Goal: Task Accomplishment & Management: Complete application form

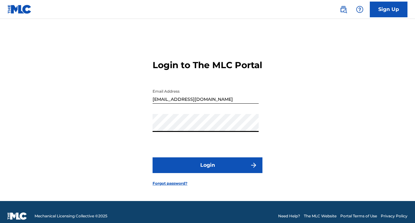
click at [207, 171] on button "Login" at bounding box center [207, 165] width 110 height 16
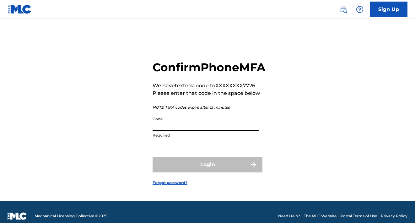
click at [215, 130] on input "Code" at bounding box center [205, 122] width 106 height 18
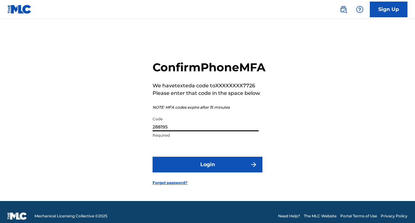
type input "288195"
click at [233, 171] on button "Login" at bounding box center [207, 164] width 110 height 16
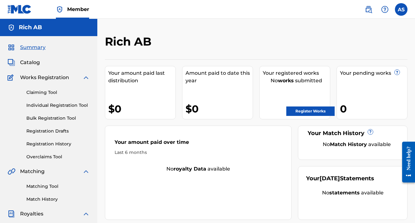
click at [46, 117] on link "Bulk Registration Tool" at bounding box center [57, 118] width 63 height 7
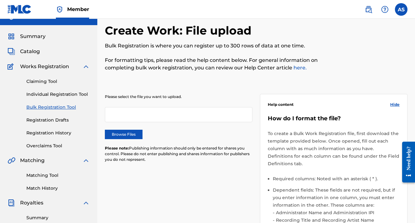
scroll to position [16, 0]
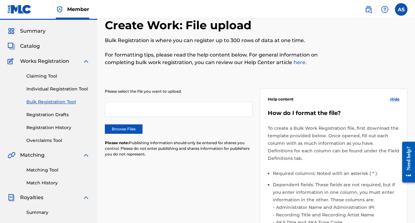
click at [40, 63] on span "Works Registration" at bounding box center [44, 61] width 49 height 8
click at [33, 48] on span "Catalog" at bounding box center [30, 46] width 20 height 8
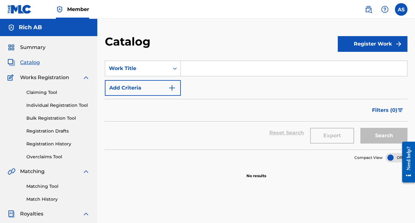
click at [359, 40] on button "Register Work" at bounding box center [372, 44] width 70 height 16
click at [363, 60] on link "Individual" at bounding box center [372, 64] width 70 height 15
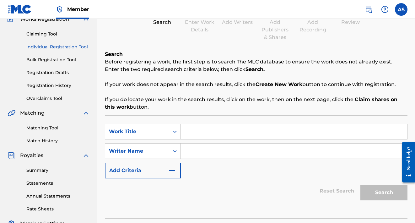
scroll to position [66, 0]
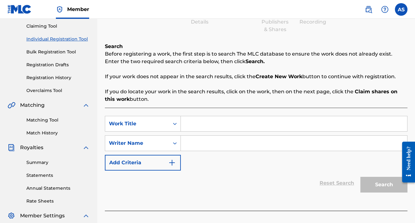
click at [201, 123] on input "Search Form" at bounding box center [294, 123] width 226 height 15
click at [173, 158] on button "Add Criteria" at bounding box center [143, 163] width 76 height 16
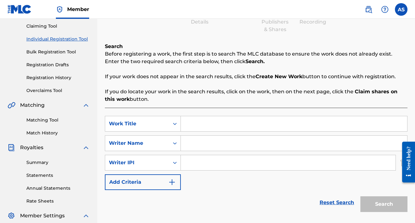
click at [173, 179] on img "Search Form" at bounding box center [172, 182] width 8 height 8
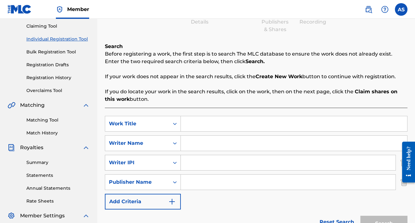
click at [168, 163] on div "Writer IPI" at bounding box center [137, 162] width 64 height 12
click at [171, 163] on div "Search Form" at bounding box center [174, 162] width 11 height 11
click at [172, 182] on icon "Search Form" at bounding box center [175, 182] width 6 height 6
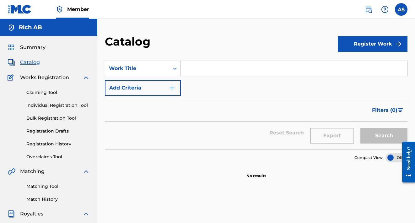
click at [347, 46] on button "Register Work" at bounding box center [372, 44] width 70 height 16
click at [351, 69] on link "Individual" at bounding box center [372, 64] width 70 height 15
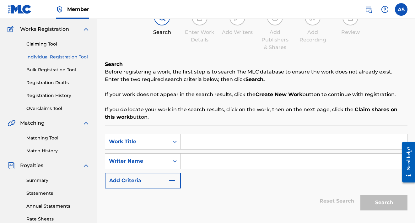
scroll to position [61, 0]
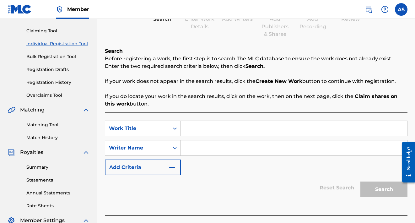
click at [198, 130] on input "Search Form" at bounding box center [294, 128] width 226 height 15
click at [174, 163] on button "Add Criteria" at bounding box center [143, 167] width 76 height 16
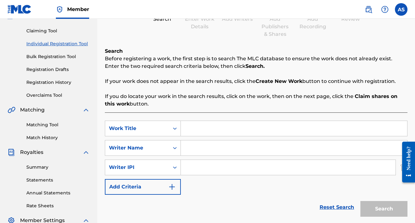
click at [196, 170] on input "Search Form" at bounding box center [288, 167] width 215 height 15
paste input "00839980577"
type input "00839980577"
click at [187, 125] on input "Search Form" at bounding box center [294, 128] width 226 height 15
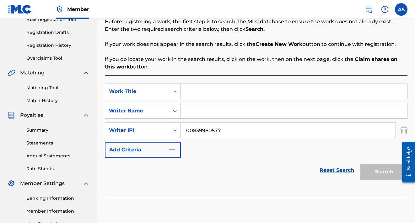
scroll to position [100, 0]
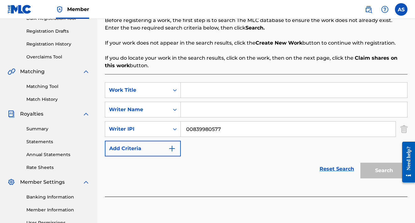
click at [51, 85] on link "Matching Tool" at bounding box center [57, 86] width 63 height 7
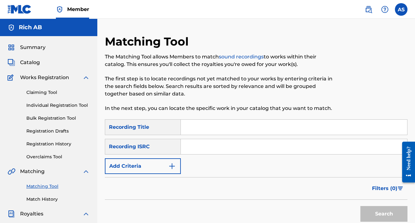
click at [31, 63] on span "Catalog" at bounding box center [30, 63] width 20 height 8
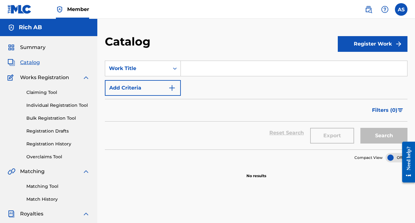
click at [219, 68] on input "Search Form" at bounding box center [294, 68] width 226 height 15
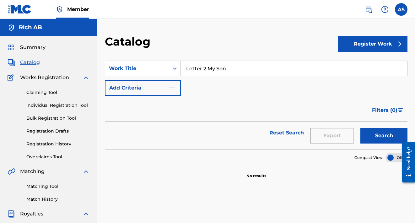
type input "Letter 2 My Son"
click at [172, 89] on img "Search Form" at bounding box center [172, 88] width 8 height 8
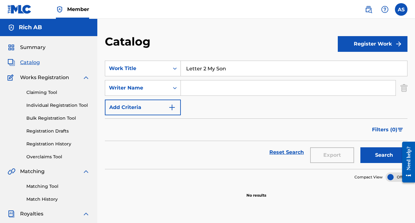
click at [197, 89] on input "Search Form" at bounding box center [288, 87] width 215 height 15
type input "[PERSON_NAME] [PERSON_NAME]"
click at [172, 109] on img "Search Form" at bounding box center [172, 107] width 8 height 8
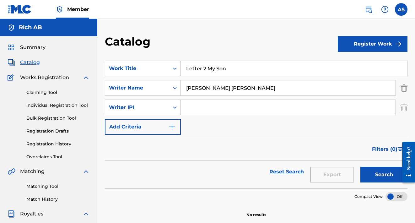
click at [199, 109] on input "Search Form" at bounding box center [288, 107] width 215 height 15
paste input "00839980577"
type input "00839980577"
click at [169, 127] on img "Search Form" at bounding box center [172, 127] width 8 height 8
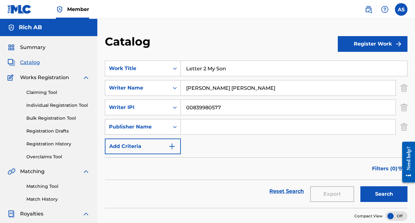
click at [177, 129] on div "Search Form" at bounding box center [174, 126] width 11 height 11
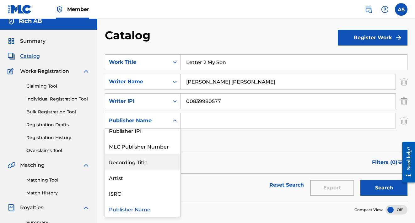
scroll to position [6, 0]
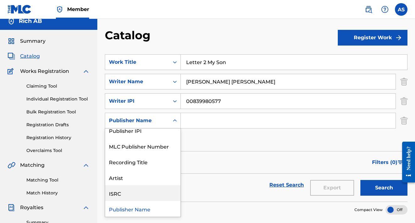
click at [128, 192] on div "ISRC" at bounding box center [142, 193] width 75 height 16
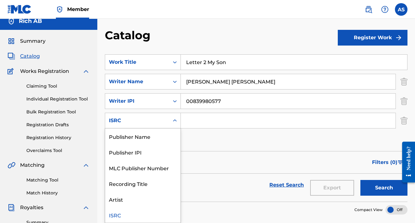
click at [165, 120] on div "ISRC" at bounding box center [137, 120] width 64 height 12
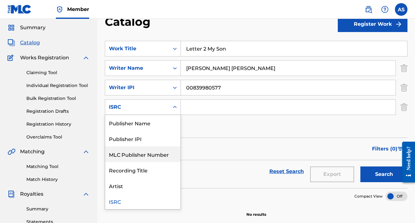
scroll to position [18, 0]
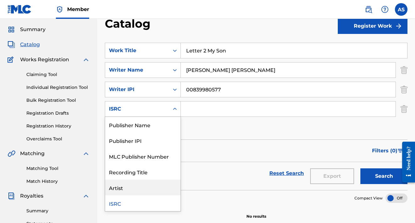
click at [144, 185] on div "Artist" at bounding box center [142, 187] width 75 height 16
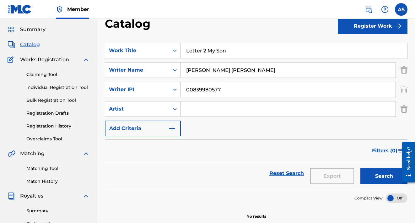
click at [205, 109] on input "Search Form" at bounding box center [288, 108] width 215 height 15
type input "Rich AB"
click at [174, 132] on button "Add Criteria" at bounding box center [143, 128] width 76 height 16
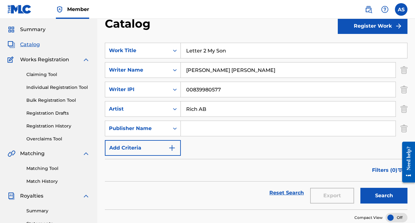
click at [368, 198] on button "Search" at bounding box center [383, 196] width 47 height 16
click at [377, 30] on button "Register Work" at bounding box center [372, 26] width 70 height 16
click at [363, 43] on link "Individual" at bounding box center [372, 46] width 70 height 15
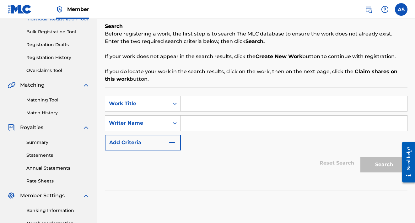
scroll to position [135, 0]
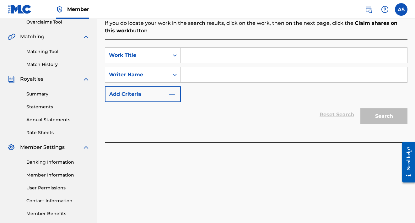
click at [199, 60] on input "Search Form" at bounding box center [294, 55] width 226 height 15
type input "Letter 2 my son"
click at [196, 71] on input "Search Form" at bounding box center [294, 74] width 226 height 15
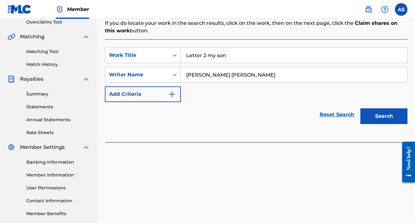
type input "[PERSON_NAME] [PERSON_NAME]"
click at [170, 95] on img "Search Form" at bounding box center [172, 94] width 8 height 8
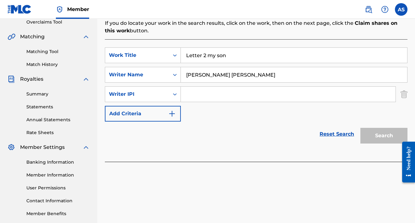
click at [201, 97] on input "Search Form" at bounding box center [288, 94] width 215 height 15
paste input "00839980577"
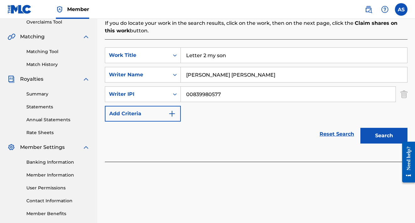
type input "00839980577"
click at [174, 110] on img "Search Form" at bounding box center [172, 114] width 8 height 8
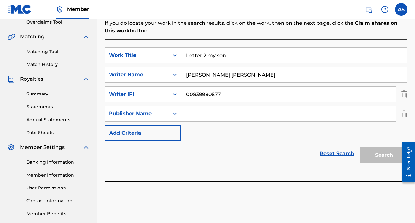
click at [403, 116] on img "Search Form" at bounding box center [403, 114] width 7 height 16
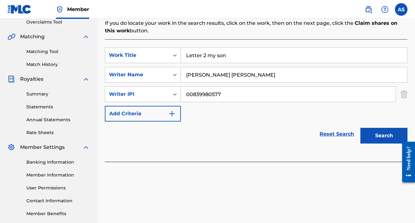
click at [389, 140] on button "Search" at bounding box center [383, 136] width 47 height 16
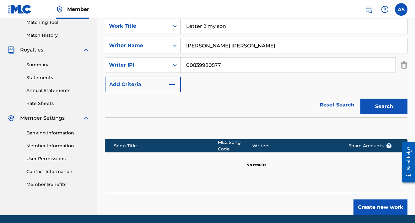
scroll to position [165, 0]
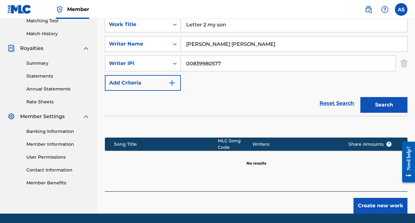
click at [373, 202] on button "Create new work" at bounding box center [380, 206] width 54 height 16
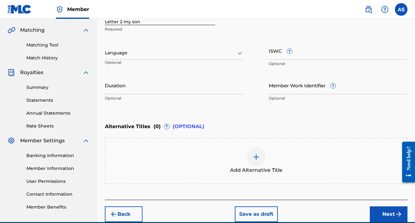
scroll to position [140, 0]
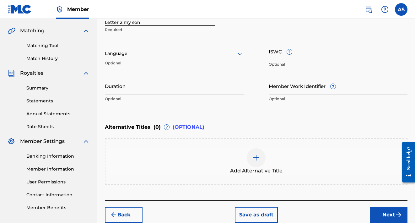
click at [273, 50] on input "ISWC ?" at bounding box center [337, 51] width 139 height 18
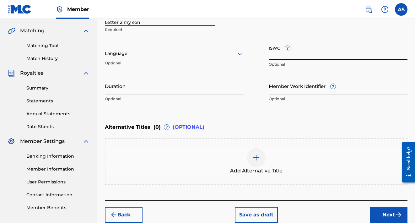
paste input "T3276202309"
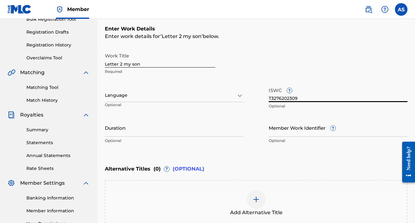
scroll to position [98, 0]
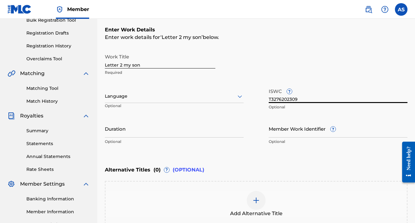
type input "T3276202309"
click at [122, 129] on input "Duration" at bounding box center [174, 128] width 139 height 18
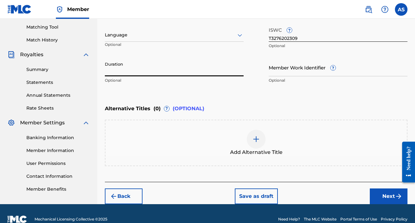
scroll to position [166, 0]
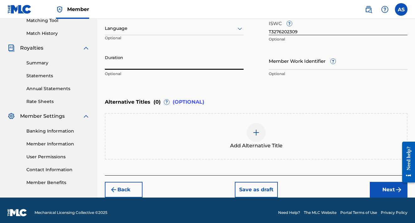
click at [391, 190] on button "Next" at bounding box center [388, 190] width 38 height 16
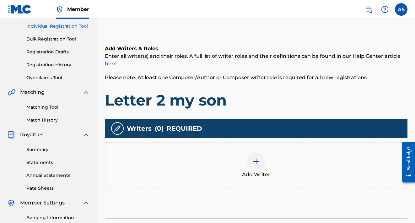
scroll to position [80, 0]
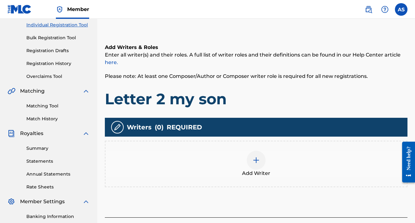
click at [258, 164] on div at bounding box center [255, 160] width 19 height 19
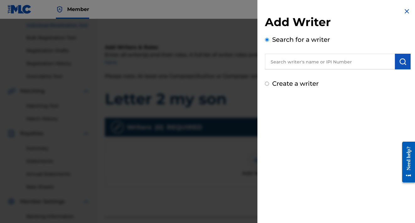
click at [305, 63] on input "text" at bounding box center [330, 62] width 130 height 16
paste input "00839980577"
type input "00839980577"
click at [401, 64] on img "submit" at bounding box center [403, 62] width 8 height 8
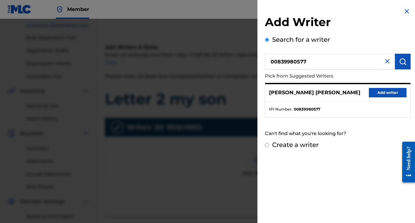
click at [379, 93] on button "Add writer" at bounding box center [387, 92] width 38 height 9
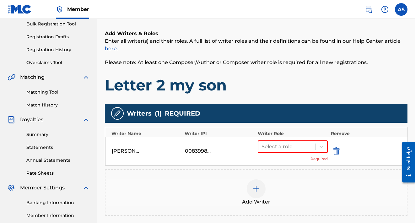
scroll to position [102, 0]
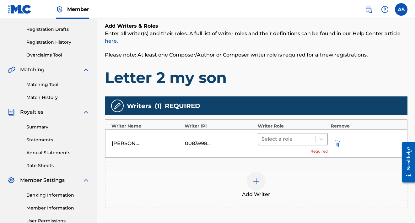
click at [308, 135] on div at bounding box center [286, 139] width 51 height 9
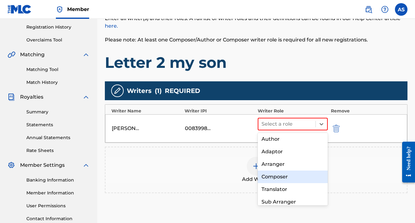
scroll to position [2, 0]
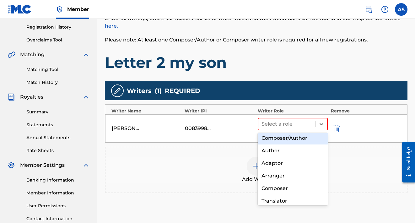
click at [283, 141] on div "Composer/Author" at bounding box center [292, 138] width 70 height 13
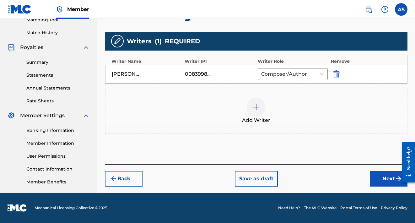
click at [385, 180] on button "Next" at bounding box center [388, 179] width 38 height 16
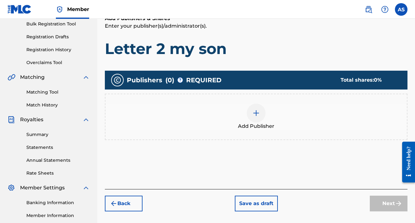
scroll to position [106, 0]
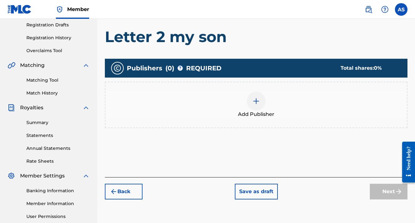
click at [261, 97] on div at bounding box center [255, 101] width 19 height 19
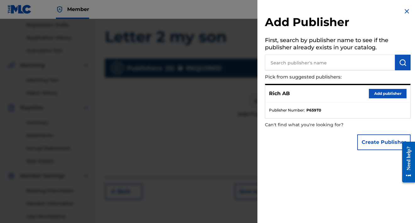
click at [370, 94] on button "Add publisher" at bounding box center [387, 93] width 38 height 9
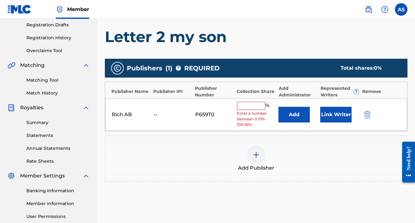
click at [258, 105] on input "text" at bounding box center [251, 106] width 28 height 8
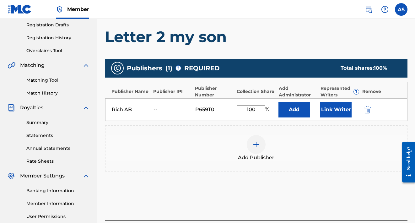
type input "100"
click at [295, 111] on button "Add" at bounding box center [293, 110] width 31 height 16
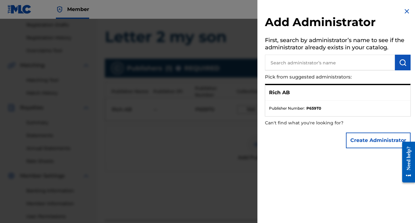
click at [285, 107] on span "Publisher Number :" at bounding box center [287, 108] width 36 height 6
click at [286, 92] on p "Rich AB" at bounding box center [279, 93] width 21 height 8
click at [311, 106] on strong "P659T0" at bounding box center [313, 108] width 15 height 6
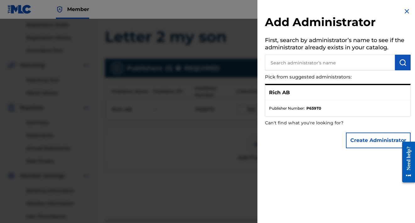
click at [285, 90] on p "Rich AB" at bounding box center [279, 93] width 21 height 8
click at [316, 103] on ul "Publisher Number : P659T0" at bounding box center [337, 108] width 145 height 16
click at [242, 138] on div at bounding box center [207, 130] width 415 height 223
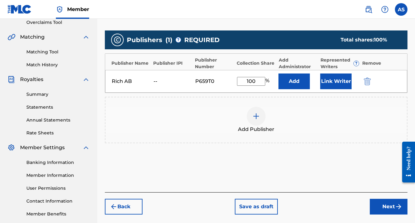
scroll to position [135, 0]
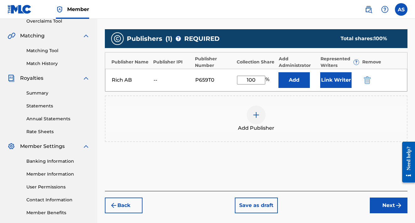
click at [395, 206] on img "submit" at bounding box center [399, 205] width 8 height 8
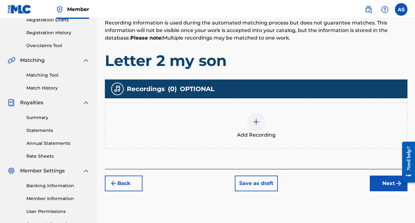
scroll to position [126, 0]
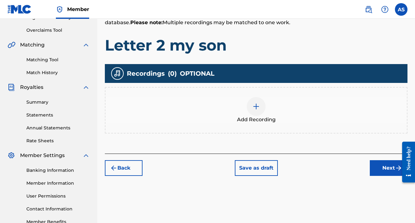
click at [375, 169] on button "Next" at bounding box center [388, 168] width 38 height 16
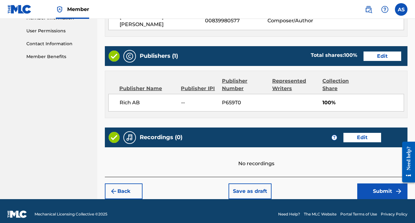
scroll to position [290, 0]
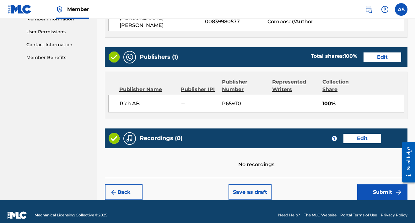
click at [361, 138] on button "Edit" at bounding box center [362, 138] width 38 height 9
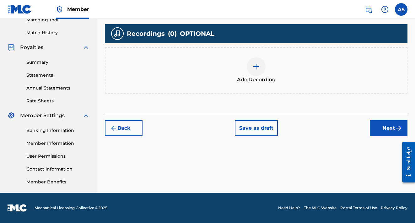
scroll to position [166, 0]
click at [257, 64] on img at bounding box center [256, 67] width 8 height 8
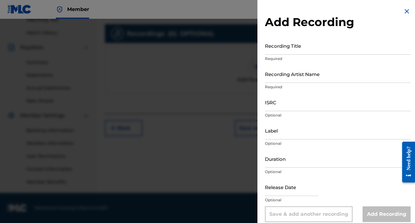
scroll to position [0, 0]
click at [288, 50] on input "Recording Title" at bounding box center [338, 46] width 146 height 18
click at [404, 10] on img at bounding box center [407, 12] width 8 height 8
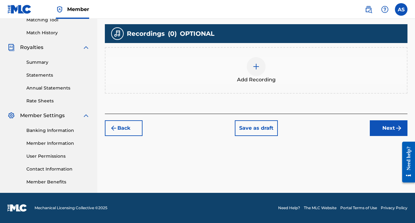
click at [372, 123] on button "Next" at bounding box center [388, 128] width 38 height 16
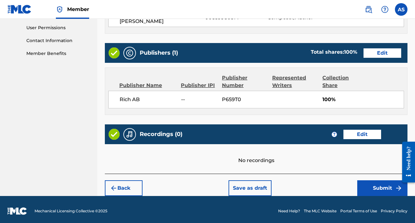
scroll to position [294, 0]
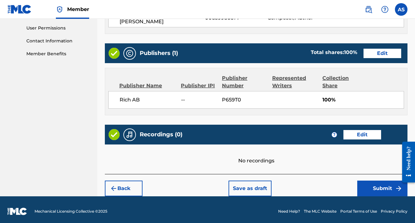
click at [374, 183] on button "Submit" at bounding box center [382, 188] width 50 height 16
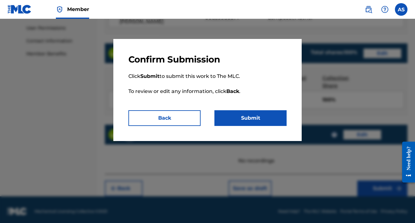
click at [255, 117] on button "Submit" at bounding box center [250, 118] width 72 height 16
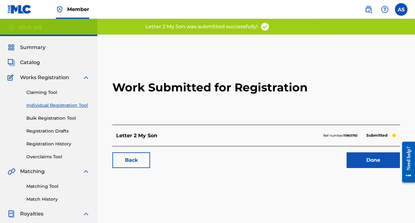
click at [383, 160] on link "Done" at bounding box center [372, 160] width 53 height 16
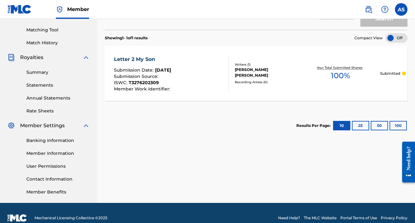
scroll to position [157, 0]
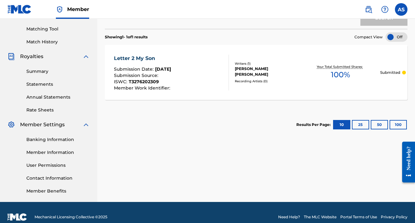
click at [342, 75] on span "100 %" at bounding box center [340, 74] width 19 height 11
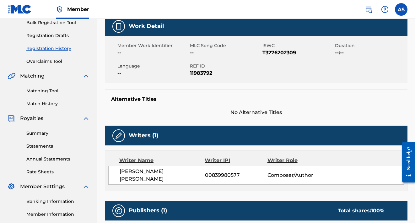
scroll to position [88, 0]
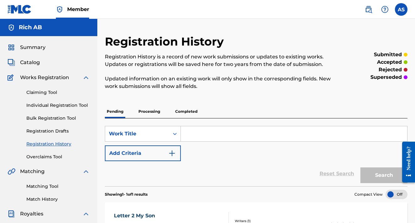
click at [51, 63] on div "Catalog" at bounding box center [49, 63] width 82 height 8
click at [29, 63] on span "Catalog" at bounding box center [30, 63] width 20 height 8
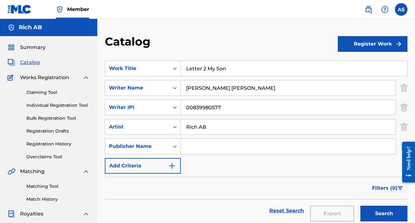
click at [361, 45] on button "Register Work" at bounding box center [372, 44] width 70 height 16
click at [352, 62] on link "Individual" at bounding box center [372, 64] width 70 height 15
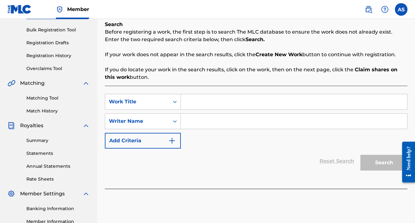
scroll to position [82, 0]
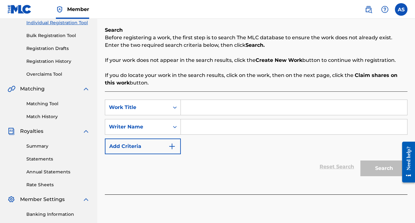
click at [219, 107] on input "Search Form" at bounding box center [294, 107] width 226 height 15
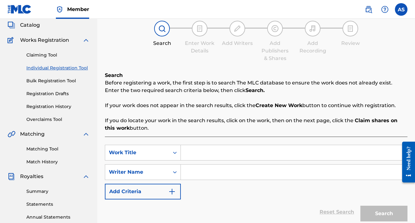
scroll to position [36, 0]
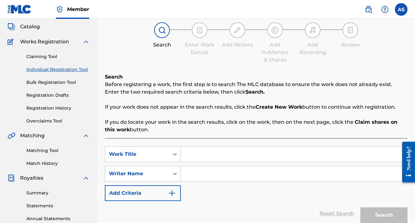
click at [54, 43] on span "Works Registration" at bounding box center [44, 42] width 49 height 8
click at [39, 41] on span "Works Registration" at bounding box center [44, 42] width 49 height 8
click at [35, 21] on div "Summary Catalog Works Registration Claiming Tool Individual Registration Tool B…" at bounding box center [48, 161] width 97 height 323
click at [35, 24] on span "Catalog" at bounding box center [30, 27] width 20 height 8
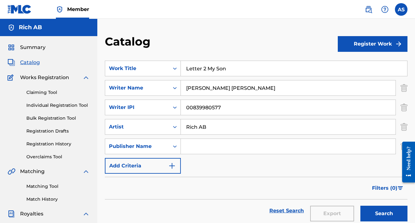
click at [38, 45] on span "Summary" at bounding box center [32, 48] width 25 height 8
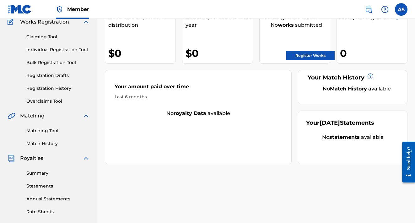
scroll to position [55, 0]
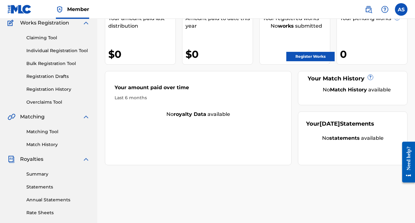
click at [51, 132] on link "Matching Tool" at bounding box center [57, 131] width 63 height 7
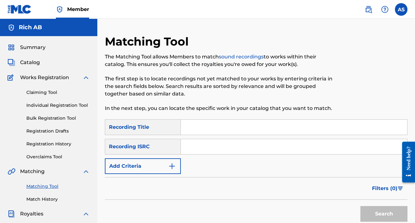
click at [201, 144] on input "Search Form" at bounding box center [294, 146] width 226 height 15
click at [34, 63] on span "Catalog" at bounding box center [30, 63] width 20 height 8
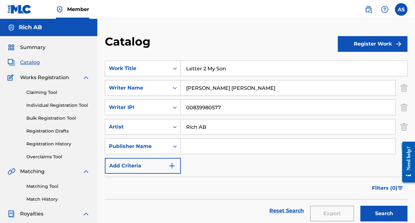
click at [32, 48] on span "Summary" at bounding box center [32, 48] width 25 height 8
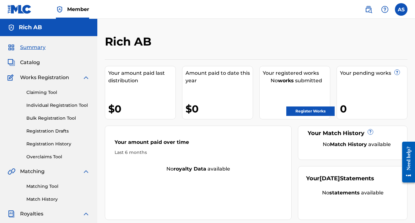
click at [27, 63] on span "Catalog" at bounding box center [30, 63] width 20 height 8
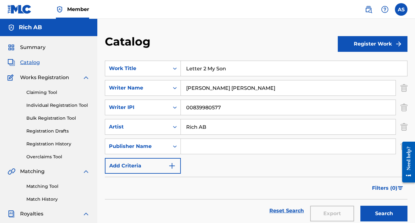
click at [366, 47] on button "Register Work" at bounding box center [372, 44] width 70 height 16
click at [361, 63] on link "Individual" at bounding box center [372, 64] width 70 height 15
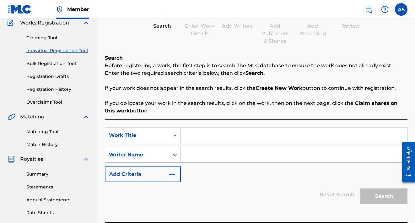
scroll to position [55, 0]
click at [246, 136] on input "Search Form" at bounding box center [294, 134] width 226 height 15
type input "Bounce"
click at [240, 157] on input "Search Form" at bounding box center [294, 154] width 226 height 15
drag, startPoint x: 239, startPoint y: 158, endPoint x: 205, endPoint y: 158, distance: 33.9
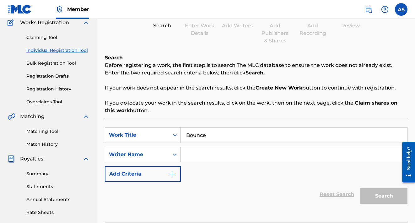
click at [205, 158] on input "Search Form" at bounding box center [294, 154] width 226 height 15
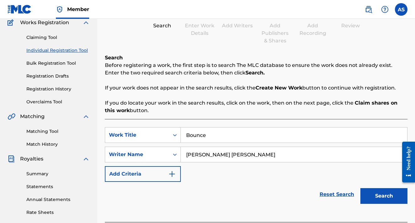
type input "[PERSON_NAME] [PERSON_NAME]"
click at [376, 192] on button "Search" at bounding box center [383, 196] width 47 height 16
click at [175, 173] on img "Search Form" at bounding box center [172, 174] width 8 height 8
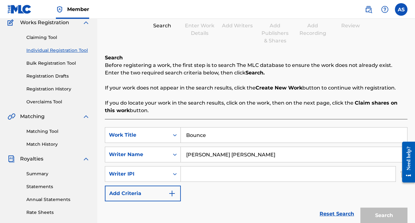
click at [194, 173] on input "Search Form" at bounding box center [288, 173] width 215 height 15
paste input "00839980577"
type input "00839980577"
click at [169, 191] on img "Search Form" at bounding box center [172, 193] width 8 height 8
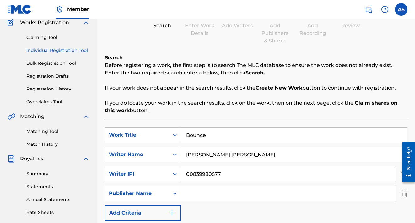
click at [192, 193] on input "Search Form" at bounding box center [288, 193] width 215 height 15
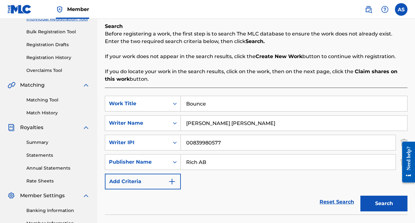
scroll to position [88, 0]
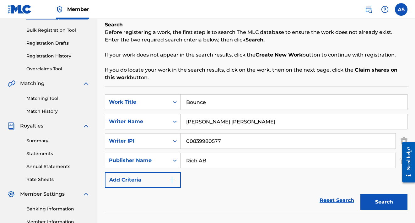
type input "Rich AB"
click at [174, 181] on img "Search Form" at bounding box center [172, 180] width 8 height 8
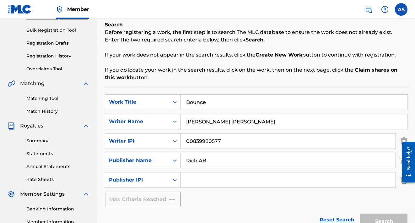
click at [192, 179] on input "Search Form" at bounding box center [288, 179] width 215 height 15
type input "p659to"
click at [365, 215] on button "Search" at bounding box center [383, 221] width 47 height 16
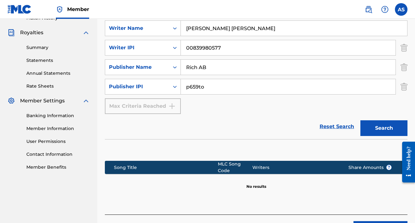
click at [384, 131] on button "Search" at bounding box center [383, 128] width 47 height 16
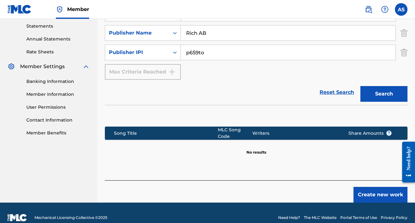
click at [371, 189] on button "Create new work" at bounding box center [380, 195] width 54 height 16
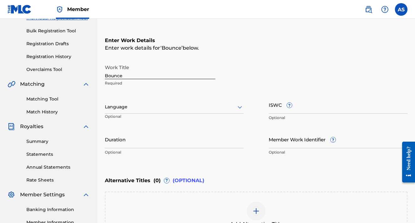
scroll to position [87, 0]
click at [277, 106] on input "ISWC ?" at bounding box center [337, 105] width 139 height 18
paste input "T3238641486"
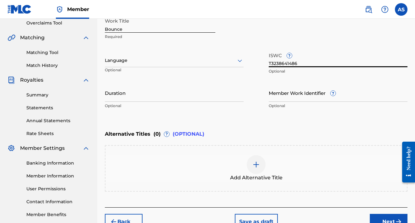
scroll to position [135, 0]
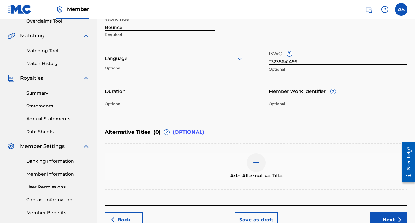
type input "T3238641486"
click at [393, 212] on button "Next" at bounding box center [388, 220] width 38 height 16
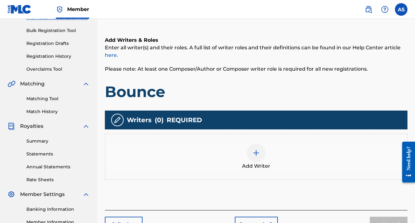
scroll to position [93, 0]
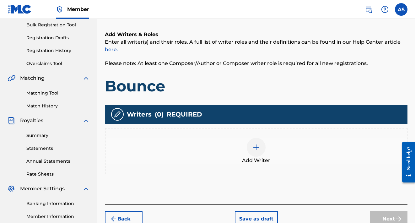
click at [259, 149] on img at bounding box center [256, 147] width 8 height 8
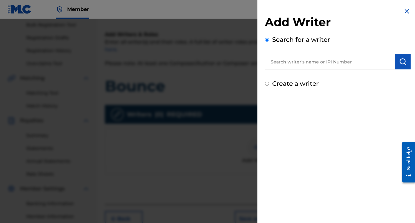
click at [301, 65] on input "text" at bounding box center [330, 62] width 130 height 16
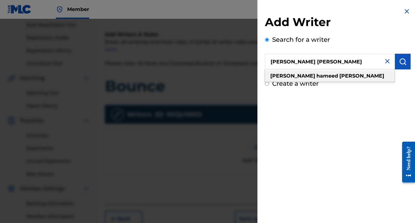
click at [339, 73] on strong "[PERSON_NAME]" at bounding box center [361, 76] width 45 height 6
type input "[PERSON_NAME] [PERSON_NAME]"
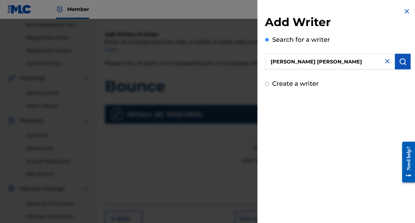
click at [395, 63] on button "submit" at bounding box center [403, 62] width 16 height 16
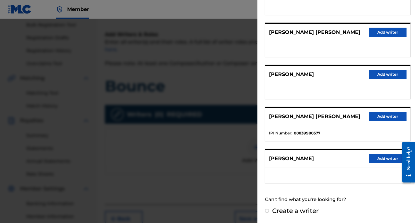
scroll to position [102, 0]
click at [374, 116] on button "Add writer" at bounding box center [387, 116] width 38 height 9
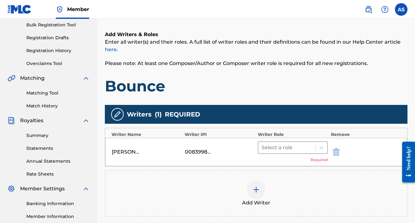
click at [311, 146] on div at bounding box center [286, 147] width 51 height 9
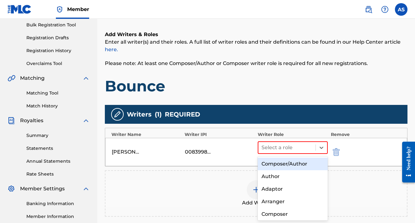
click at [300, 163] on div "Composer/Author" at bounding box center [292, 163] width 70 height 13
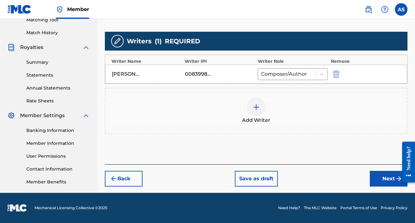
click at [391, 177] on button "Next" at bounding box center [388, 179] width 38 height 16
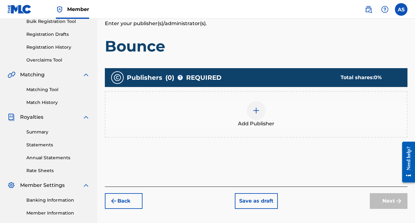
scroll to position [100, 0]
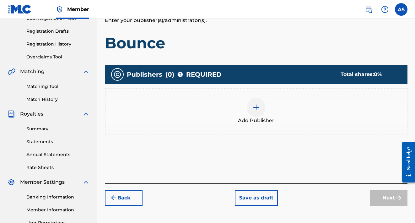
click at [258, 110] on img at bounding box center [256, 107] width 8 height 8
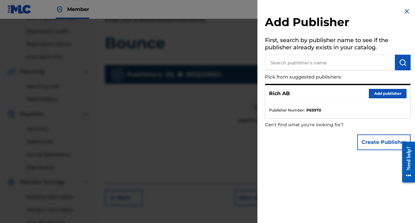
click at [372, 91] on button "Add publisher" at bounding box center [387, 93] width 38 height 9
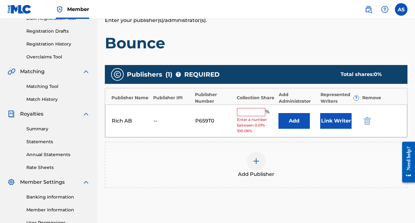
click at [261, 112] on input "text" at bounding box center [251, 112] width 28 height 8
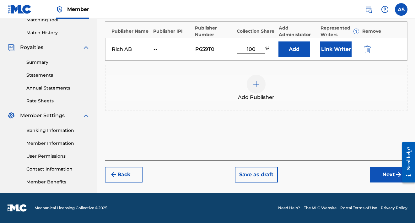
type input "100"
click at [385, 169] on button "Next" at bounding box center [388, 175] width 38 height 16
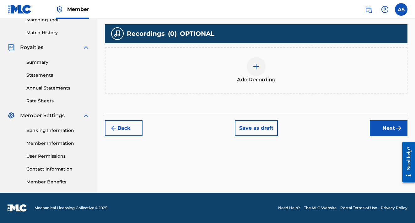
click at [373, 128] on button "Next" at bounding box center [388, 128] width 38 height 16
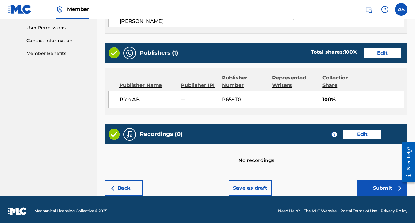
scroll to position [294, 0]
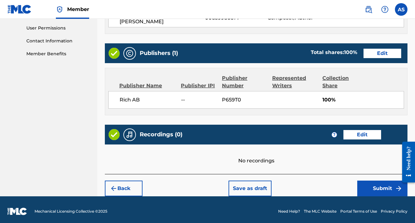
click at [380, 184] on button "Submit" at bounding box center [382, 188] width 50 height 16
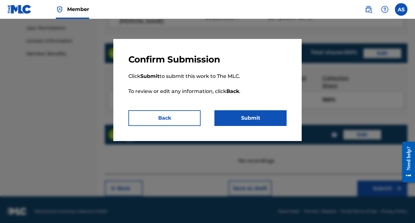
click at [252, 118] on button "Submit" at bounding box center [250, 118] width 72 height 16
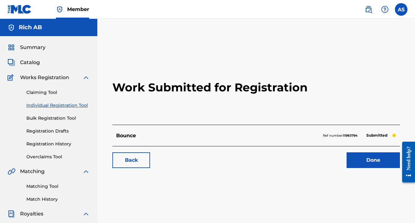
click at [351, 153] on link "Done" at bounding box center [372, 160] width 53 height 16
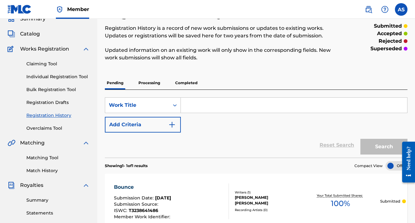
scroll to position [17, 0]
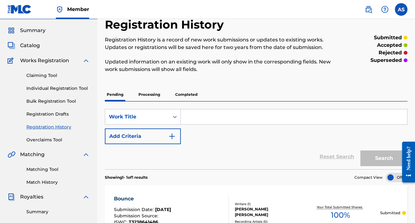
click at [213, 118] on input "Search Form" at bounding box center [294, 116] width 226 height 15
click at [35, 45] on span "Catalog" at bounding box center [30, 46] width 20 height 8
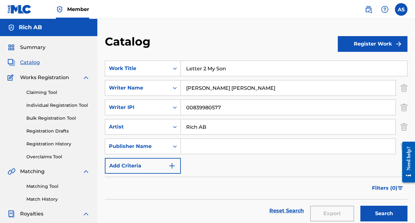
click at [365, 50] on button "Register Work" at bounding box center [372, 44] width 70 height 16
click at [352, 60] on link "Individual" at bounding box center [372, 64] width 70 height 15
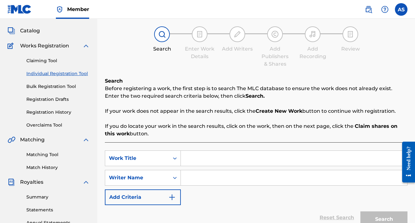
scroll to position [32, 0]
click at [203, 160] on input "Search Form" at bounding box center [294, 158] width 226 height 15
type input "Suicide Note Freestyle"
click at [212, 178] on input "Search Form" at bounding box center [294, 177] width 226 height 15
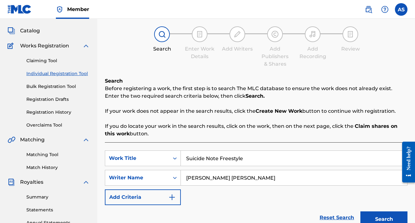
type input "[PERSON_NAME] [PERSON_NAME]"
click at [375, 217] on button "Search" at bounding box center [383, 219] width 47 height 16
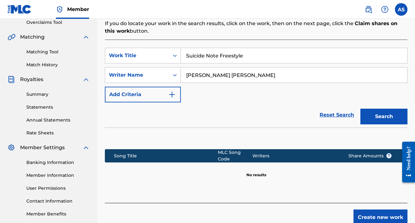
scroll to position [135, 0]
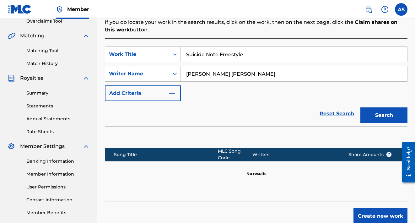
click at [375, 217] on button "Create new work" at bounding box center [380, 216] width 54 height 16
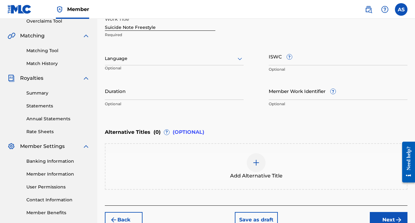
click at [276, 56] on input "ISWC ?" at bounding box center [337, 56] width 139 height 18
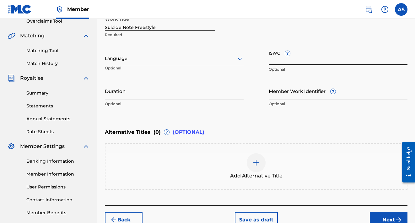
paste input "T3238641748"
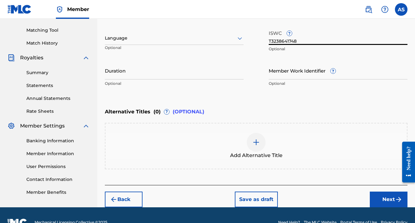
scroll to position [160, 0]
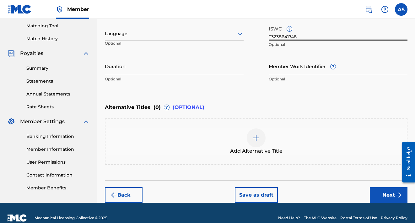
type input "T3238641748"
click at [385, 190] on button "Next" at bounding box center [388, 195] width 38 height 16
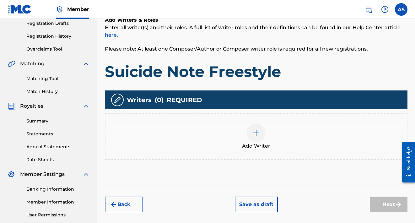
scroll to position [113, 0]
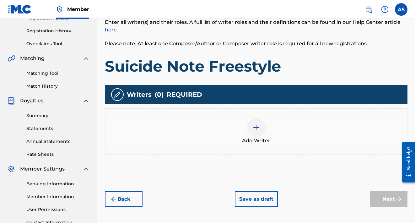
click at [260, 133] on div at bounding box center [255, 127] width 19 height 19
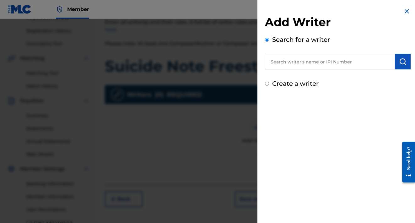
click at [309, 61] on input "text" at bounding box center [330, 62] width 130 height 16
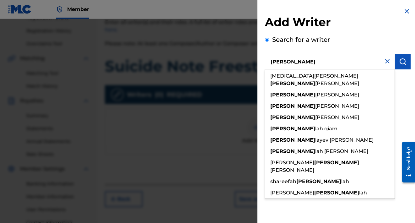
paste input "T3238641748"
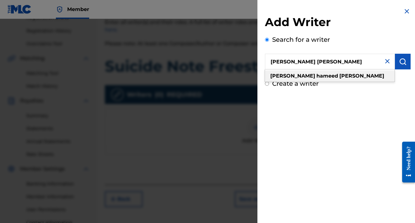
click at [329, 74] on div "[PERSON_NAME] [PERSON_NAME]" at bounding box center [330, 75] width 130 height 11
type input "[PERSON_NAME] [PERSON_NAME]"
click at [327, 76] on div "[PERSON_NAME] [PERSON_NAME]" at bounding box center [330, 75] width 130 height 11
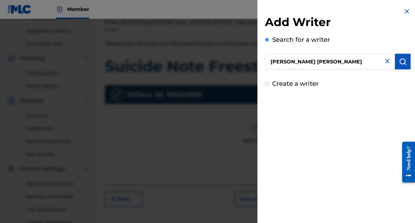
click at [406, 58] on button "submit" at bounding box center [403, 62] width 16 height 16
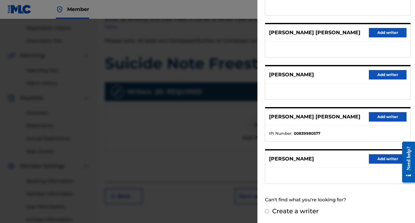
scroll to position [119, 0]
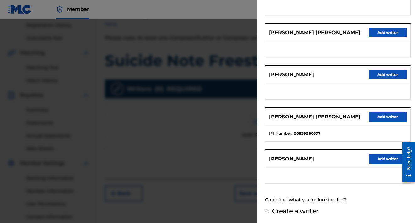
click at [379, 116] on button "Add writer" at bounding box center [387, 116] width 38 height 9
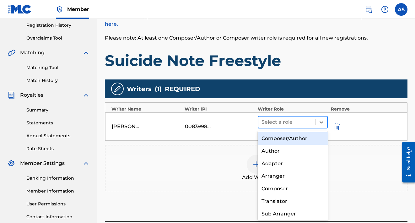
click at [300, 118] on div at bounding box center [286, 122] width 51 height 9
click at [295, 133] on div "Composer/Author" at bounding box center [292, 138] width 70 height 13
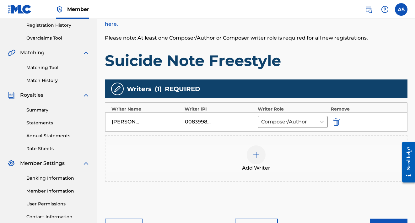
click at [390, 219] on button "Next" at bounding box center [388, 226] width 38 height 16
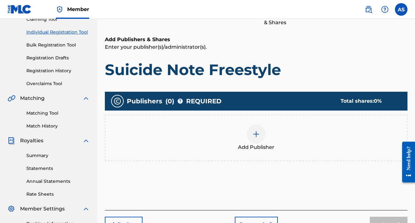
scroll to position [68, 0]
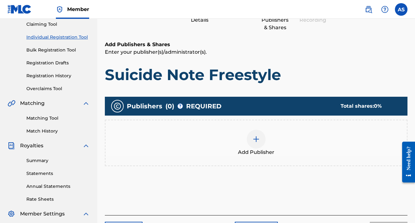
click at [260, 139] on div at bounding box center [255, 139] width 19 height 19
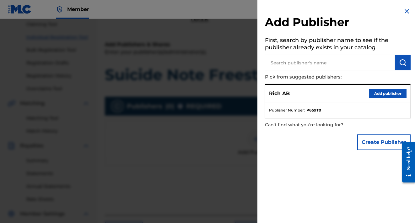
click at [376, 96] on button "Add publisher" at bounding box center [387, 93] width 38 height 9
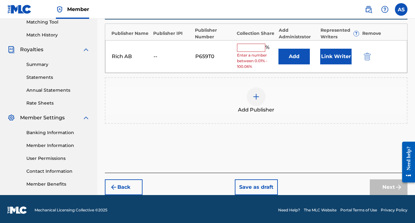
scroll to position [162, 0]
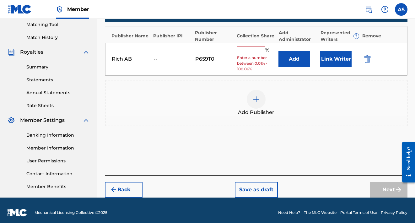
click at [245, 51] on input "text" at bounding box center [251, 50] width 28 height 8
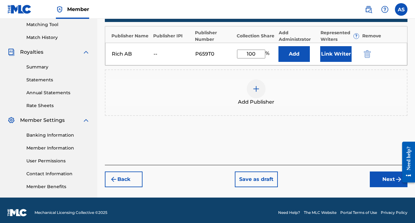
type input "100"
click at [383, 175] on button "Next" at bounding box center [388, 179] width 38 height 16
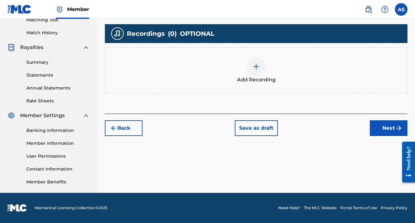
click at [379, 129] on button "Next" at bounding box center [388, 128] width 38 height 16
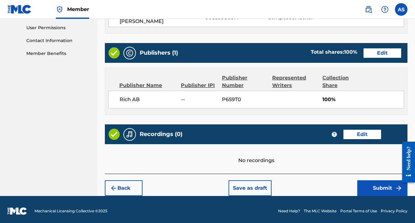
scroll to position [294, 0]
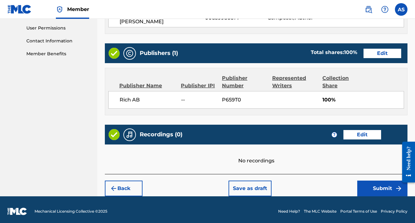
click at [383, 188] on button "Submit" at bounding box center [382, 188] width 50 height 16
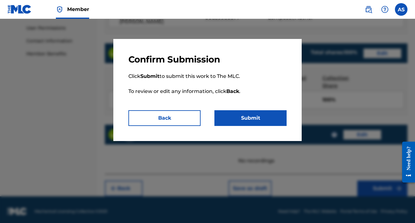
click at [276, 122] on button "Submit" at bounding box center [250, 118] width 72 height 16
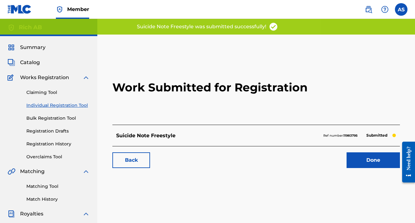
click at [357, 161] on link "Done" at bounding box center [372, 160] width 53 height 16
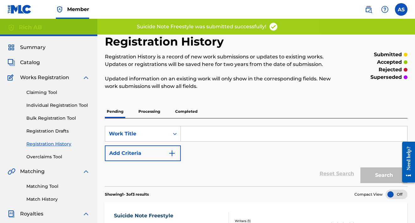
click at [34, 62] on span "Catalog" at bounding box center [30, 63] width 20 height 8
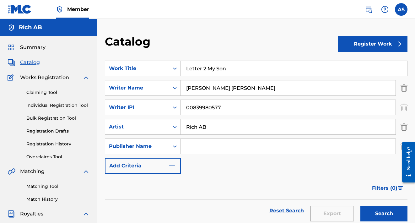
click at [351, 47] on button "Register Work" at bounding box center [372, 44] width 70 height 16
click at [352, 63] on link "Individual" at bounding box center [372, 64] width 70 height 15
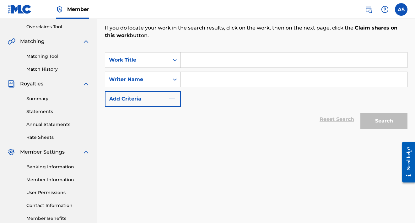
scroll to position [123, 0]
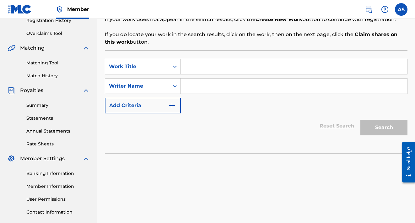
click at [303, 67] on input "Search Form" at bounding box center [294, 66] width 226 height 15
type input "How Many"
click at [312, 87] on input "Search Form" at bounding box center [294, 85] width 226 height 15
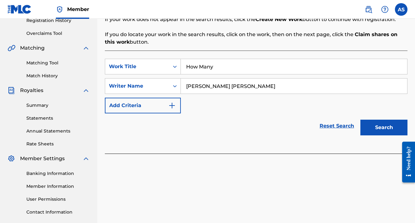
type input "[PERSON_NAME] [PERSON_NAME]"
click at [385, 125] on button "Search" at bounding box center [383, 127] width 47 height 16
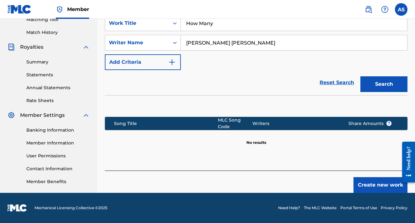
scroll to position [167, 0]
click at [365, 179] on button "Create new work" at bounding box center [380, 185] width 54 height 16
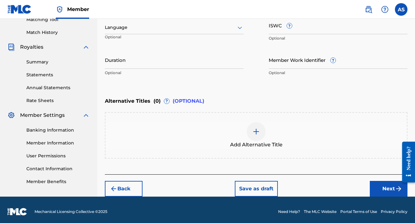
click at [295, 28] on input "ISWC ?" at bounding box center [337, 25] width 139 height 18
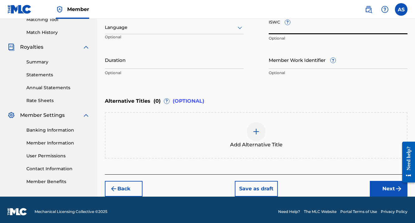
paste input "T3238641453"
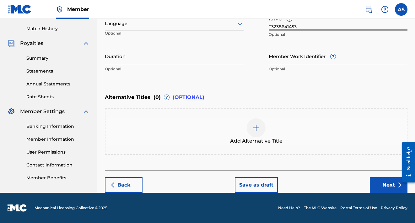
type input "T3238641453"
click at [384, 183] on button "Next" at bounding box center [388, 185] width 38 height 16
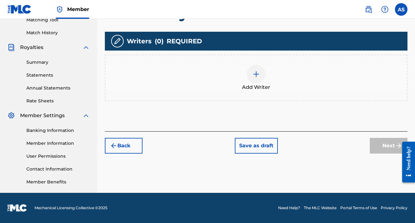
scroll to position [166, 0]
click at [260, 76] on div at bounding box center [255, 74] width 19 height 19
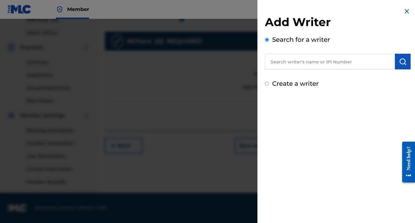
click at [296, 61] on input "text" at bounding box center [330, 62] width 130 height 16
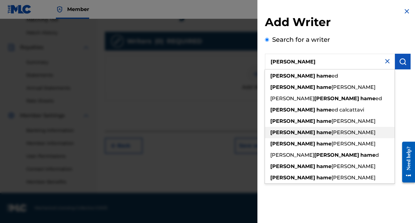
click at [309, 128] on div "[PERSON_NAME] hame [PERSON_NAME]" at bounding box center [330, 132] width 130 height 11
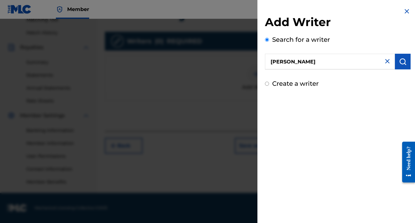
type input "[PERSON_NAME] [PERSON_NAME]"
click at [402, 56] on button "submit" at bounding box center [403, 62] width 16 height 16
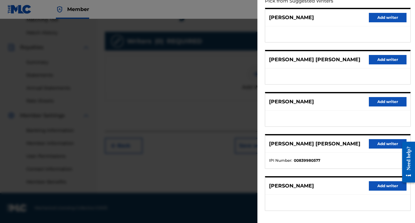
scroll to position [77, 0]
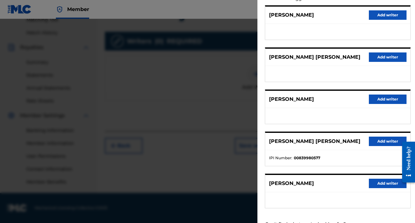
click at [373, 140] on button "Add writer" at bounding box center [387, 140] width 38 height 9
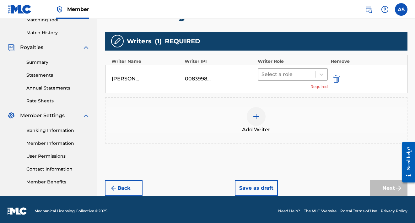
click at [299, 75] on div at bounding box center [286, 74] width 51 height 9
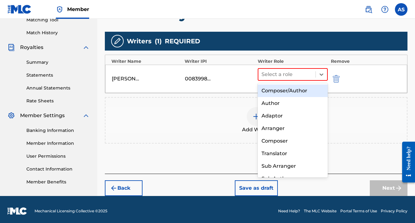
click at [296, 89] on div "Composer/Author" at bounding box center [292, 90] width 70 height 13
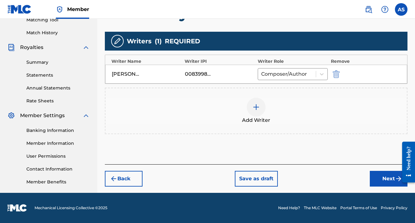
click at [378, 172] on button "Next" at bounding box center [388, 179] width 38 height 16
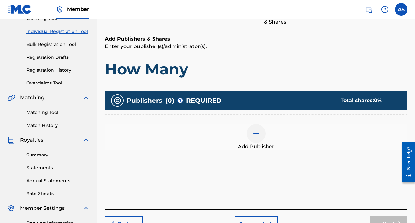
scroll to position [28, 0]
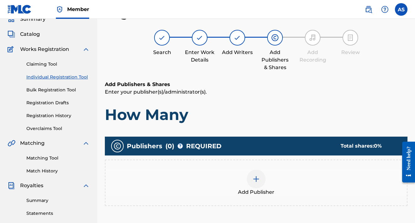
click at [254, 174] on div at bounding box center [255, 178] width 19 height 19
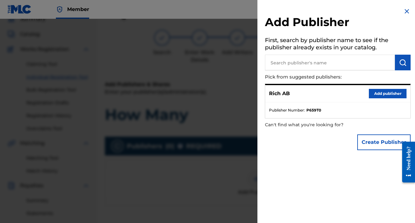
click at [375, 96] on button "Add publisher" at bounding box center [387, 93] width 38 height 9
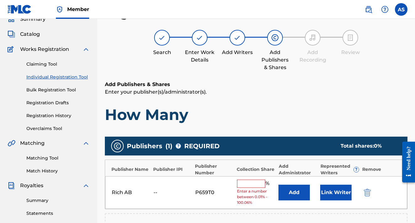
click at [262, 184] on input "text" at bounding box center [251, 183] width 28 height 8
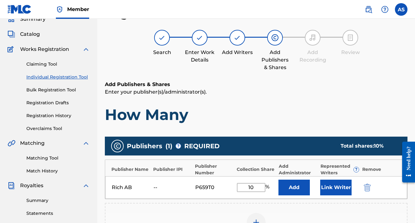
type input "100"
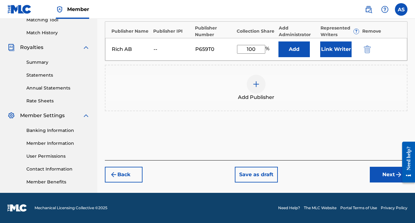
click at [382, 173] on button "Next" at bounding box center [388, 175] width 38 height 16
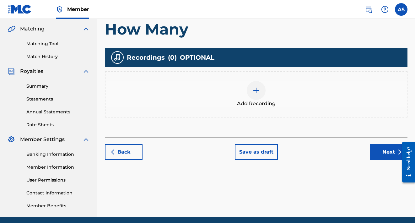
click at [377, 151] on button "Next" at bounding box center [388, 152] width 38 height 16
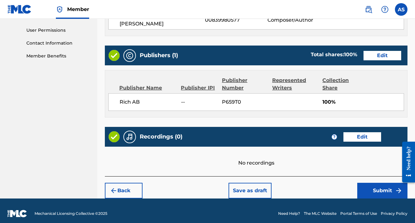
scroll to position [294, 0]
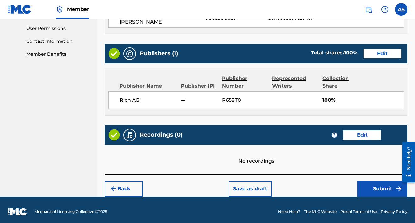
click at [365, 182] on button "Submit" at bounding box center [382, 189] width 50 height 16
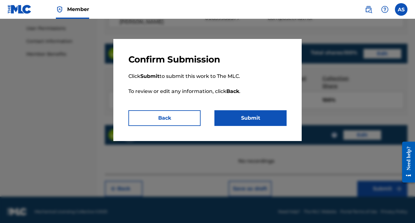
click at [250, 112] on button "Submit" at bounding box center [250, 118] width 72 height 16
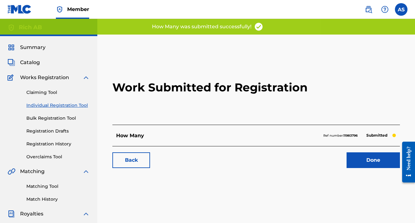
click at [372, 163] on link "Done" at bounding box center [372, 160] width 53 height 16
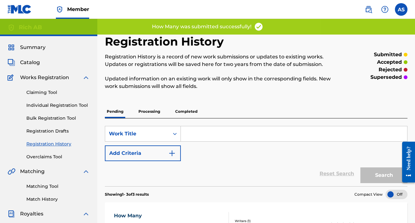
click at [38, 64] on span "Catalog" at bounding box center [30, 63] width 20 height 8
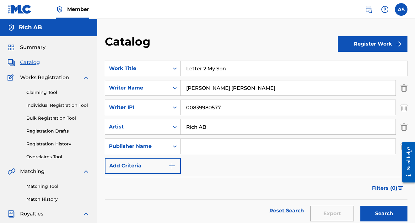
click at [343, 45] on button "Register Work" at bounding box center [372, 44] width 70 height 16
click at [356, 62] on link "Individual" at bounding box center [372, 64] width 70 height 15
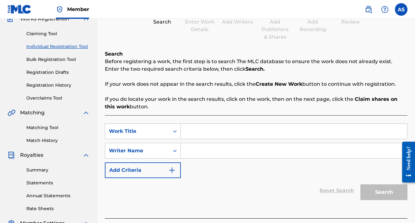
scroll to position [69, 0]
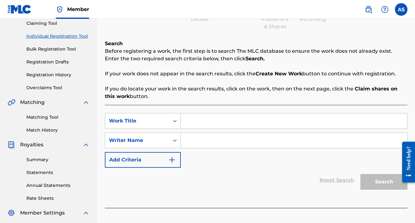
click at [229, 122] on input "Search Form" at bounding box center [294, 120] width 226 height 15
type input "Options Freestyle"
click at [228, 141] on input "Search Form" at bounding box center [294, 140] width 226 height 15
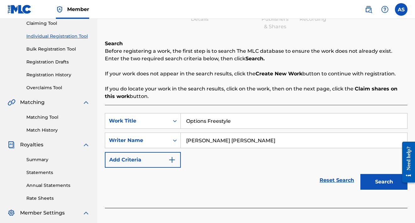
type input "[PERSON_NAME] [PERSON_NAME]"
click at [372, 179] on button "Search" at bounding box center [383, 182] width 47 height 16
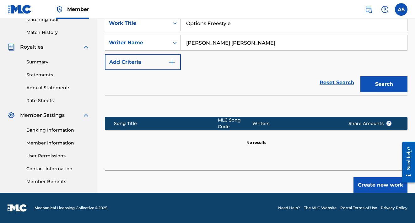
scroll to position [167, 0]
click at [368, 182] on button "Create new work" at bounding box center [380, 185] width 54 height 16
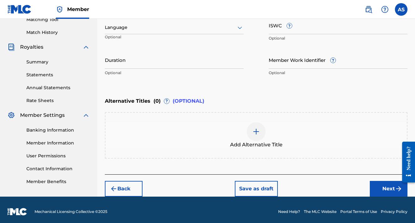
click at [278, 29] on input "ISWC ?" at bounding box center [337, 25] width 139 height 18
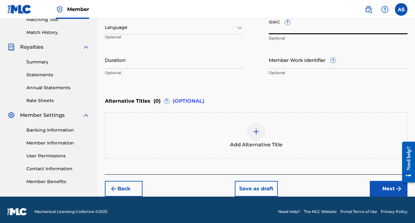
paste input "T3276202547"
type input "T3276202547"
click at [380, 187] on button "Next" at bounding box center [388, 189] width 38 height 16
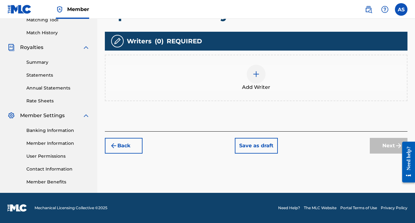
scroll to position [166, 0]
click at [260, 77] on div at bounding box center [255, 74] width 19 height 19
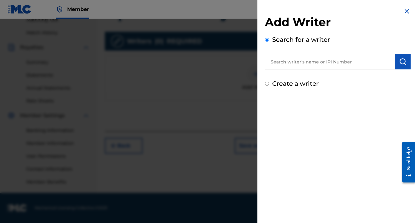
click at [294, 61] on input "text" at bounding box center [330, 62] width 130 height 16
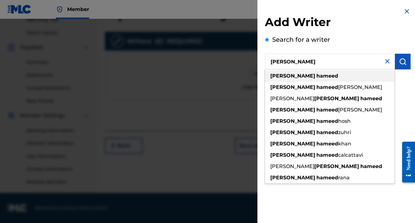
drag, startPoint x: 295, startPoint y: 73, endPoint x: 303, endPoint y: 110, distance: 38.5
click at [316, 110] on strong "hameed" at bounding box center [327, 110] width 22 height 6
type input "[PERSON_NAME] [PERSON_NAME]"
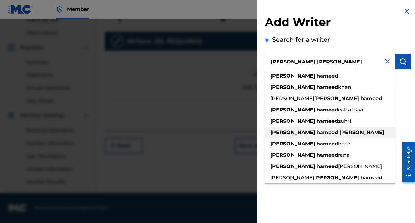
click at [339, 133] on strong "[PERSON_NAME]" at bounding box center [361, 132] width 45 height 6
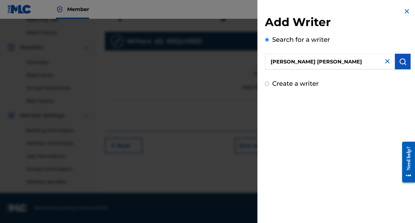
click at [399, 65] on img "submit" at bounding box center [403, 62] width 8 height 8
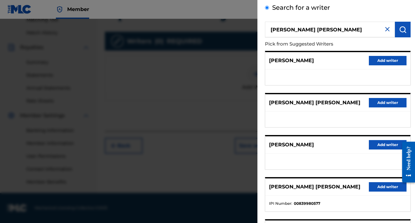
scroll to position [50, 0]
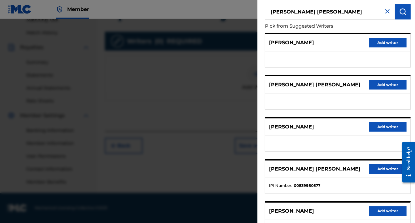
click at [376, 172] on button "Add writer" at bounding box center [387, 168] width 38 height 9
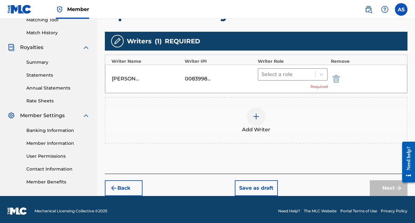
click at [287, 73] on div at bounding box center [286, 74] width 51 height 9
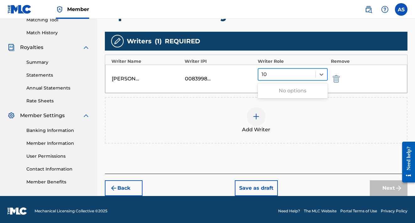
type input "1"
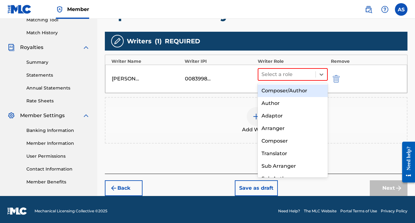
click at [291, 89] on div "Composer/Author" at bounding box center [292, 90] width 70 height 13
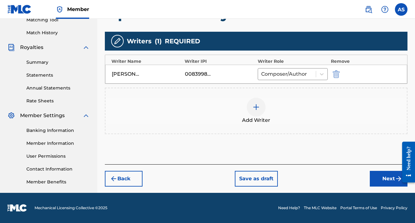
click at [378, 181] on button "Next" at bounding box center [388, 179] width 38 height 16
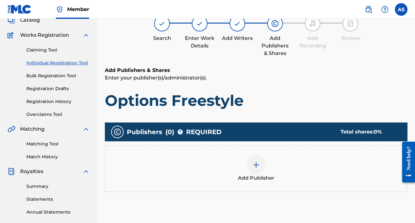
scroll to position [28, 0]
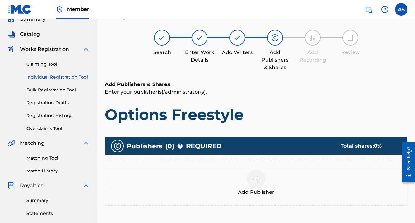
click at [264, 180] on div at bounding box center [255, 178] width 19 height 19
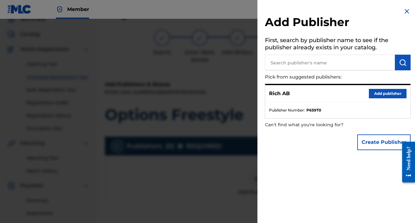
click at [372, 92] on button "Add publisher" at bounding box center [387, 93] width 38 height 9
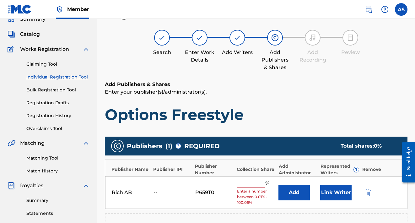
click at [248, 182] on input "text" at bounding box center [251, 183] width 28 height 8
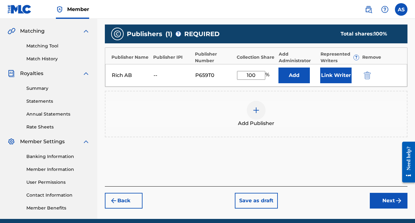
type input "100"
click at [377, 194] on button "Next" at bounding box center [388, 201] width 38 height 16
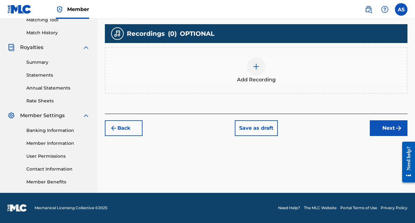
click at [381, 123] on button "Next" at bounding box center [388, 128] width 38 height 16
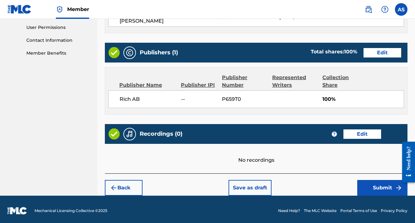
scroll to position [294, 0]
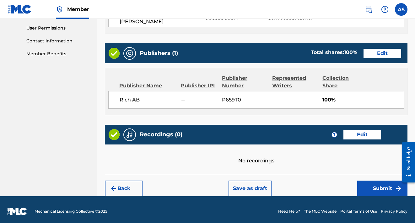
click at [386, 183] on button "Submit" at bounding box center [382, 188] width 50 height 16
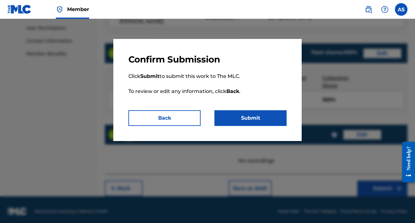
click at [270, 119] on button "Submit" at bounding box center [250, 118] width 72 height 16
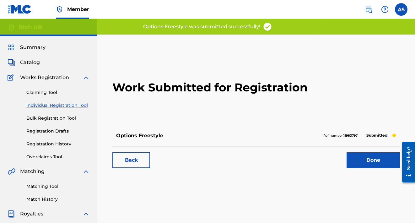
click at [366, 153] on link "Done" at bounding box center [372, 160] width 53 height 16
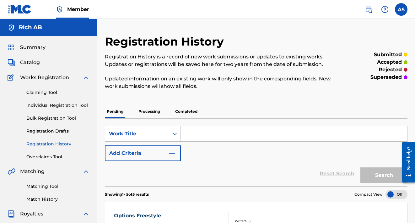
click at [33, 61] on span "Catalog" at bounding box center [30, 63] width 20 height 8
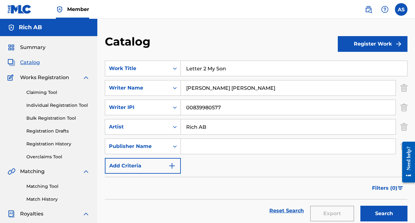
click at [378, 47] on button "Register Work" at bounding box center [372, 44] width 70 height 16
click at [388, 60] on link "Individual" at bounding box center [372, 64] width 70 height 15
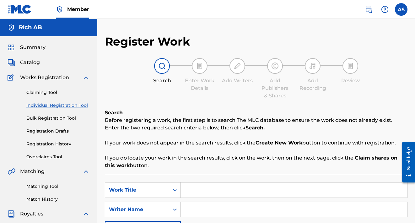
click at [213, 193] on input "Search Form" at bounding box center [294, 189] width 226 height 15
type input "[PERSON_NAME]"
click at [212, 210] on input "Search Form" at bounding box center [294, 209] width 226 height 15
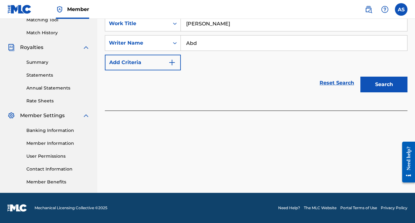
scroll to position [166, 0]
type input "Abd"
click at [379, 92] on div "Search" at bounding box center [382, 82] width 50 height 25
click at [382, 88] on button "Search" at bounding box center [383, 85] width 47 height 16
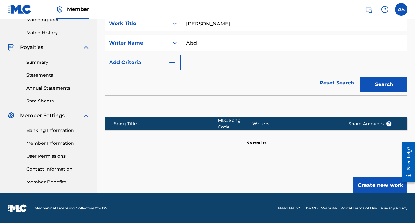
click at [371, 185] on button "Create new work" at bounding box center [380, 185] width 54 height 16
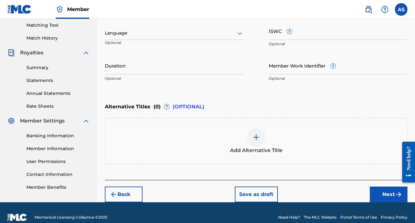
scroll to position [159, 0]
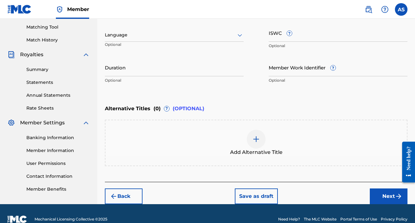
click at [273, 34] on input "ISWC ?" at bounding box center [337, 33] width 139 height 18
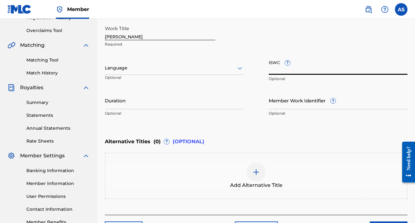
scroll to position [124, 0]
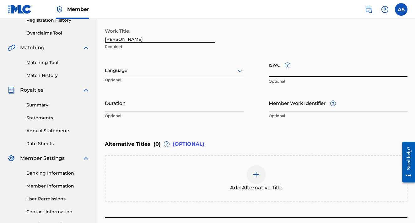
paste input "T3276202503"
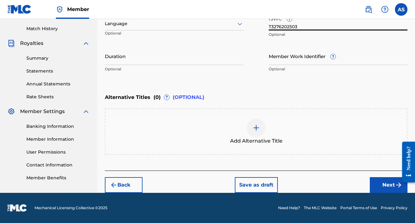
type input "T3276202503"
click at [386, 182] on button "Next" at bounding box center [388, 185] width 38 height 16
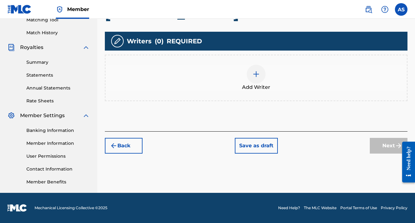
scroll to position [166, 0]
click at [256, 72] on img at bounding box center [256, 74] width 8 height 8
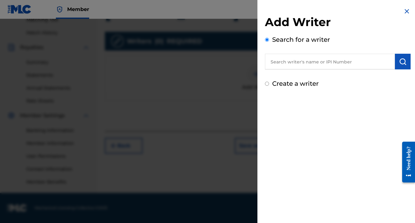
click at [292, 59] on input "text" at bounding box center [330, 62] width 130 height 16
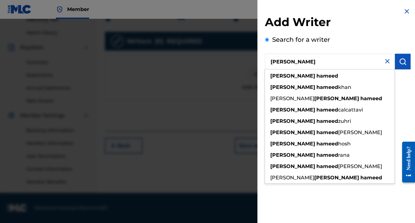
drag, startPoint x: 292, startPoint y: 59, endPoint x: 320, endPoint y: 131, distance: 77.3
click at [338, 131] on span "[PERSON_NAME]" at bounding box center [360, 132] width 44 height 6
type input "[PERSON_NAME] [PERSON_NAME]"
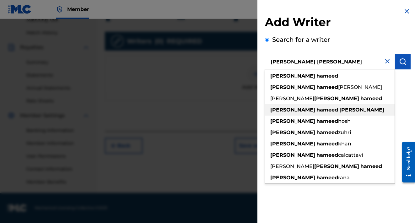
click at [339, 110] on strong "[PERSON_NAME]" at bounding box center [361, 110] width 45 height 6
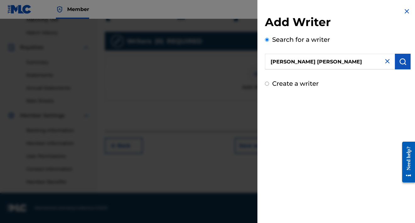
click at [406, 60] on button "submit" at bounding box center [403, 62] width 16 height 16
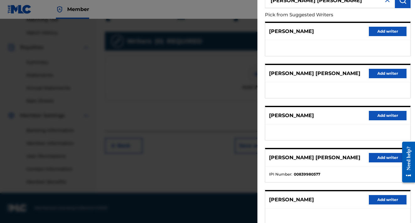
scroll to position [62, 0]
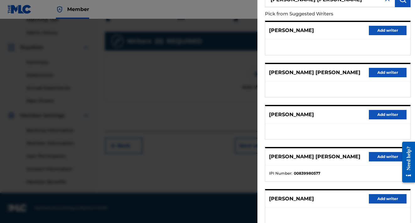
click at [381, 154] on button "Add writer" at bounding box center [387, 156] width 38 height 9
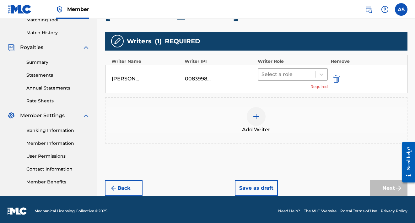
click at [299, 74] on div at bounding box center [286, 74] width 51 height 9
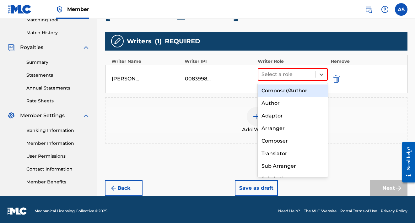
click at [296, 89] on div "Composer/Author" at bounding box center [292, 90] width 70 height 13
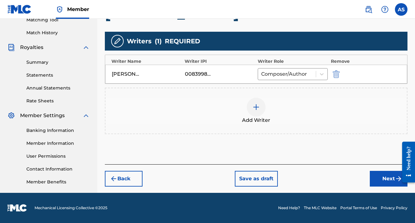
click at [391, 181] on button "Next" at bounding box center [388, 179] width 38 height 16
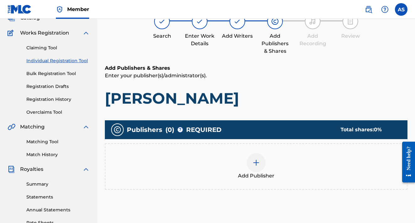
scroll to position [28, 0]
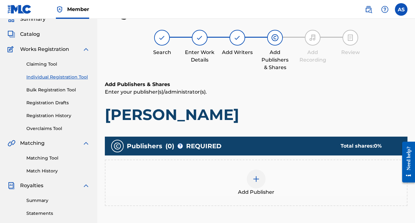
click at [261, 177] on div at bounding box center [255, 178] width 19 height 19
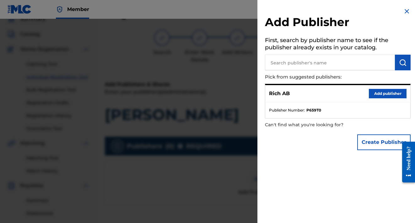
click at [375, 89] on button "Add publisher" at bounding box center [387, 93] width 38 height 9
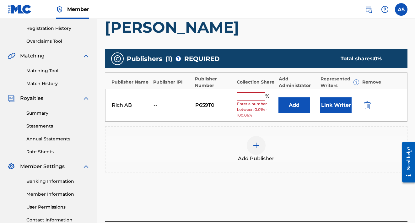
scroll to position [128, 0]
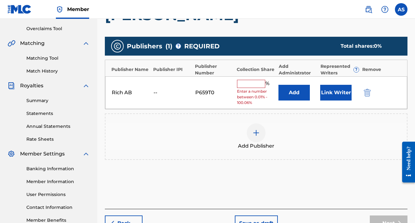
click at [246, 84] on input "text" at bounding box center [251, 84] width 28 height 8
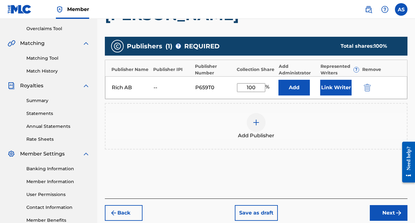
type input "100"
click at [382, 209] on button "Next" at bounding box center [388, 213] width 38 height 16
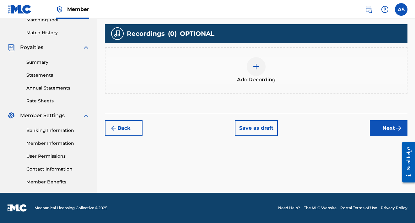
click at [394, 127] on button "Next" at bounding box center [388, 128] width 38 height 16
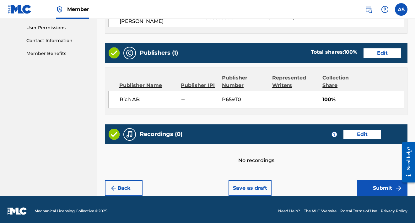
scroll to position [294, 0]
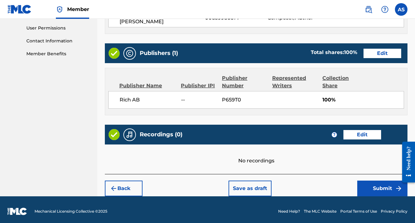
click at [386, 181] on button "Submit" at bounding box center [382, 188] width 50 height 16
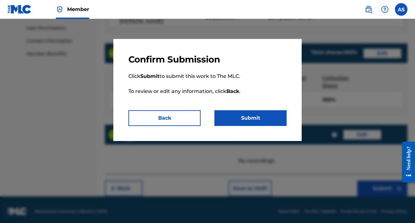
click at [251, 122] on button "Submit" at bounding box center [250, 118] width 72 height 16
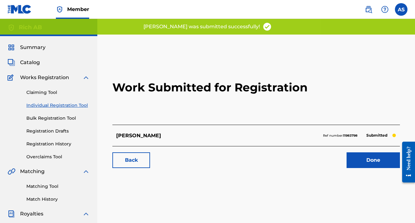
click at [358, 153] on link "Done" at bounding box center [372, 160] width 53 height 16
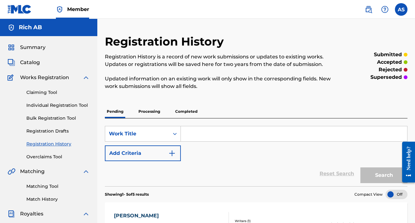
click at [44, 64] on div "Catalog" at bounding box center [49, 63] width 82 height 8
click at [36, 61] on span "Catalog" at bounding box center [30, 63] width 20 height 8
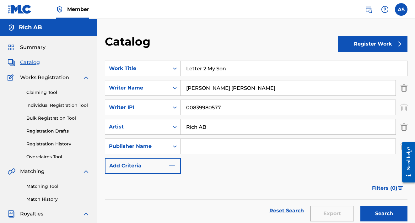
click at [348, 48] on button "Register Work" at bounding box center [372, 44] width 70 height 16
click at [346, 67] on link "Individual" at bounding box center [372, 64] width 70 height 15
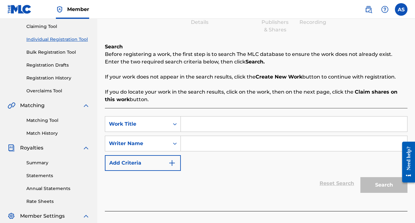
scroll to position [80, 0]
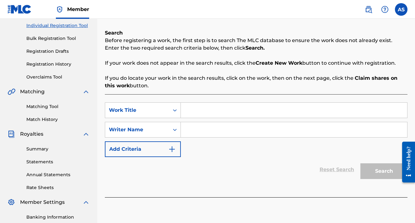
click at [211, 110] on input "Search Form" at bounding box center [294, 110] width 226 height 15
type input "check"
click at [293, 127] on input "Search Form" at bounding box center [294, 129] width 226 height 15
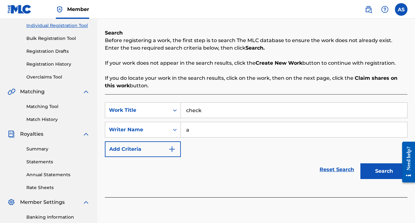
click at [387, 172] on button "Search" at bounding box center [383, 171] width 47 height 16
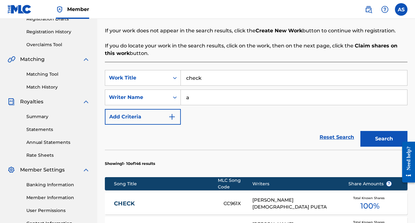
scroll to position [99, 0]
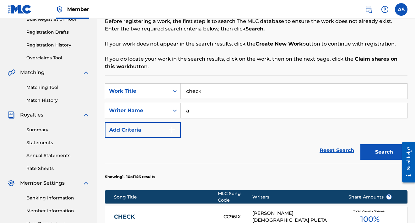
click at [265, 111] on input "a" at bounding box center [294, 110] width 226 height 15
type input "[PERSON_NAME] [PERSON_NAME]"
drag, startPoint x: 265, startPoint y: 111, endPoint x: 375, endPoint y: 155, distance: 117.9
click at [375, 155] on button "Search" at bounding box center [383, 152] width 47 height 16
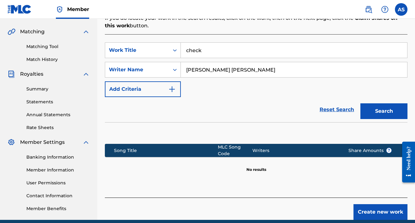
scroll to position [140, 0]
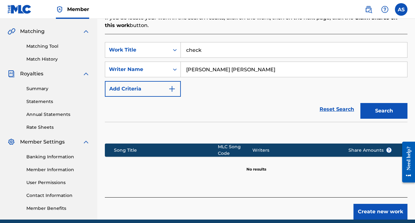
click at [382, 211] on button "Create new work" at bounding box center [380, 212] width 54 height 16
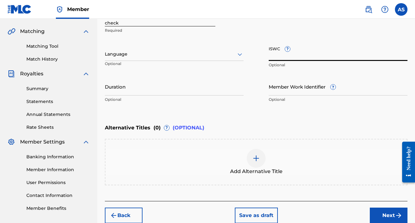
click at [304, 56] on input "ISWC ?" at bounding box center [337, 52] width 139 height 18
paste input "T3276202229"
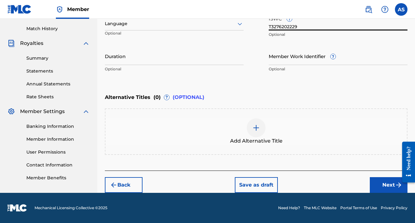
type input "T3276202229"
click at [391, 184] on button "Next" at bounding box center [388, 185] width 38 height 16
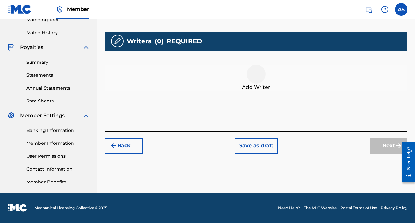
scroll to position [166, 0]
click at [260, 77] on div at bounding box center [255, 74] width 19 height 19
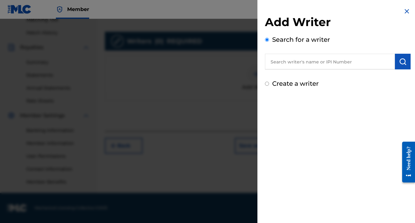
click at [306, 58] on input "text" at bounding box center [330, 62] width 130 height 16
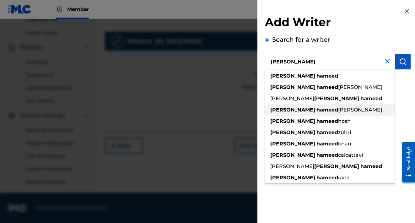
drag, startPoint x: 306, startPoint y: 58, endPoint x: 314, endPoint y: 109, distance: 52.0
click at [338, 109] on span "[PERSON_NAME]" at bounding box center [360, 110] width 44 height 6
type input "[PERSON_NAME] [PERSON_NAME]"
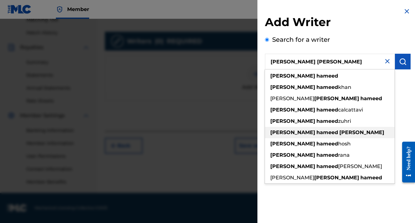
click at [339, 134] on strong "[PERSON_NAME]" at bounding box center [361, 132] width 45 height 6
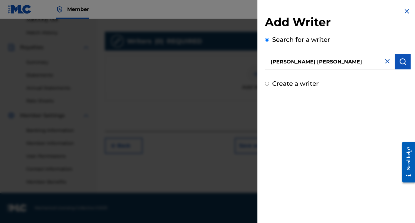
click at [400, 62] on img "submit" at bounding box center [403, 62] width 8 height 8
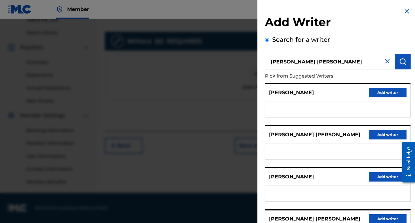
scroll to position [34, 0]
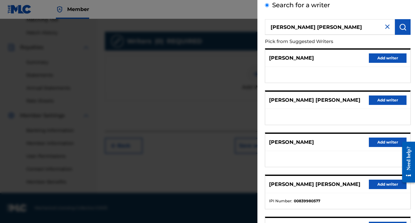
click at [379, 182] on button "Add writer" at bounding box center [387, 183] width 38 height 9
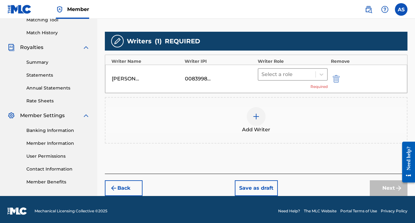
click at [311, 73] on div at bounding box center [286, 74] width 51 height 9
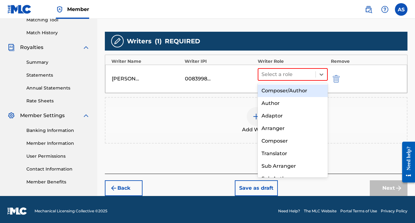
click at [299, 91] on div "Composer/Author" at bounding box center [292, 90] width 70 height 13
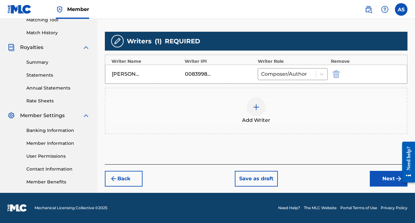
click at [376, 177] on button "Next" at bounding box center [388, 179] width 38 height 16
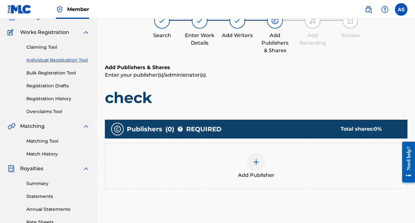
scroll to position [28, 0]
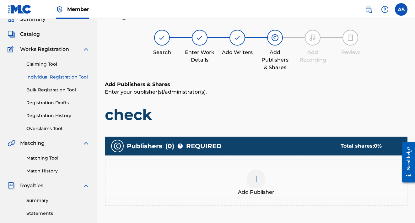
click at [262, 174] on div at bounding box center [255, 178] width 19 height 19
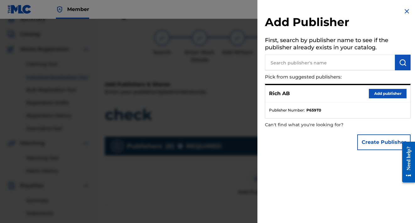
click at [375, 87] on div "Rich AB Add publisher" at bounding box center [337, 93] width 145 height 17
click at [375, 90] on button "Add publisher" at bounding box center [387, 93] width 38 height 9
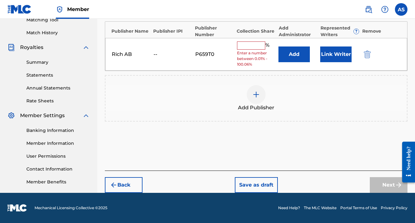
scroll to position [166, 0]
click at [249, 46] on input "text" at bounding box center [251, 45] width 28 height 8
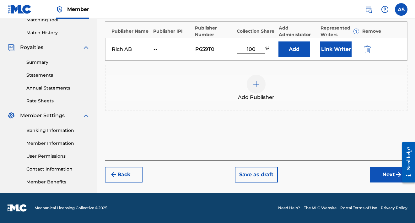
type input "100"
click at [375, 171] on button "Next" at bounding box center [388, 175] width 38 height 16
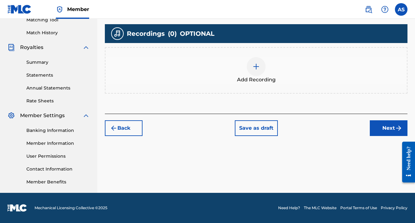
click at [382, 130] on button "Next" at bounding box center [388, 128] width 38 height 16
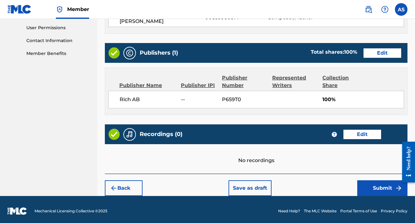
scroll to position [294, 0]
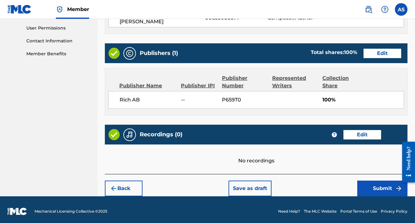
click at [380, 180] on button "Submit" at bounding box center [382, 188] width 50 height 16
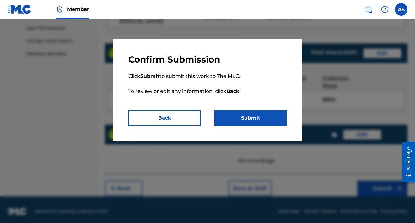
click at [263, 115] on button "Submit" at bounding box center [250, 118] width 72 height 16
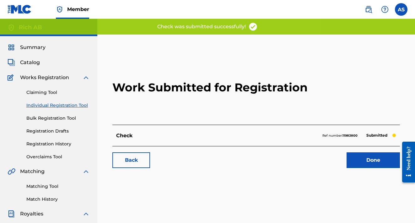
click at [358, 153] on link "Done" at bounding box center [372, 160] width 53 height 16
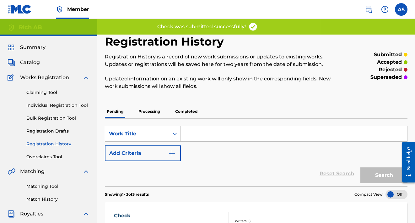
click at [44, 76] on span "Works Registration" at bounding box center [44, 78] width 49 height 8
click at [36, 63] on span "Catalog" at bounding box center [30, 63] width 20 height 8
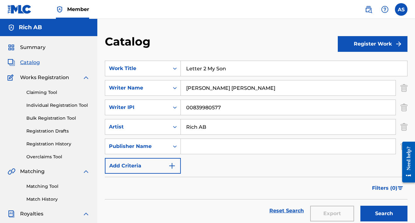
click at [359, 48] on button "Register Work" at bounding box center [372, 44] width 70 height 16
click at [354, 64] on link "Individual" at bounding box center [372, 64] width 70 height 15
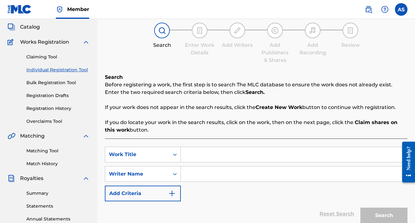
scroll to position [36, 0]
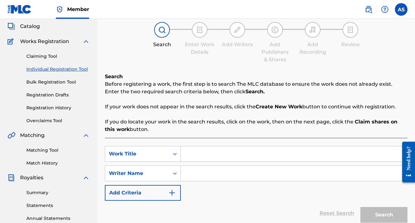
click at [193, 156] on input "Search Form" at bounding box center [294, 153] width 226 height 15
type input "type beat"
click at [320, 177] on input "Search Form" at bounding box center [294, 173] width 226 height 15
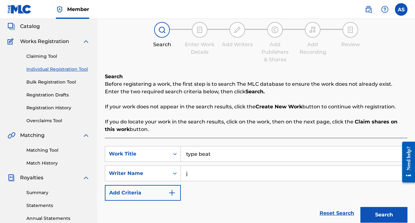
click at [392, 219] on button "Search" at bounding box center [383, 215] width 47 height 16
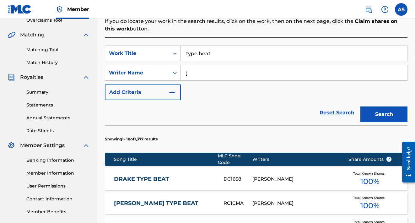
scroll to position [141, 0]
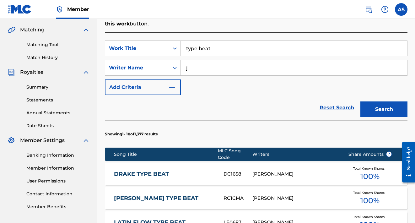
click at [221, 67] on input "j" at bounding box center [294, 67] width 226 height 15
click at [384, 109] on button "Search" at bounding box center [383, 109] width 47 height 16
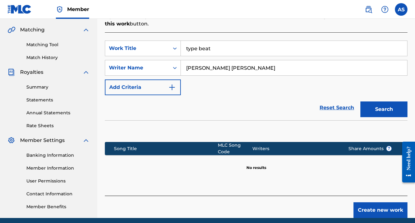
type input "[PERSON_NAME] [PERSON_NAME]"
drag, startPoint x: 221, startPoint y: 67, endPoint x: 375, endPoint y: 212, distance: 211.9
click at [375, 212] on button "Create new work" at bounding box center [380, 210] width 54 height 16
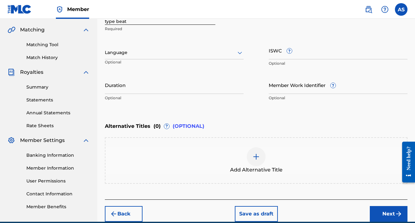
click at [319, 58] on input "ISWC ?" at bounding box center [337, 50] width 139 height 18
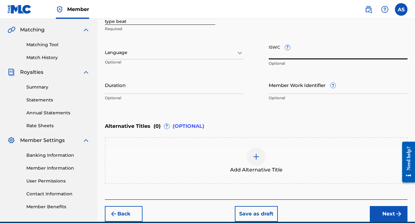
paste input "T3276202274"
type input "T3276202274"
click at [395, 212] on img "submit" at bounding box center [399, 214] width 8 height 8
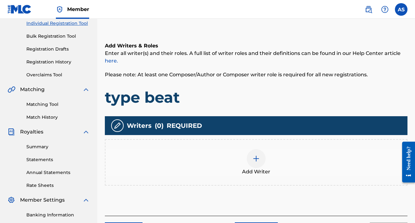
scroll to position [109, 0]
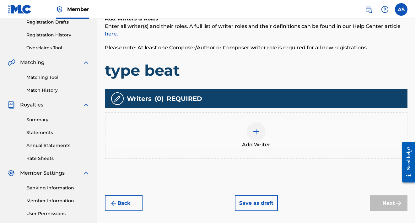
click at [262, 140] on div "Add Writer" at bounding box center [255, 135] width 301 height 26
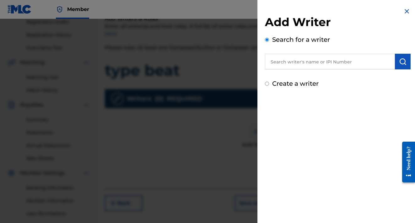
click at [298, 61] on input "text" at bounding box center [330, 62] width 130 height 16
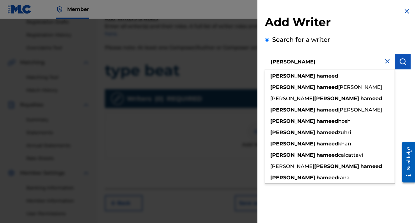
drag, startPoint x: 298, startPoint y: 61, endPoint x: 321, endPoint y: 108, distance: 52.3
click at [338, 108] on span "[PERSON_NAME]" at bounding box center [360, 110] width 44 height 6
type input "[PERSON_NAME] [PERSON_NAME]"
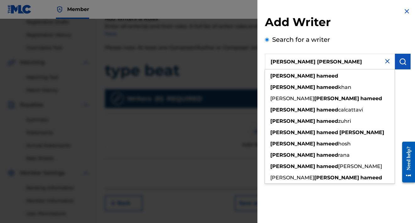
click at [402, 56] on button "submit" at bounding box center [403, 62] width 16 height 16
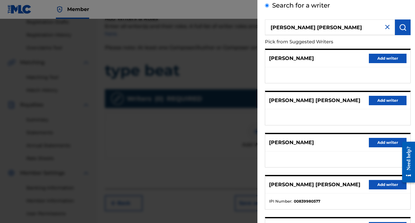
scroll to position [35, 0]
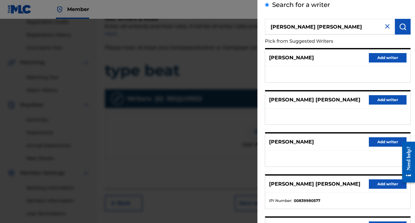
click at [380, 185] on button "Add writer" at bounding box center [387, 183] width 38 height 9
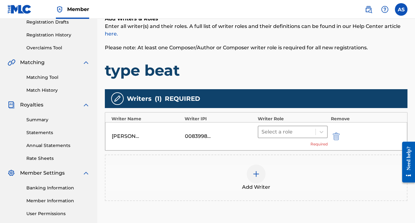
click at [279, 133] on div at bounding box center [286, 131] width 51 height 9
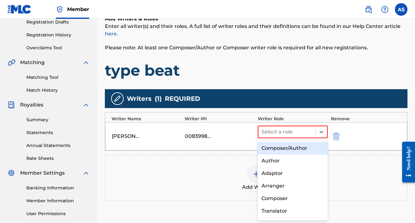
click at [285, 146] on div "Composer/Author" at bounding box center [292, 148] width 70 height 13
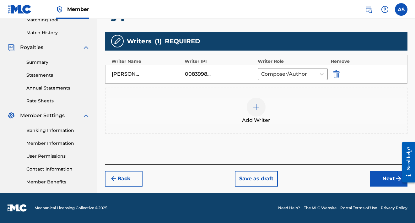
click at [380, 175] on button "Next" at bounding box center [388, 179] width 38 height 16
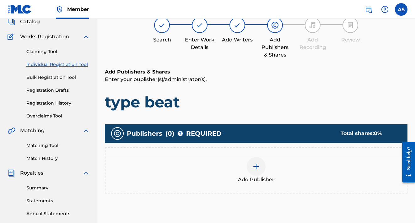
scroll to position [28, 0]
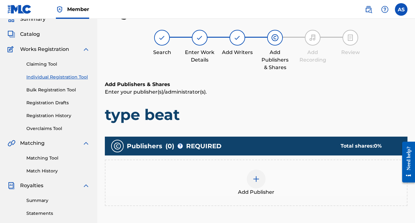
click at [261, 179] on div at bounding box center [255, 178] width 19 height 19
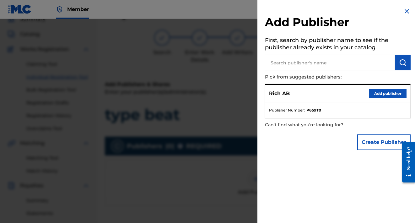
click at [379, 94] on button "Add publisher" at bounding box center [387, 93] width 38 height 9
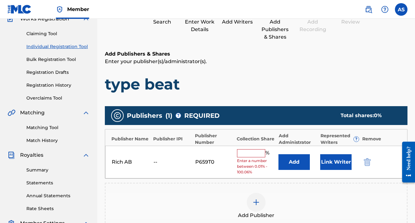
scroll to position [60, 0]
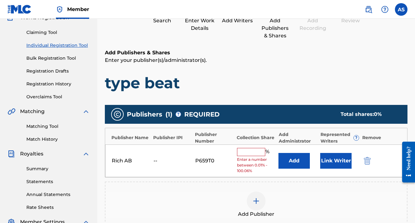
click at [257, 152] on input "text" at bounding box center [251, 152] width 28 height 8
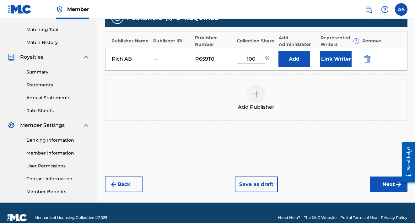
scroll to position [157, 0]
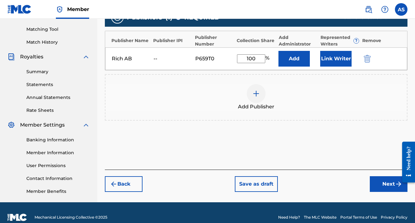
type input "100"
click at [375, 179] on button "Next" at bounding box center [388, 184] width 38 height 16
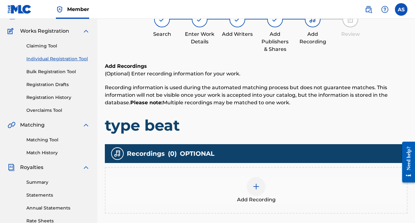
scroll to position [28, 0]
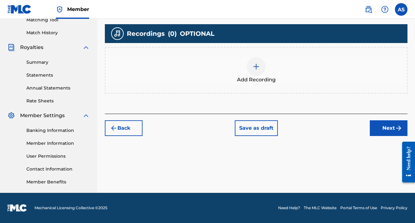
click at [384, 133] on button "Next" at bounding box center [388, 128] width 38 height 16
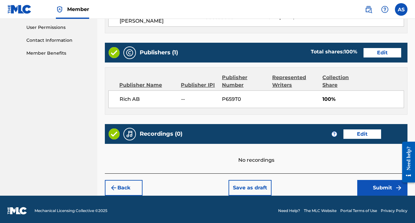
scroll to position [294, 0]
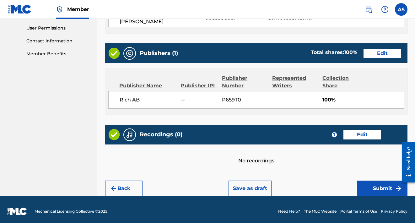
click at [369, 184] on button "Submit" at bounding box center [382, 188] width 50 height 16
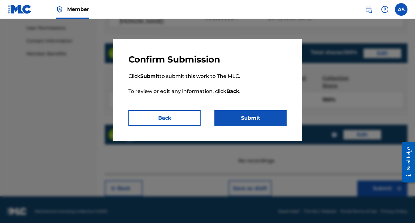
click at [262, 122] on button "Submit" at bounding box center [250, 118] width 72 height 16
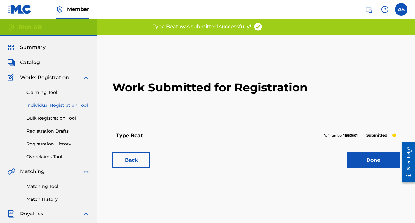
click at [352, 151] on div "Back Done" at bounding box center [255, 157] width 287 height 22
click at [352, 152] on link "Done" at bounding box center [372, 160] width 53 height 16
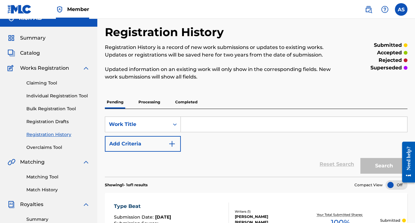
scroll to position [9, 0]
click at [35, 53] on span "Catalog" at bounding box center [30, 53] width 20 height 8
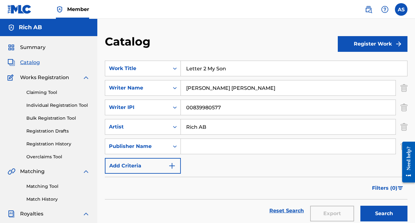
click at [364, 48] on button "Register Work" at bounding box center [372, 44] width 70 height 16
click at [352, 59] on link "Individual" at bounding box center [372, 64] width 70 height 15
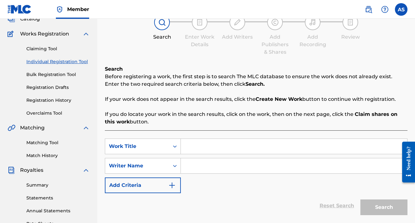
scroll to position [45, 0]
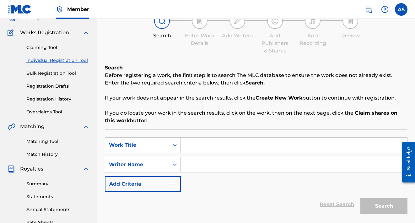
click at [214, 153] on div "SearchWithCriteria8c388e08-570d-45d0-8dfb-ab0a1139acf1 Work Title SearchWithCri…" at bounding box center [256, 164] width 302 height 55
click at [214, 146] on input "Search Form" at bounding box center [294, 144] width 226 height 15
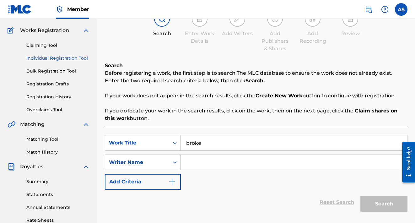
scroll to position [48, 0]
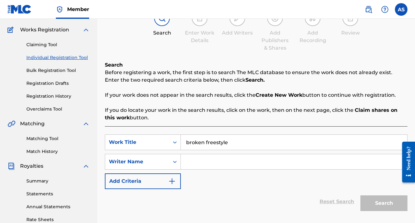
type input "broken freestyle"
click at [340, 164] on input "Search Form" at bounding box center [294, 161] width 226 height 15
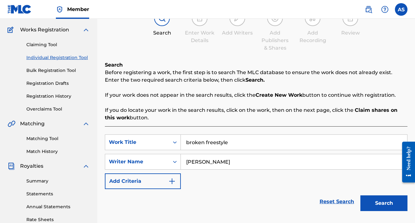
drag, startPoint x: 340, startPoint y: 164, endPoint x: 392, endPoint y: 207, distance: 66.8
click at [392, 207] on button "Search" at bounding box center [383, 203] width 47 height 16
click at [368, 199] on button "Search" at bounding box center [383, 203] width 47 height 16
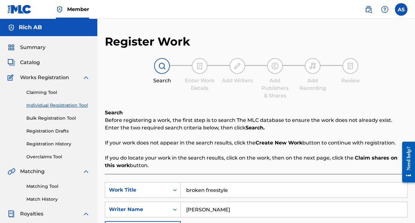
scroll to position [0, 0]
click at [283, 208] on input "[PERSON_NAME]" at bounding box center [294, 209] width 226 height 15
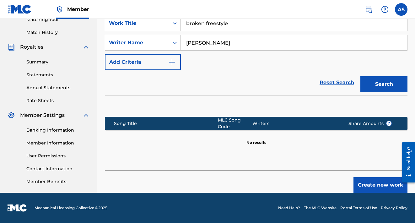
scroll to position [167, 0]
type input "[PERSON_NAME]"
click at [363, 180] on button "Create new work" at bounding box center [380, 185] width 54 height 16
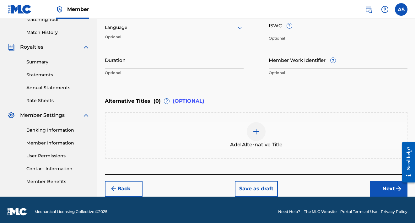
click at [274, 28] on input "ISWC ?" at bounding box center [337, 25] width 139 height 18
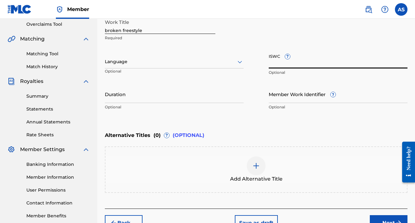
scroll to position [131, 0]
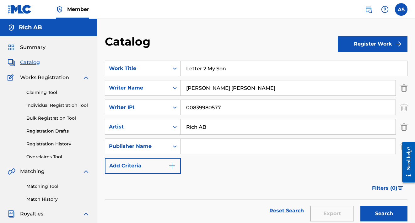
click at [354, 47] on button "Register Work" at bounding box center [372, 44] width 70 height 16
click at [350, 64] on link "Individual" at bounding box center [372, 64] width 70 height 15
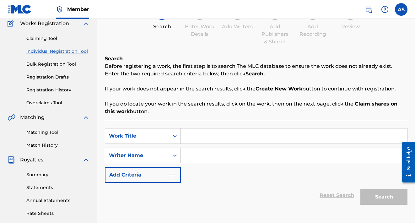
scroll to position [60, 0]
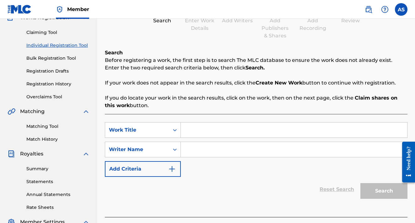
click at [214, 130] on input "Search Form" at bounding box center [294, 129] width 226 height 15
type input "Indictment bop"
click at [235, 148] on input "Search Form" at bounding box center [294, 149] width 226 height 15
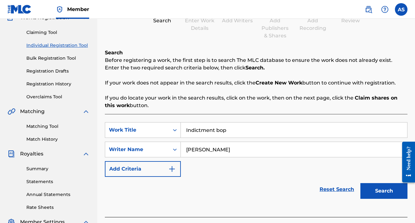
type input "[PERSON_NAME]"
click at [367, 185] on button "Search" at bounding box center [383, 191] width 47 height 16
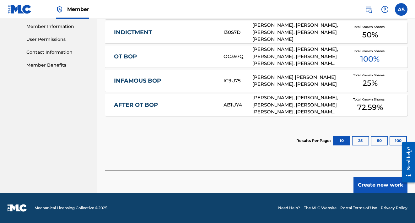
click at [365, 182] on button "Create new work" at bounding box center [380, 185] width 54 height 16
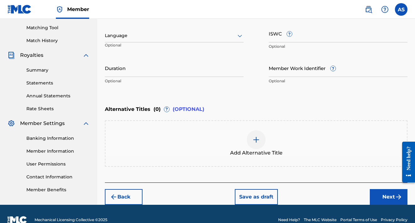
scroll to position [139, 0]
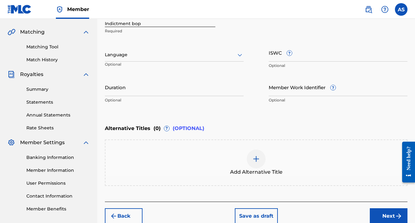
click at [270, 53] on input "ISWC ?" at bounding box center [337, 53] width 139 height 18
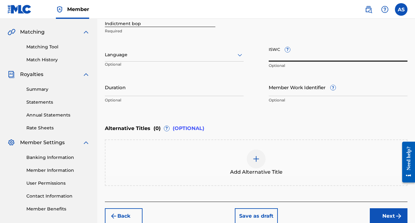
paste input "T3281130863"
type input "T3281130863"
click at [383, 213] on button "Next" at bounding box center [388, 216] width 38 height 16
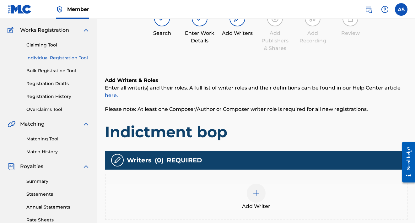
scroll to position [101, 0]
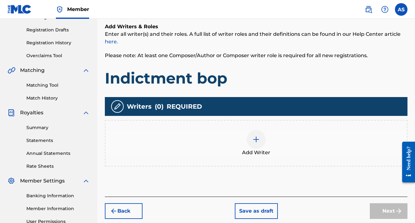
click at [255, 141] on img at bounding box center [256, 139] width 8 height 8
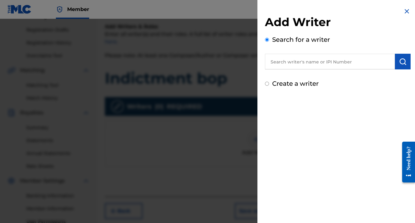
click at [308, 63] on input "text" at bounding box center [330, 62] width 130 height 16
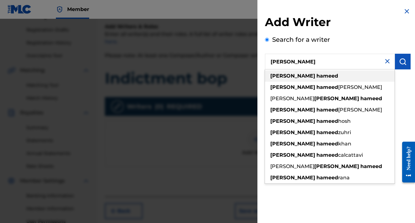
drag, startPoint x: 306, startPoint y: 72, endPoint x: 317, endPoint y: 108, distance: 37.6
click at [338, 108] on span "[PERSON_NAME]" at bounding box center [360, 110] width 44 height 6
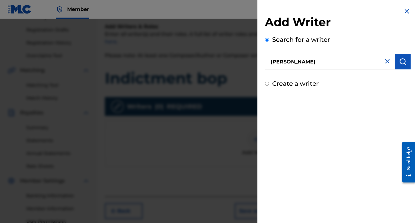
type input "[PERSON_NAME] [PERSON_NAME]"
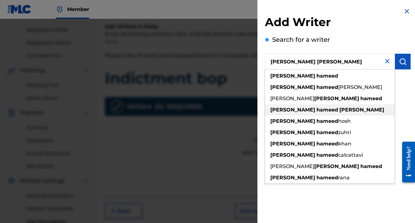
click at [339, 108] on strong "[PERSON_NAME]" at bounding box center [361, 110] width 45 height 6
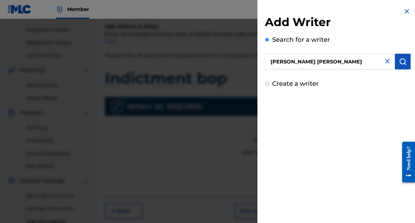
click at [403, 59] on img "submit" at bounding box center [403, 62] width 8 height 8
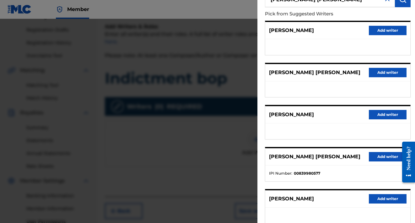
scroll to position [66, 0]
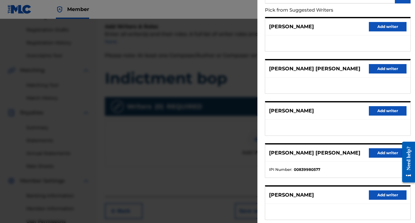
click at [383, 151] on button "Add writer" at bounding box center [387, 152] width 38 height 9
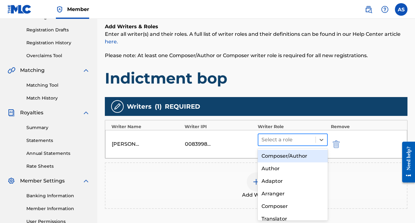
click at [300, 142] on div at bounding box center [286, 139] width 51 height 9
click at [302, 152] on div "Composer/Author" at bounding box center [292, 156] width 70 height 13
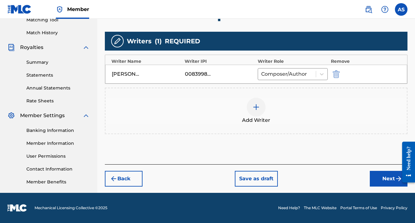
click at [381, 176] on button "Next" at bounding box center [388, 179] width 38 height 16
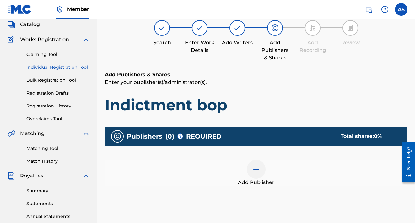
scroll to position [28, 0]
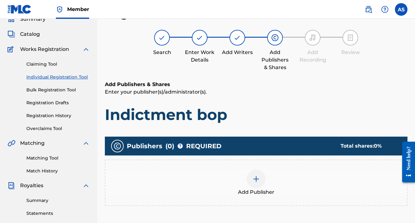
click at [258, 174] on div at bounding box center [255, 178] width 19 height 19
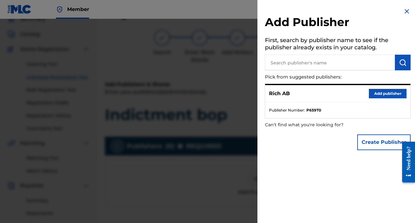
click at [380, 93] on button "Add publisher" at bounding box center [387, 93] width 38 height 9
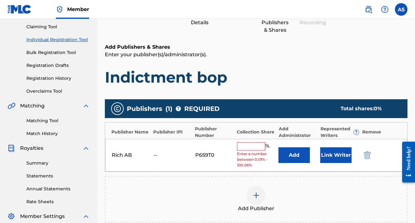
scroll to position [68, 0]
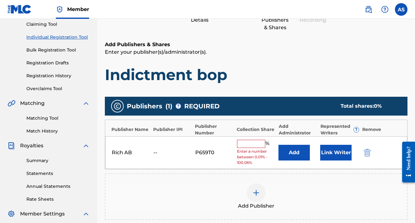
click at [252, 141] on input "text" at bounding box center [251, 144] width 28 height 8
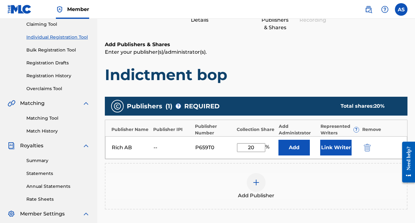
type input "2"
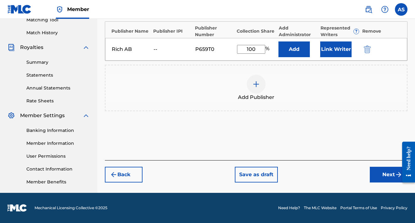
type input "100"
click at [381, 166] on div "Back Save as draft Next" at bounding box center [256, 171] width 302 height 22
click at [381, 176] on button "Next" at bounding box center [388, 175] width 38 height 16
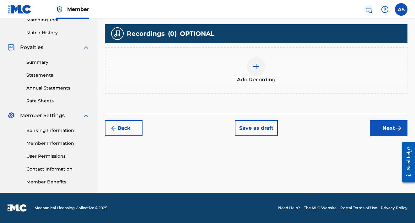
scroll to position [166, 0]
click at [382, 126] on button "Next" at bounding box center [388, 128] width 38 height 16
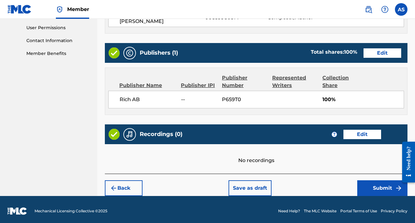
scroll to position [294, 0]
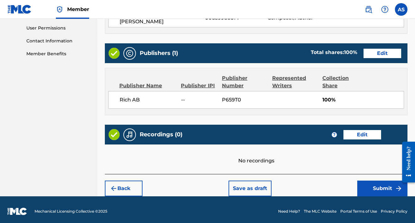
click at [382, 186] on button "Submit" at bounding box center [382, 188] width 50 height 16
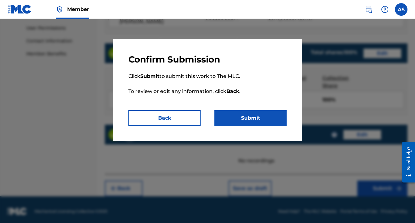
click at [265, 119] on button "Submit" at bounding box center [250, 118] width 72 height 16
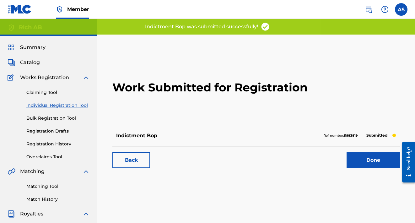
click at [361, 156] on link "Done" at bounding box center [372, 160] width 53 height 16
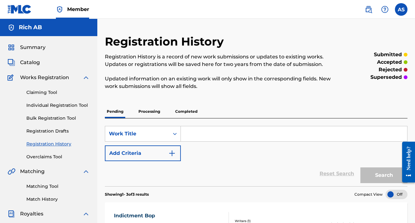
click at [36, 62] on span "Catalog" at bounding box center [30, 63] width 20 height 8
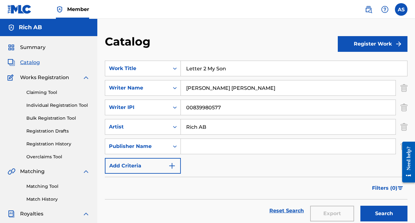
click at [361, 44] on button "Register Work" at bounding box center [372, 44] width 70 height 16
click at [348, 61] on link "Individual" at bounding box center [372, 64] width 70 height 15
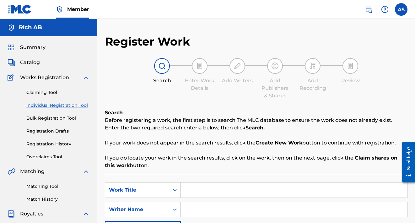
click at [287, 185] on input "Search Form" at bounding box center [294, 189] width 226 height 15
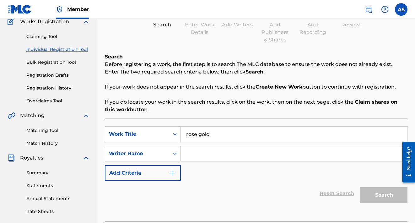
scroll to position [64, 0]
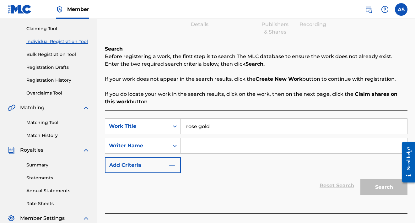
type input "rose gold"
click at [304, 143] on input "Search Form" at bounding box center [294, 145] width 226 height 15
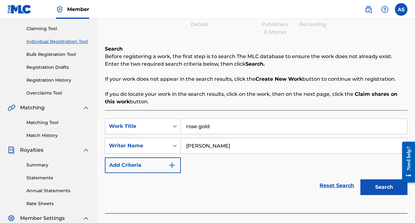
type input "[PERSON_NAME]"
click at [386, 187] on button "Search" at bounding box center [383, 187] width 47 height 16
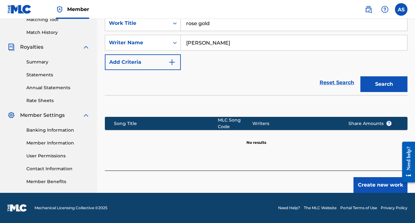
scroll to position [167, 0]
click at [362, 181] on button "Create new work" at bounding box center [380, 185] width 54 height 16
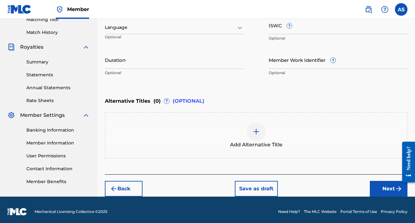
click at [271, 27] on input "ISWC ?" at bounding box center [337, 25] width 139 height 18
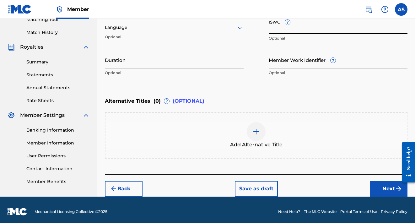
paste input "T3293720039"
type input "T3293720039"
click at [381, 189] on button "Next" at bounding box center [388, 189] width 38 height 16
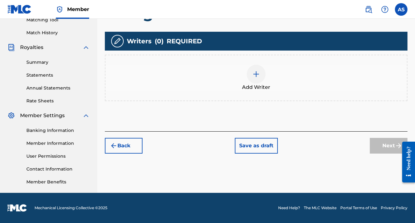
click at [256, 80] on div at bounding box center [255, 74] width 19 height 19
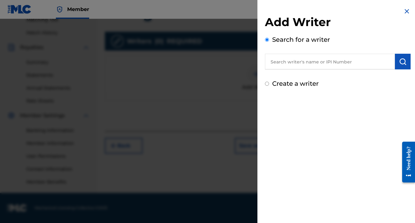
click at [286, 70] on div "Add Writer Search for a writer Create a writer" at bounding box center [338, 51] width 146 height 73
click at [287, 68] on input "text" at bounding box center [330, 62] width 130 height 16
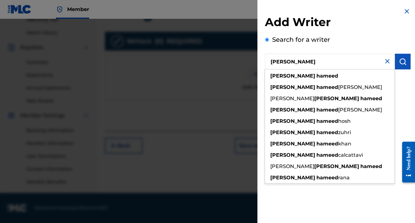
drag, startPoint x: 289, startPoint y: 72, endPoint x: 305, endPoint y: 111, distance: 41.4
click at [316, 111] on strong "hameed" at bounding box center [327, 110] width 22 height 6
type input "[PERSON_NAME] [PERSON_NAME]"
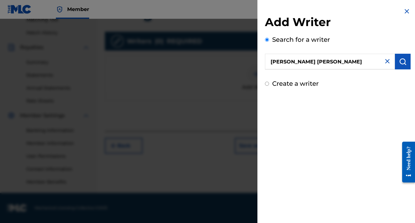
click at [399, 64] on img "submit" at bounding box center [403, 62] width 8 height 8
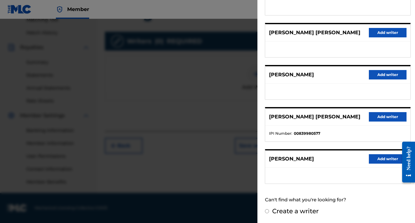
click at [375, 115] on button "Add writer" at bounding box center [387, 116] width 38 height 9
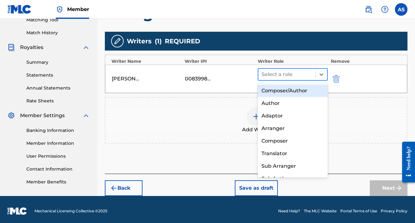
click at [291, 73] on div at bounding box center [286, 74] width 51 height 9
click at [283, 93] on div "Composer/Author" at bounding box center [292, 90] width 70 height 13
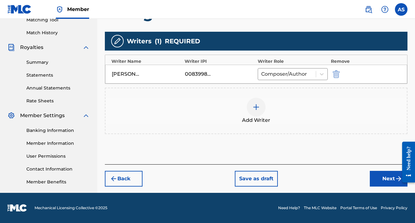
click at [385, 180] on button "Next" at bounding box center [388, 179] width 38 height 16
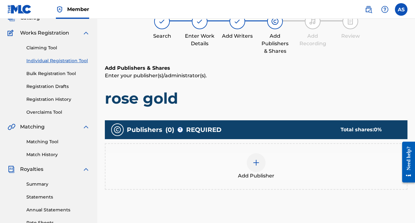
scroll to position [28, 0]
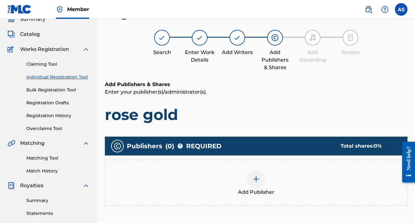
click at [259, 179] on img at bounding box center [256, 179] width 8 height 8
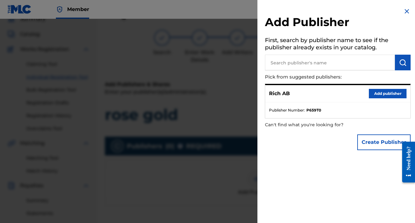
click at [378, 95] on button "Add publisher" at bounding box center [387, 93] width 38 height 9
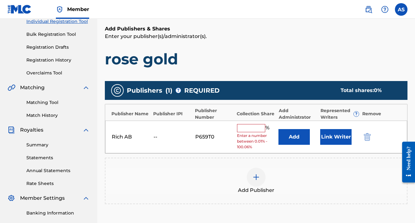
scroll to position [86, 0]
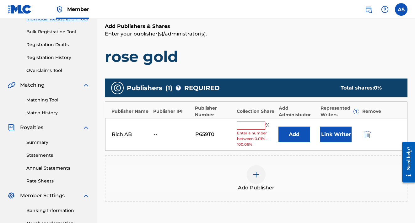
click at [252, 126] on input "text" at bounding box center [251, 125] width 28 height 8
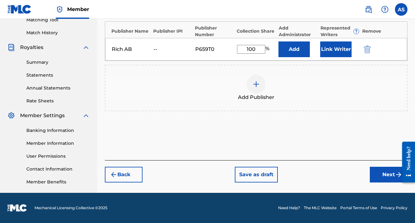
type input "100"
click at [378, 171] on button "Next" at bounding box center [388, 175] width 38 height 16
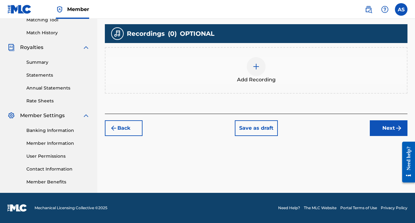
click at [384, 123] on button "Next" at bounding box center [388, 128] width 38 height 16
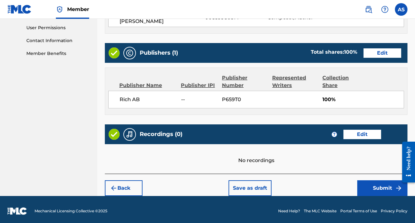
scroll to position [294, 0]
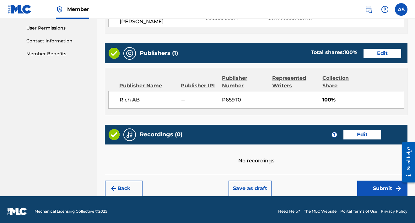
click at [393, 183] on button "Submit" at bounding box center [382, 188] width 50 height 16
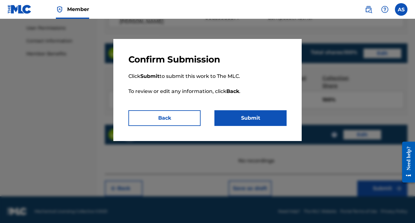
click at [264, 123] on button "Submit" at bounding box center [250, 118] width 72 height 16
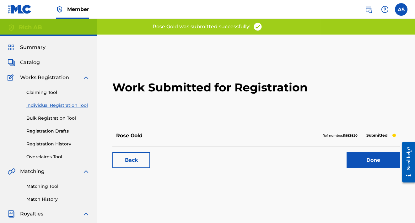
click at [373, 156] on link "Done" at bounding box center [372, 160] width 53 height 16
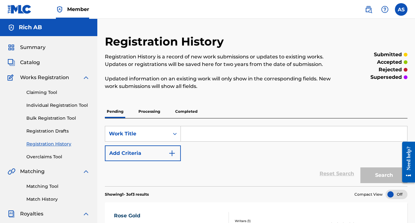
click at [50, 76] on span "Works Registration" at bounding box center [44, 78] width 49 height 8
click at [35, 65] on span "Catalog" at bounding box center [30, 63] width 20 height 8
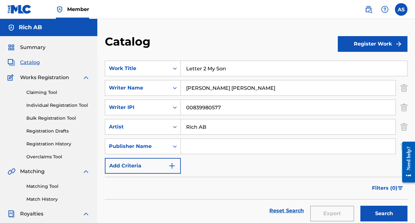
click at [349, 42] on button "Register Work" at bounding box center [372, 44] width 70 height 16
click at [346, 61] on link "Individual" at bounding box center [372, 64] width 70 height 15
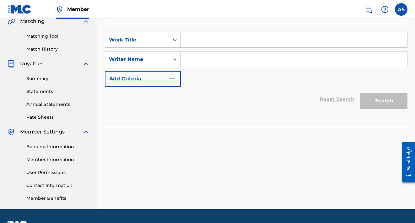
scroll to position [151, 0]
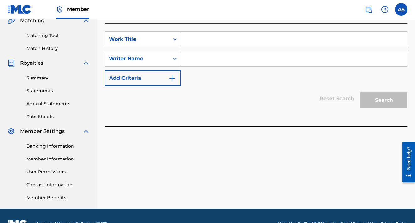
click at [240, 38] on input "Search Form" at bounding box center [294, 39] width 226 height 15
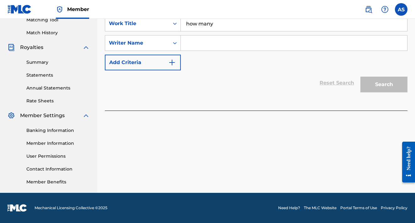
scroll to position [166, 0]
type input "how many"
click at [278, 46] on input "Search Form" at bounding box center [294, 42] width 226 height 15
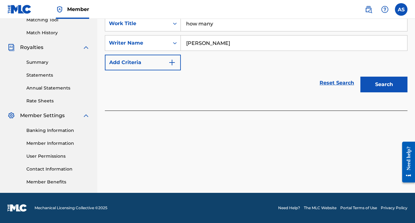
type input "[PERSON_NAME]"
click at [286, 26] on input "how many" at bounding box center [294, 23] width 226 height 15
type input "how many pt. 2"
click at [371, 80] on button "Search" at bounding box center [383, 85] width 47 height 16
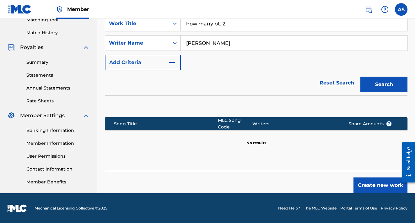
click at [391, 183] on button "Create new work" at bounding box center [380, 185] width 54 height 16
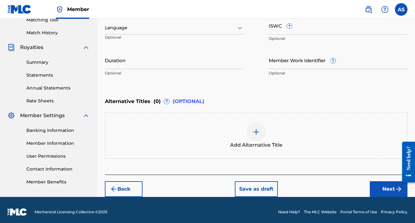
click at [279, 27] on input "ISWC ?" at bounding box center [337, 26] width 139 height 18
paste input "T3308243343"
type input "T3308243343"
click at [380, 184] on button "Next" at bounding box center [388, 189] width 38 height 16
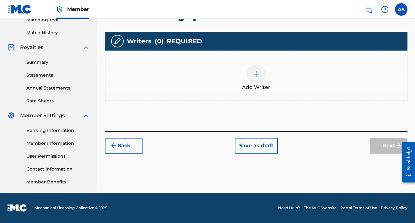
click at [251, 78] on div at bounding box center [255, 74] width 19 height 19
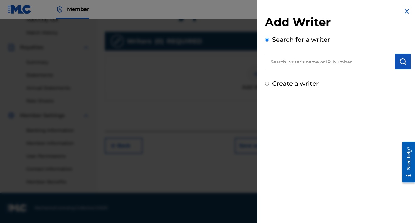
click at [295, 67] on input "text" at bounding box center [330, 62] width 130 height 16
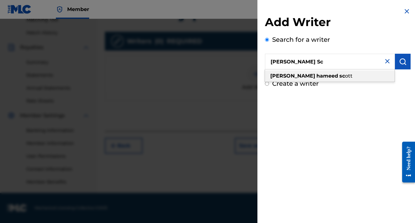
click at [316, 76] on strong "hameed" at bounding box center [327, 76] width 22 height 6
type input "[PERSON_NAME] [PERSON_NAME]"
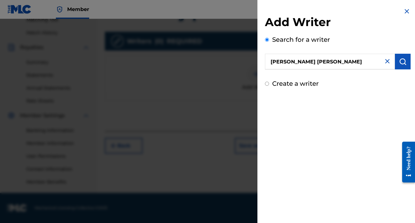
click at [399, 58] on img "submit" at bounding box center [403, 62] width 8 height 8
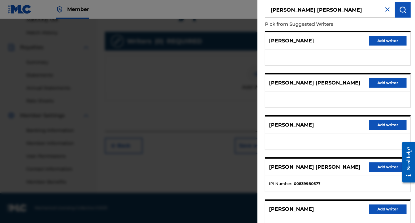
scroll to position [53, 0]
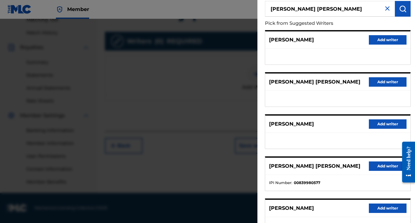
click at [383, 165] on button "Add writer" at bounding box center [387, 165] width 38 height 9
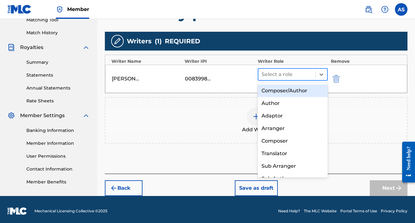
click at [299, 74] on div at bounding box center [286, 74] width 51 height 9
click at [300, 90] on div "Composer/Author" at bounding box center [292, 90] width 70 height 13
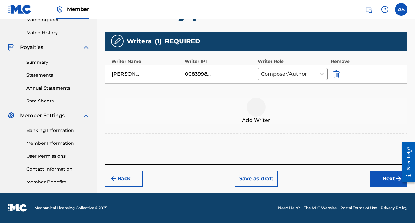
click at [379, 173] on button "Next" at bounding box center [388, 179] width 38 height 16
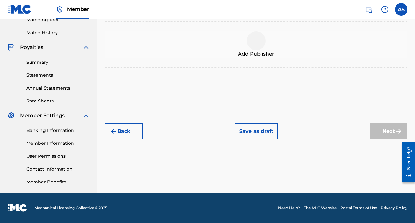
scroll to position [28, 0]
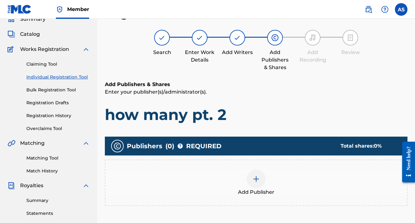
click at [258, 178] on img at bounding box center [256, 179] width 8 height 8
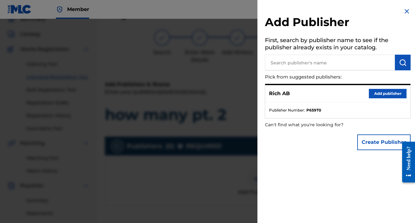
click at [385, 91] on button "Add publisher" at bounding box center [387, 93] width 38 height 9
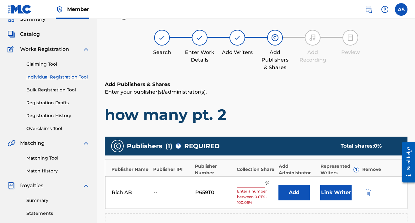
click at [258, 182] on input "text" at bounding box center [251, 183] width 28 height 8
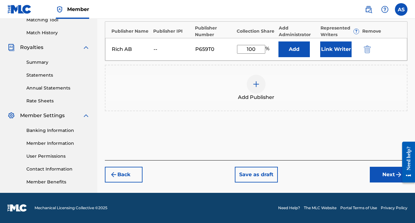
type input "100"
click at [380, 165] on div "Back Save as draft Next" at bounding box center [256, 171] width 302 height 22
click at [379, 172] on button "Next" at bounding box center [388, 175] width 38 height 16
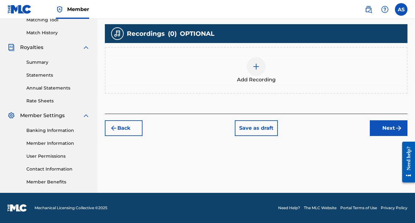
click at [389, 123] on button "Next" at bounding box center [388, 128] width 38 height 16
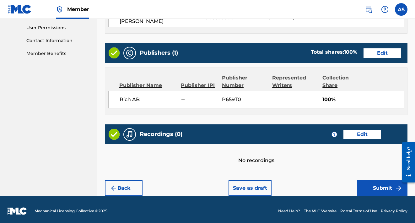
scroll to position [294, 0]
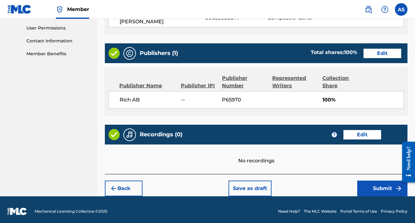
click at [374, 184] on button "Submit" at bounding box center [382, 188] width 50 height 16
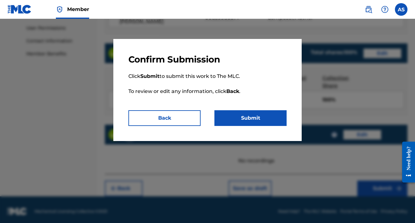
click at [237, 116] on button "Submit" at bounding box center [250, 118] width 72 height 16
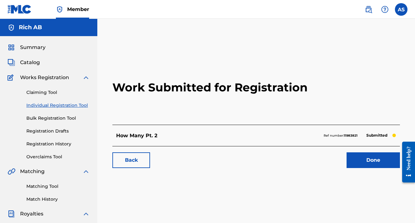
click at [363, 160] on link "Done" at bounding box center [372, 160] width 53 height 16
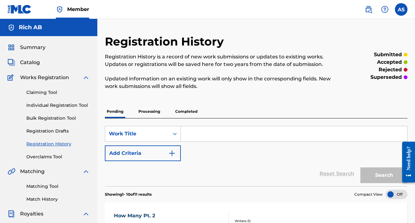
click at [34, 61] on span "Catalog" at bounding box center [30, 63] width 20 height 8
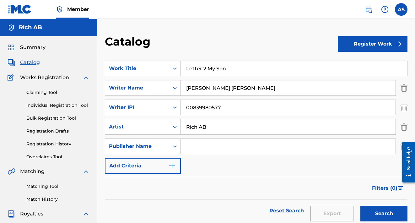
click at [351, 46] on button "Register Work" at bounding box center [372, 44] width 70 height 16
click at [351, 62] on link "Individual" at bounding box center [372, 64] width 70 height 15
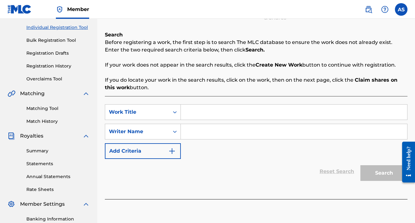
scroll to position [87, 0]
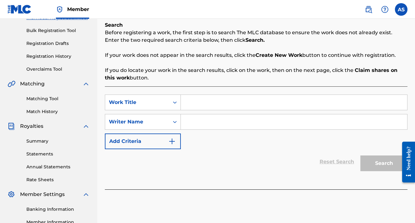
click at [226, 103] on input "Search Form" at bounding box center [294, 102] width 226 height 15
type input "hairy [PERSON_NAME] music"
click at [276, 121] on input "Search Form" at bounding box center [294, 121] width 226 height 15
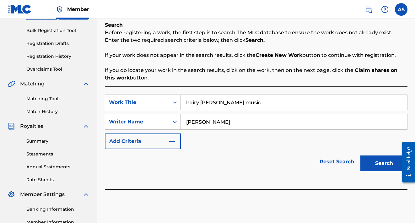
click at [376, 168] on button "Search" at bounding box center [383, 163] width 47 height 16
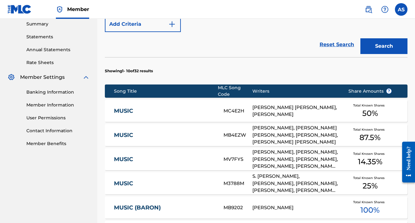
scroll to position [119, 0]
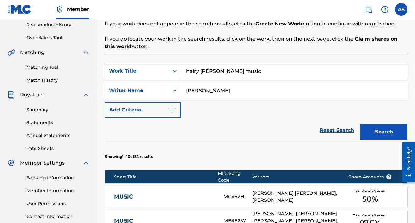
click at [314, 90] on input "[PERSON_NAME]" at bounding box center [294, 90] width 226 height 15
type input "[PERSON_NAME]"
click at [363, 123] on div "Search" at bounding box center [382, 130] width 50 height 25
click at [364, 129] on button "Search" at bounding box center [383, 132] width 47 height 16
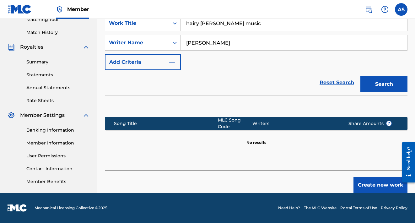
scroll to position [167, 0]
click at [377, 184] on button "Create new work" at bounding box center [380, 185] width 54 height 16
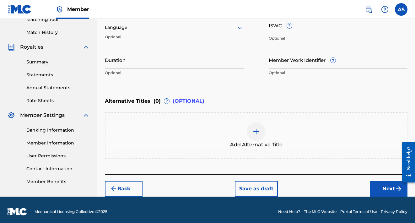
click at [273, 30] on input "ISWC ?" at bounding box center [337, 25] width 139 height 18
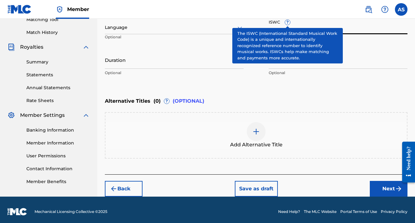
click at [331, 23] on input "ISWC ?" at bounding box center [337, 25] width 139 height 18
click at [343, 32] on input "ISWC ?" at bounding box center [337, 25] width 139 height 18
paste input "T3293776399"
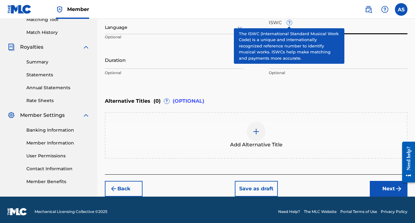
type input "T3293776399"
click at [333, 70] on p "Optional" at bounding box center [337, 73] width 139 height 6
click at [328, 88] on div "Enter Work Details Enter work details for ‘ hairy [PERSON_NAME] music ’ below. …" at bounding box center [256, 18] width 302 height 152
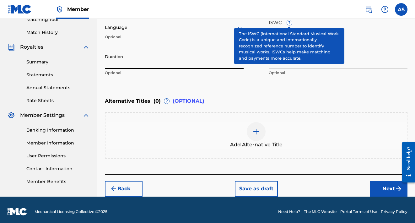
click at [203, 60] on input "Duration" at bounding box center [174, 60] width 139 height 18
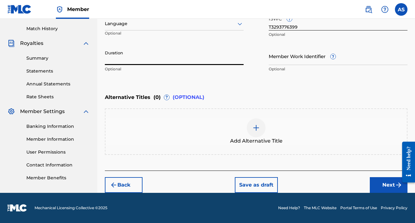
scroll to position [170, 0]
click at [393, 187] on button "Next" at bounding box center [388, 185] width 38 height 16
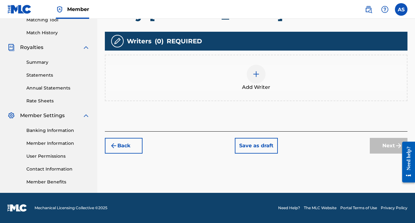
click at [262, 79] on div at bounding box center [255, 74] width 19 height 19
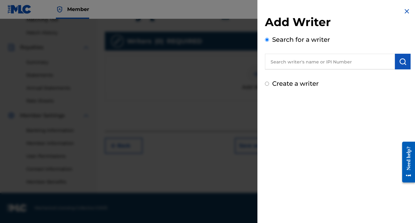
click at [299, 63] on input "text" at bounding box center [330, 62] width 130 height 16
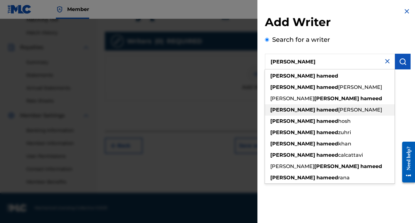
drag, startPoint x: 301, startPoint y: 73, endPoint x: 315, endPoint y: 110, distance: 39.6
click at [338, 110] on span "[PERSON_NAME]" at bounding box center [360, 110] width 44 height 6
type input "[PERSON_NAME] [PERSON_NAME]"
click at [339, 110] on strong "[PERSON_NAME]" at bounding box center [361, 110] width 45 height 6
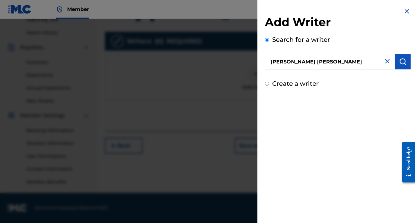
click at [399, 59] on img "submit" at bounding box center [403, 62] width 8 height 8
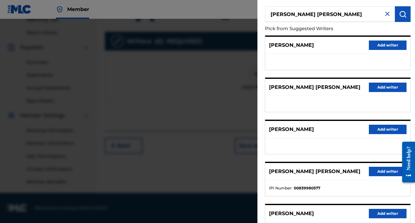
scroll to position [70, 0]
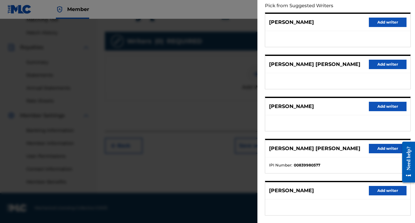
click at [381, 146] on button "Add writer" at bounding box center [387, 148] width 38 height 9
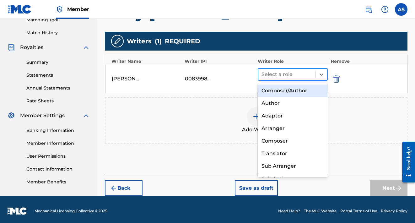
click at [303, 73] on div at bounding box center [286, 74] width 51 height 9
click at [302, 91] on div "Composer/Author" at bounding box center [292, 90] width 70 height 13
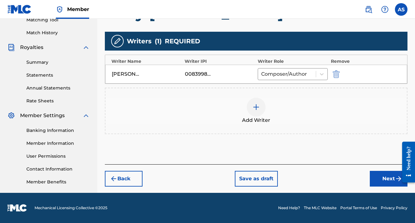
click at [379, 172] on button "Next" at bounding box center [388, 179] width 38 height 16
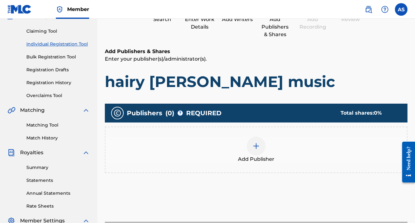
scroll to position [64, 0]
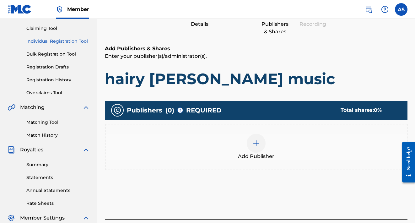
click at [262, 142] on div at bounding box center [255, 143] width 19 height 19
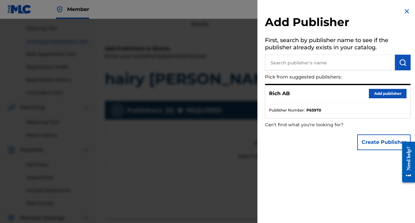
click at [375, 90] on button "Add publisher" at bounding box center [387, 93] width 38 height 9
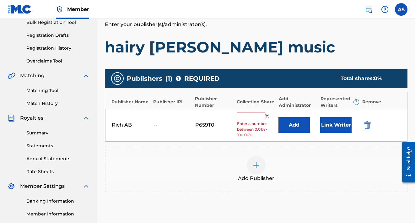
scroll to position [108, 0]
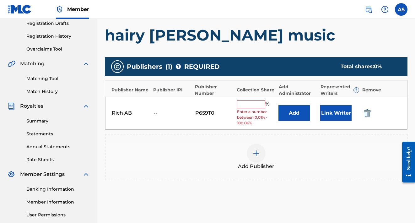
click at [246, 104] on input "text" at bounding box center [251, 104] width 28 height 8
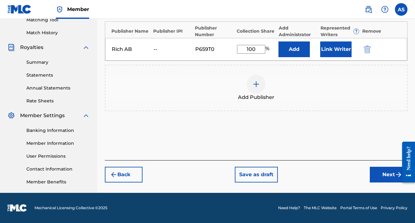
type input "100"
click at [391, 170] on button "Next" at bounding box center [388, 175] width 38 height 16
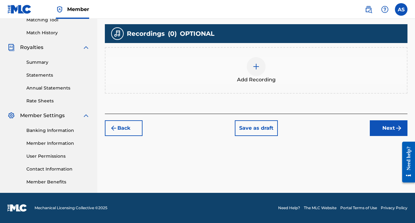
scroll to position [28, 0]
click at [385, 126] on button "Next" at bounding box center [388, 128] width 38 height 16
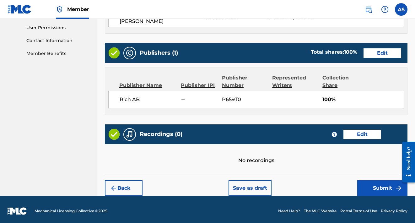
scroll to position [294, 0]
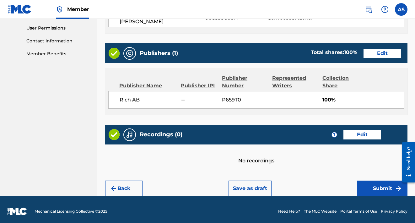
click at [387, 185] on button "Submit" at bounding box center [382, 188] width 50 height 16
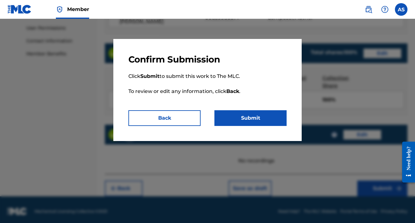
click at [273, 117] on button "Submit" at bounding box center [250, 118] width 72 height 16
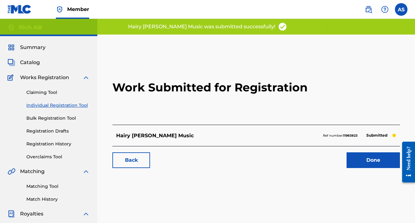
click at [401, 9] on label at bounding box center [401, 9] width 13 height 13
click at [401, 9] on input "AS [PERSON_NAME] [PERSON_NAME] [EMAIL_ADDRESS][DOMAIN_NAME] Notification Prefer…" at bounding box center [401, 9] width 0 height 0
click at [380, 164] on link "Done" at bounding box center [372, 160] width 53 height 16
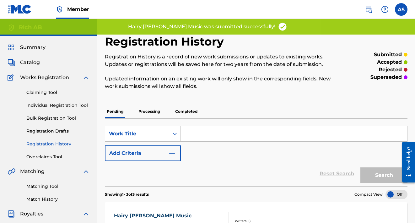
click at [395, 8] on label at bounding box center [401, 9] width 13 height 13
click at [401, 9] on input "AS [PERSON_NAME] [PERSON_NAME] [EMAIL_ADDRESS][DOMAIN_NAME] Notification Prefer…" at bounding box center [401, 9] width 0 height 0
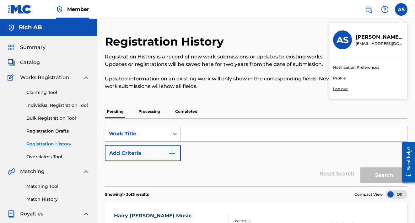
click at [342, 79] on link "Profile" at bounding box center [339, 78] width 13 height 6
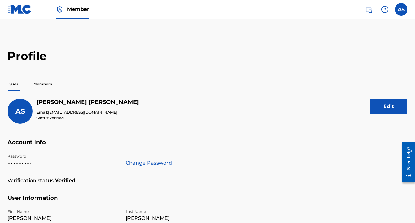
click at [46, 84] on p "Members" at bounding box center [42, 83] width 22 height 13
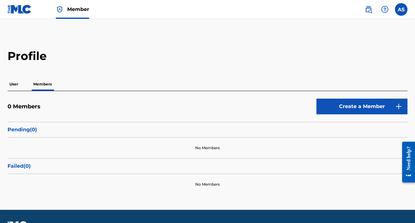
click at [18, 84] on p "User" at bounding box center [14, 83] width 13 height 13
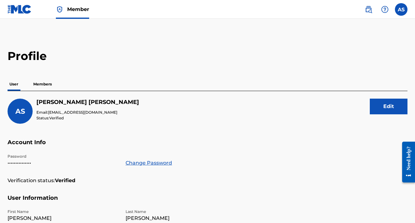
click at [43, 85] on p "Members" at bounding box center [42, 83] width 22 height 13
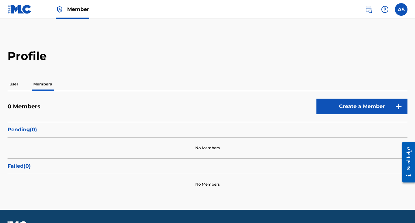
click at [352, 107] on link "Create a Member" at bounding box center [361, 106] width 91 height 16
click at [367, 13] on link at bounding box center [368, 9] width 13 height 13
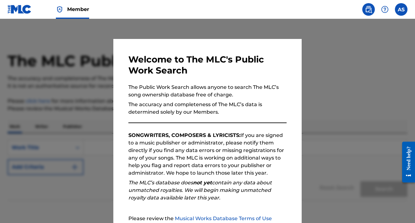
click at [351, 39] on div at bounding box center [207, 130] width 415 height 223
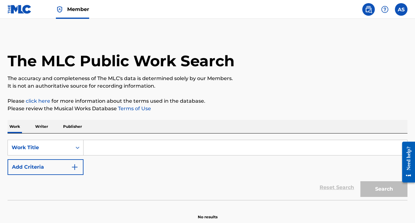
click at [397, 9] on label at bounding box center [401, 9] width 13 height 13
click at [401, 9] on input "AS [PERSON_NAME] [PERSON_NAME] [EMAIL_ADDRESS][DOMAIN_NAME] Notification Prefer…" at bounding box center [401, 9] width 0 height 0
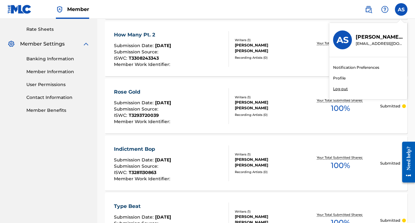
scroll to position [237, 0]
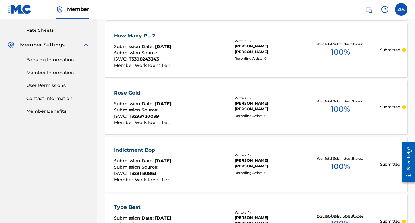
click at [56, 58] on link "Banking Information" at bounding box center [57, 59] width 63 height 7
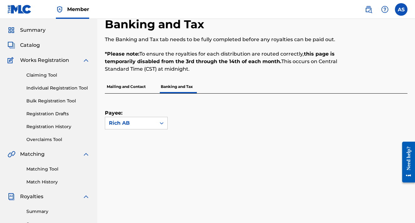
scroll to position [13, 0]
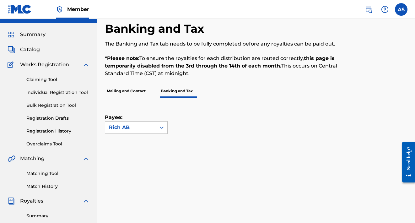
click at [34, 50] on span "Catalog" at bounding box center [30, 50] width 20 height 8
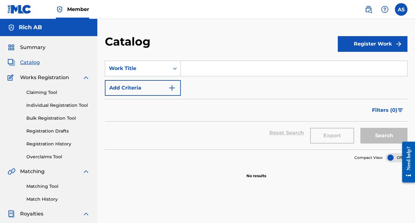
click at [348, 42] on button "Register Work" at bounding box center [372, 44] width 70 height 16
click at [345, 65] on link "Individual" at bounding box center [372, 64] width 70 height 15
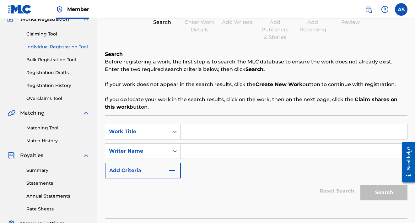
scroll to position [72, 0]
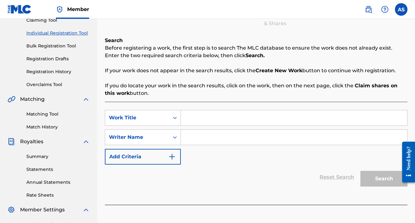
click at [316, 119] on input "Search Form" at bounding box center [294, 117] width 226 height 15
type input "independent"
click at [301, 138] on input "Search Form" at bounding box center [294, 137] width 226 height 15
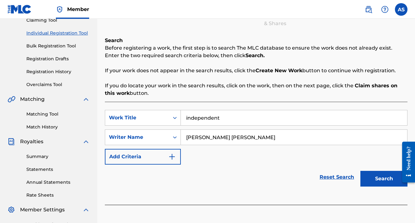
type input "[PERSON_NAME] [PERSON_NAME]"
drag, startPoint x: 301, startPoint y: 138, endPoint x: 188, endPoint y: 119, distance: 114.5
click at [188, 119] on input "independent" at bounding box center [294, 117] width 226 height 15
click at [191, 119] on input "I ndependent" at bounding box center [294, 117] width 226 height 15
click at [196, 119] on input "I n dependent" at bounding box center [294, 117] width 226 height 15
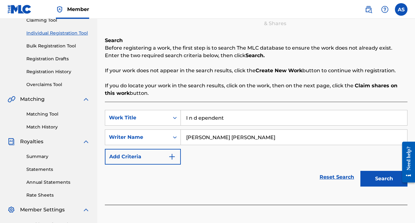
click at [201, 119] on input "I n d ependent" at bounding box center [294, 117] width 226 height 15
click at [206, 119] on input "I n d e pendent" at bounding box center [294, 117] width 226 height 15
click at [211, 118] on input "I n d e p e ndent" at bounding box center [294, 117] width 226 height 15
click at [216, 118] on input "I n d e p e ndent" at bounding box center [294, 117] width 226 height 15
click at [220, 118] on input "I n d e p e n dent" at bounding box center [294, 117] width 226 height 15
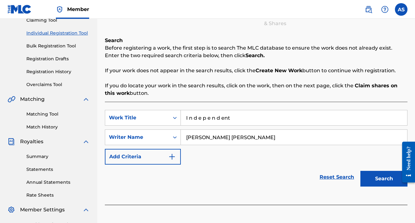
click at [225, 118] on input "I n d e p e n d ent" at bounding box center [294, 117] width 226 height 15
click at [229, 118] on input "I n d e p e n d e nt" at bounding box center [294, 117] width 226 height 15
type input "I n d e p e n d e n t"
click at [384, 175] on button "Search" at bounding box center [383, 179] width 47 height 16
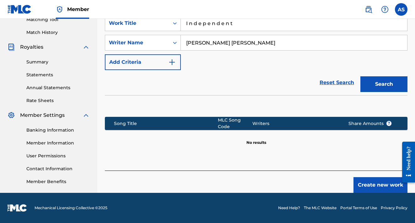
scroll to position [167, 0]
click at [369, 185] on button "Create new work" at bounding box center [380, 185] width 54 height 16
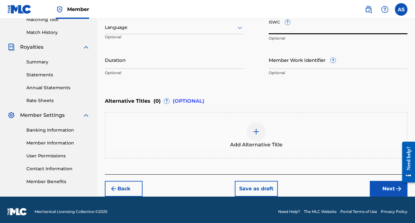
click at [277, 28] on input "ISWC ?" at bounding box center [337, 25] width 139 height 18
paste input "T3293776888"
type input "T3293776888"
click at [379, 183] on button "Next" at bounding box center [388, 189] width 38 height 16
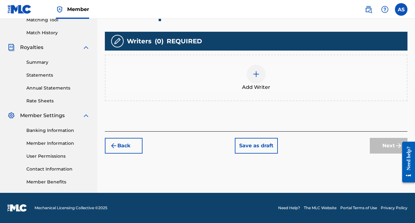
scroll to position [166, 0]
click at [256, 75] on img at bounding box center [256, 74] width 8 height 8
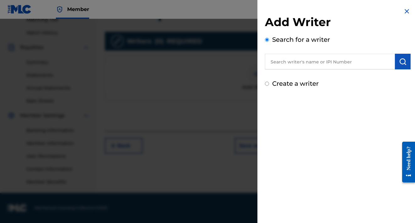
click at [288, 67] on input "text" at bounding box center [330, 62] width 130 height 16
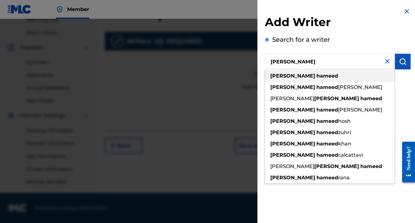
click at [291, 80] on div "[PERSON_NAME]" at bounding box center [330, 75] width 130 height 11
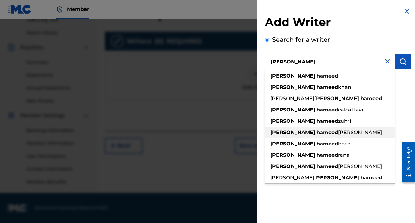
click at [338, 135] on span "[PERSON_NAME]" at bounding box center [360, 132] width 44 height 6
type input "[PERSON_NAME] [PERSON_NAME]"
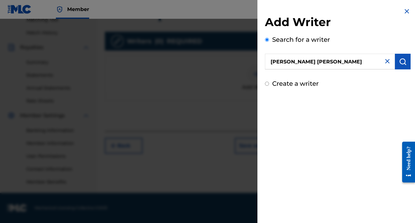
click at [399, 62] on img "submit" at bounding box center [403, 62] width 8 height 8
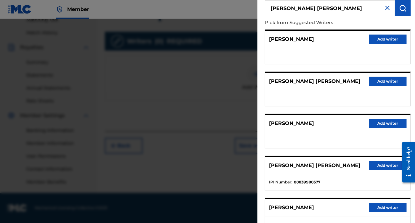
scroll to position [56, 0]
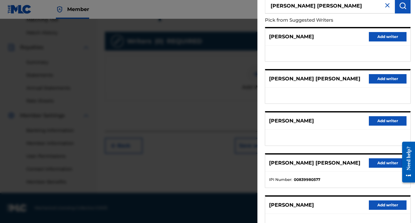
click at [382, 162] on button "Add writer" at bounding box center [387, 162] width 38 height 9
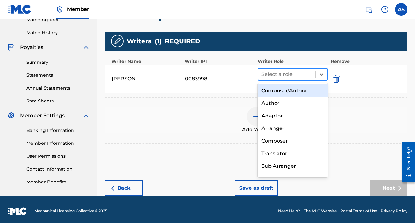
click at [290, 75] on div at bounding box center [286, 74] width 51 height 9
click at [289, 87] on div "Composer/Author" at bounding box center [292, 90] width 70 height 13
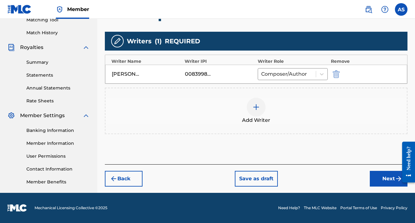
click at [384, 174] on button "Next" at bounding box center [388, 179] width 38 height 16
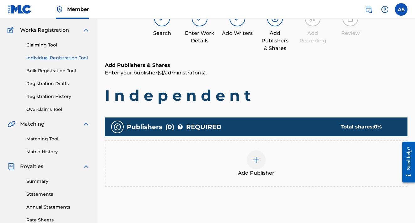
scroll to position [28, 0]
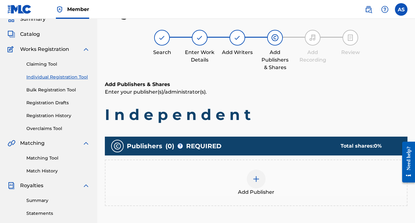
click at [254, 178] on img at bounding box center [256, 179] width 8 height 8
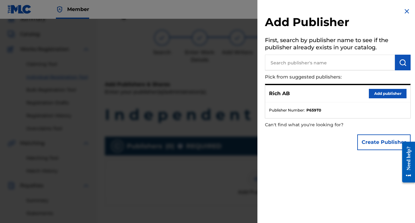
click at [391, 93] on button "Add publisher" at bounding box center [387, 93] width 38 height 9
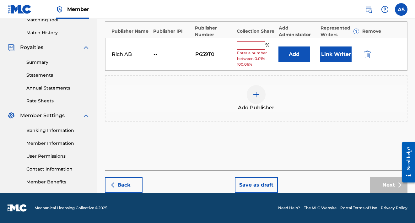
scroll to position [166, 0]
click at [248, 45] on input "text" at bounding box center [251, 45] width 28 height 8
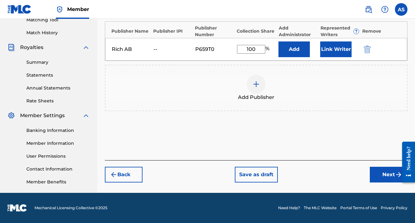
type input "100"
click at [379, 172] on button "Next" at bounding box center [388, 175] width 38 height 16
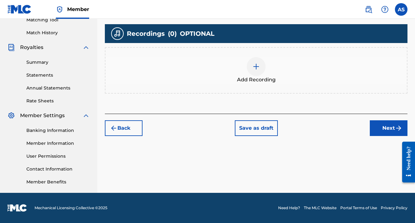
click at [379, 127] on button "Next" at bounding box center [388, 128] width 38 height 16
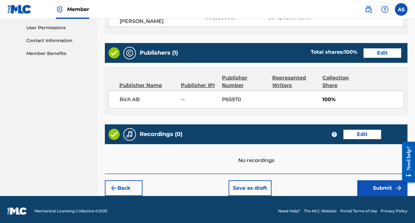
scroll to position [294, 0]
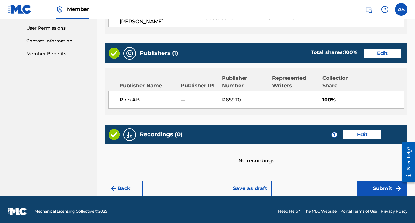
click at [389, 183] on button "Submit" at bounding box center [382, 188] width 50 height 16
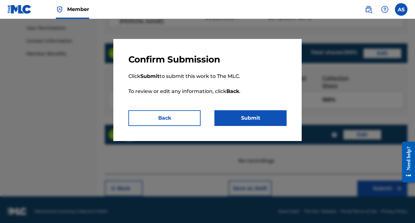
click at [248, 114] on button "Submit" at bounding box center [250, 118] width 72 height 16
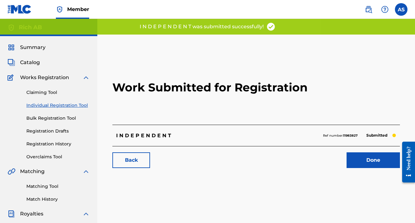
click at [371, 153] on link "Done" at bounding box center [372, 160] width 53 height 16
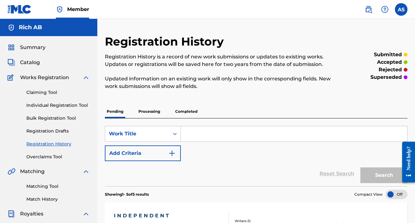
click at [32, 65] on span "Catalog" at bounding box center [30, 63] width 20 height 8
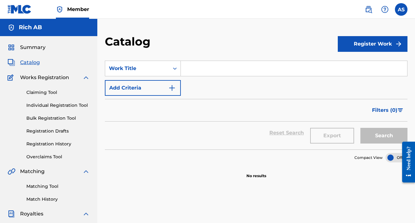
click at [380, 50] on button "Register Work" at bounding box center [372, 44] width 70 height 16
click at [347, 66] on link "Individual" at bounding box center [372, 64] width 70 height 15
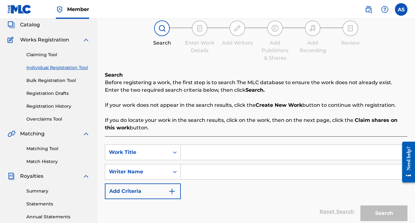
scroll to position [40, 0]
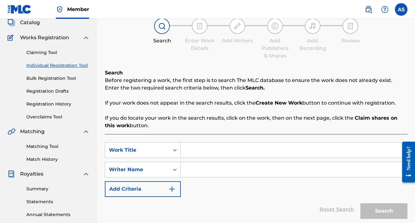
click at [219, 148] on input "Search Form" at bounding box center [294, 149] width 226 height 15
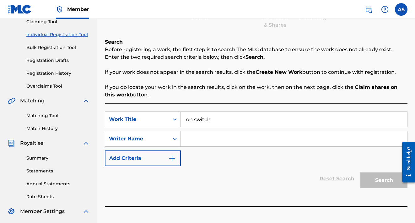
scroll to position [71, 0]
type input "on switch"
click at [55, 115] on link "Matching Tool" at bounding box center [57, 115] width 63 height 7
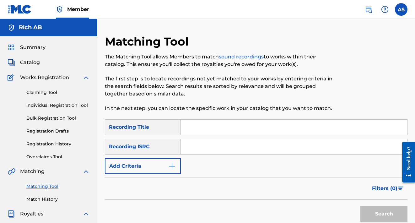
click at [200, 147] on input "Search Form" at bounding box center [294, 146] width 226 height 15
click at [33, 63] on span "Catalog" at bounding box center [30, 63] width 20 height 8
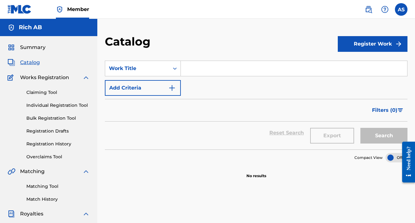
click at [372, 48] on button "Register Work" at bounding box center [372, 44] width 70 height 16
click at [357, 65] on link "Individual" at bounding box center [372, 64] width 70 height 15
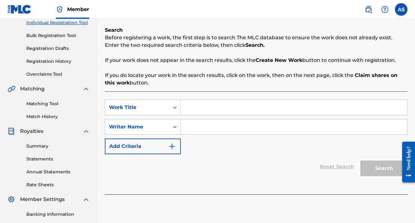
scroll to position [93, 0]
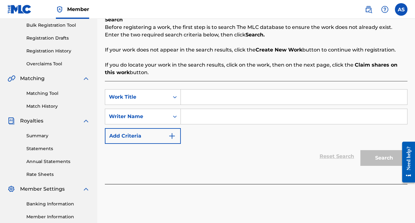
click at [256, 101] on input "Search Form" at bounding box center [294, 96] width 226 height 15
type input "on switch"
click at [334, 118] on input "Search Form" at bounding box center [294, 116] width 226 height 15
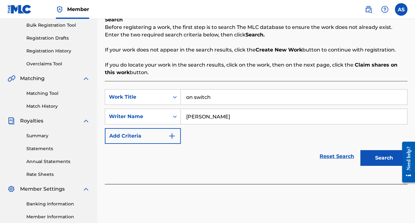
type input "[PERSON_NAME]"
click at [390, 157] on button "Search" at bounding box center [383, 158] width 47 height 16
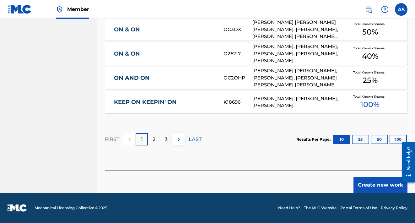
scroll to position [431, 0]
click at [387, 178] on button "Create new work" at bounding box center [380, 185] width 54 height 16
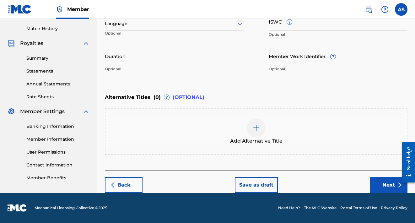
scroll to position [170, 0]
click at [280, 24] on input "ISWC ?" at bounding box center [337, 22] width 139 height 18
paste input "T3293776935"
type input "T3293776935"
click at [392, 178] on button "Next" at bounding box center [388, 185] width 38 height 16
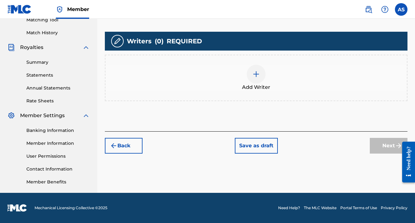
scroll to position [166, 0]
click at [257, 72] on img at bounding box center [256, 74] width 8 height 8
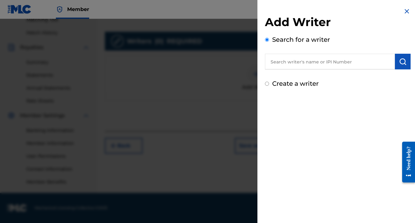
click at [320, 65] on input "text" at bounding box center [330, 62] width 130 height 16
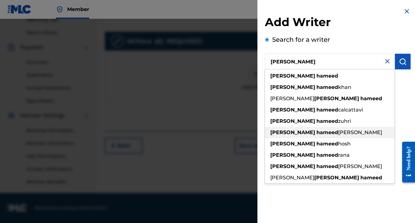
drag, startPoint x: 321, startPoint y: 65, endPoint x: 317, endPoint y: 131, distance: 66.0
click at [338, 131] on span "[PERSON_NAME]" at bounding box center [360, 132] width 44 height 6
type input "[PERSON_NAME] [PERSON_NAME]"
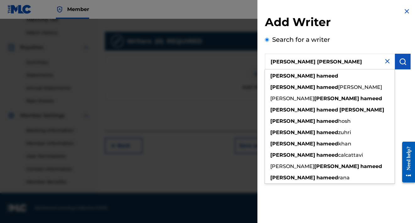
click at [403, 57] on button "submit" at bounding box center [403, 62] width 16 height 16
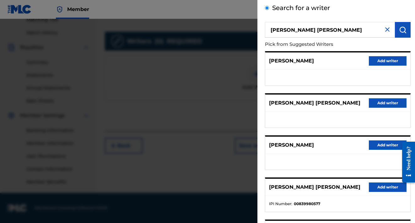
scroll to position [46, 0]
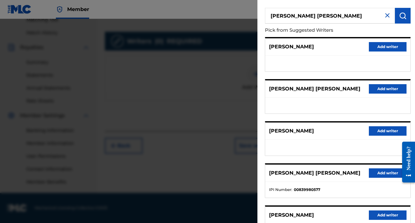
click at [379, 171] on button "Add writer" at bounding box center [387, 172] width 38 height 9
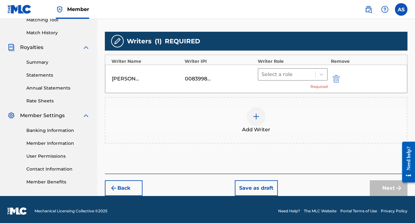
click at [290, 77] on div at bounding box center [286, 74] width 51 height 9
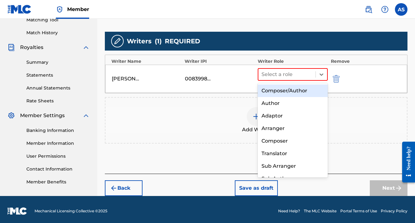
click at [289, 94] on div "Composer/Author" at bounding box center [292, 90] width 70 height 13
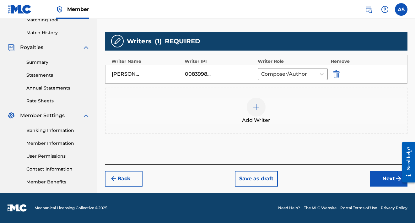
click at [379, 175] on button "Next" at bounding box center [388, 179] width 38 height 16
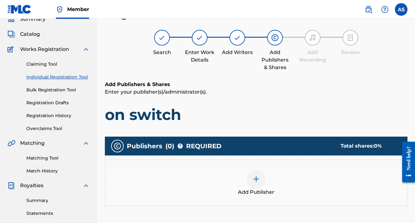
click at [262, 174] on div at bounding box center [255, 178] width 19 height 19
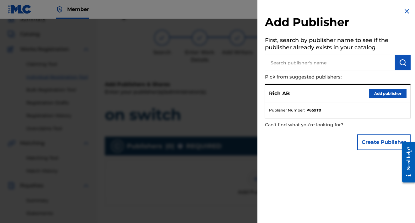
click at [382, 92] on button "Add publisher" at bounding box center [387, 93] width 38 height 9
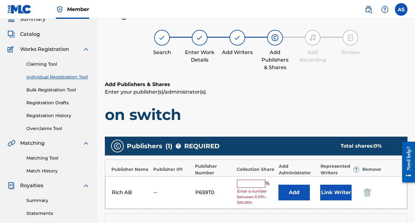
click at [258, 181] on input "text" at bounding box center [251, 183] width 28 height 8
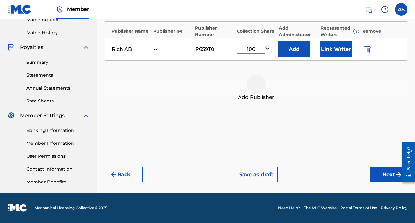
type input "100"
click at [379, 174] on button "Next" at bounding box center [388, 175] width 38 height 16
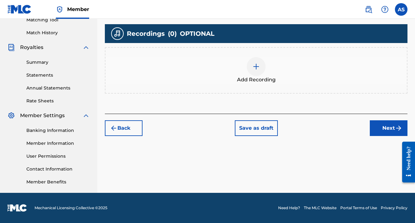
click at [383, 128] on button "Next" at bounding box center [388, 128] width 38 height 16
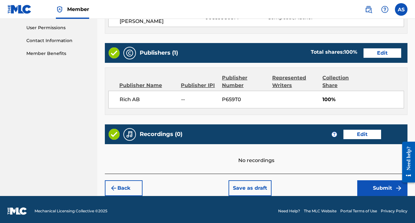
scroll to position [294, 0]
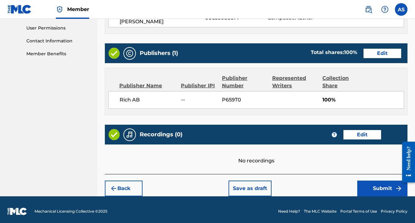
click at [387, 187] on button "Submit" at bounding box center [382, 188] width 50 height 16
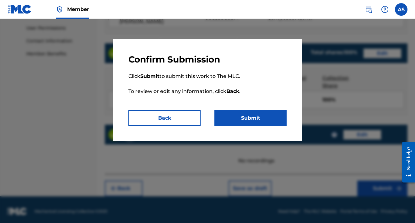
click at [240, 118] on button "Submit" at bounding box center [250, 118] width 72 height 16
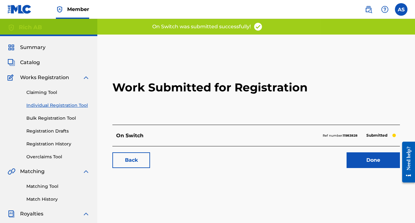
click at [369, 160] on link "Done" at bounding box center [372, 160] width 53 height 16
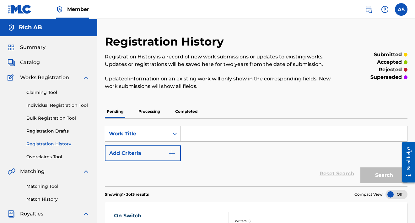
click at [26, 57] on div "Summary Catalog Works Registration Claiming Tool Individual Registration Tool B…" at bounding box center [48, 197] width 97 height 323
click at [28, 62] on span "Catalog" at bounding box center [30, 63] width 20 height 8
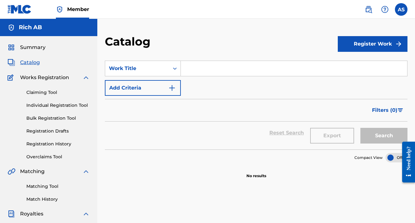
click at [344, 45] on button "Register Work" at bounding box center [372, 44] width 70 height 16
click at [347, 62] on link "Individual" at bounding box center [372, 64] width 70 height 15
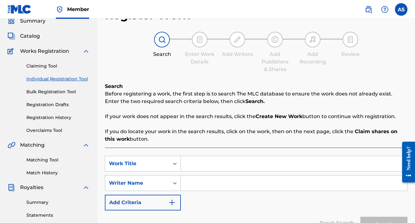
scroll to position [42, 0]
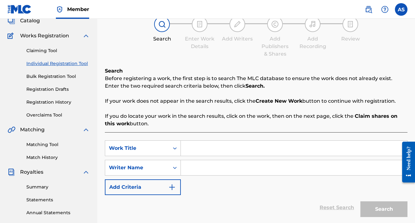
click at [207, 146] on input "Search Form" at bounding box center [294, 147] width 226 height 15
type input "skilla ab"
click at [339, 167] on input "Search Form" at bounding box center [294, 167] width 226 height 15
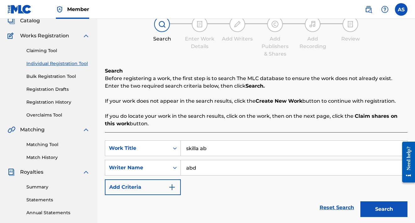
type input "abd"
click at [399, 208] on button "Search" at bounding box center [383, 209] width 47 height 16
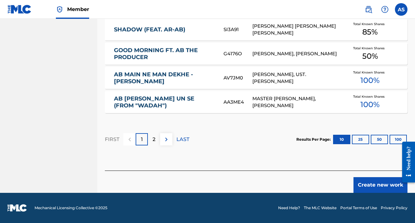
scroll to position [431, 0]
click at [375, 180] on button "Create new work" at bounding box center [380, 185] width 54 height 16
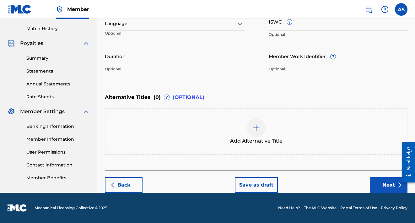
scroll to position [170, 0]
click at [280, 24] on input "ISWC ?" at bounding box center [337, 22] width 139 height 18
paste input "T3293776526"
type input "T3293776526"
click at [378, 183] on button "Next" at bounding box center [388, 185] width 38 height 16
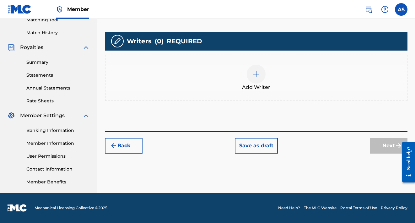
scroll to position [166, 0]
click at [257, 80] on div at bounding box center [255, 74] width 19 height 19
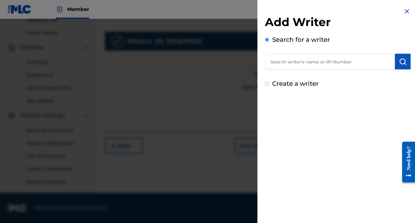
click at [309, 66] on input "text" at bounding box center [330, 62] width 130 height 16
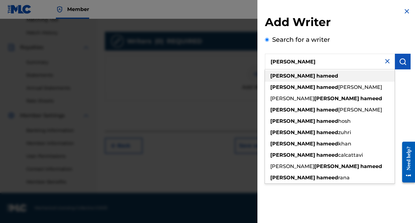
drag, startPoint x: 310, startPoint y: 75, endPoint x: 319, endPoint y: 111, distance: 36.6
click at [338, 111] on span "[PERSON_NAME]" at bounding box center [360, 110] width 44 height 6
type input "[PERSON_NAME] [PERSON_NAME]"
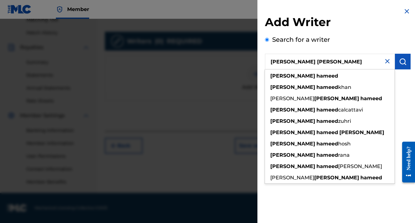
click at [399, 61] on img "submit" at bounding box center [403, 62] width 8 height 8
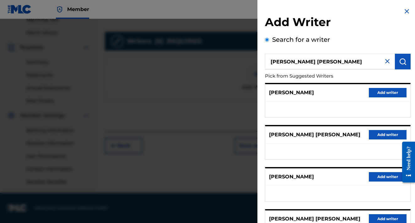
click at [384, 217] on button "Add writer" at bounding box center [387, 218] width 38 height 9
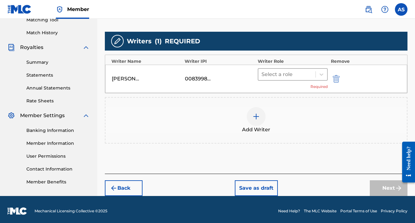
click at [288, 73] on div at bounding box center [286, 74] width 51 height 9
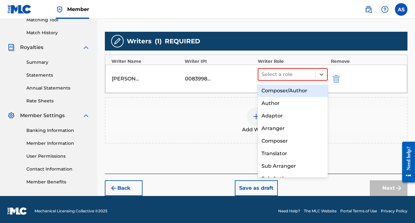
click at [292, 88] on div "Composer/Author" at bounding box center [292, 90] width 70 height 13
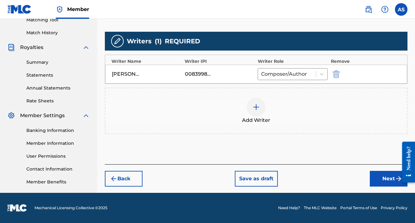
click at [373, 177] on button "Next" at bounding box center [388, 179] width 38 height 16
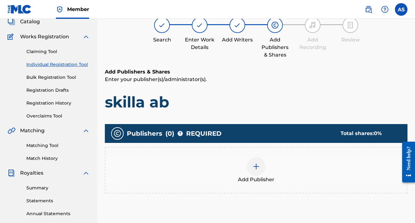
scroll to position [28, 0]
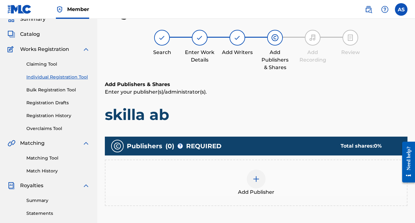
click at [255, 173] on div at bounding box center [255, 178] width 19 height 19
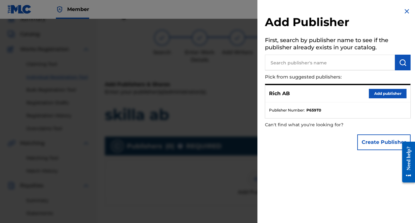
click at [376, 91] on button "Add publisher" at bounding box center [387, 93] width 38 height 9
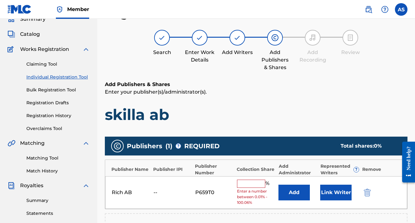
click at [253, 180] on input "text" at bounding box center [251, 183] width 28 height 8
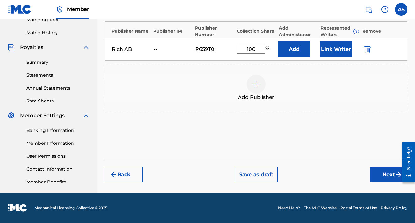
type input "100"
click at [382, 170] on button "Next" at bounding box center [388, 175] width 38 height 16
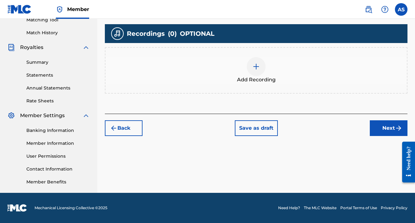
click at [390, 123] on button "Next" at bounding box center [388, 128] width 38 height 16
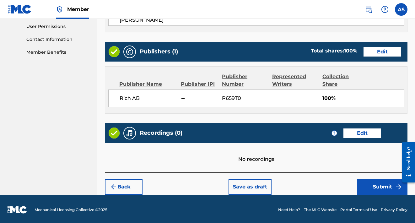
scroll to position [294, 0]
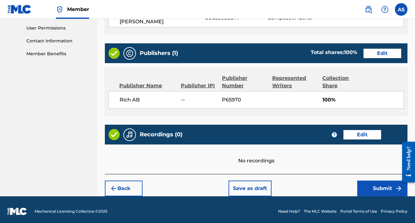
click at [390, 180] on button "Submit" at bounding box center [382, 188] width 50 height 16
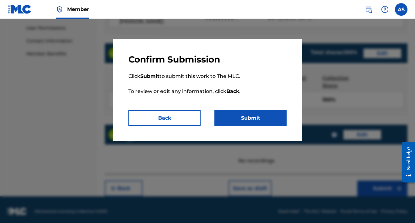
click at [267, 121] on button "Submit" at bounding box center [250, 118] width 72 height 16
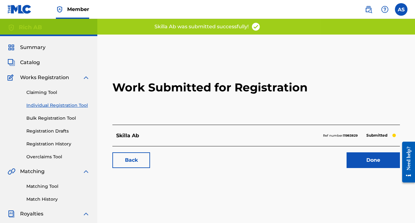
click at [354, 156] on link "Done" at bounding box center [372, 160] width 53 height 16
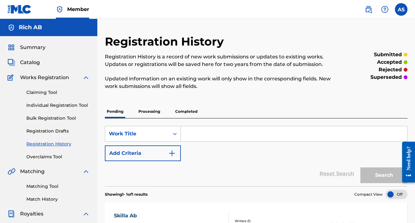
click at [35, 63] on span "Catalog" at bounding box center [30, 63] width 20 height 8
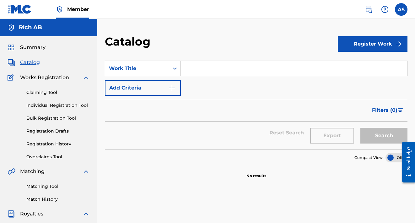
click at [343, 35] on div "Register Work" at bounding box center [372, 43] width 70 height 19
click at [343, 36] on button "Register Work" at bounding box center [372, 44] width 70 height 16
click at [349, 62] on link "Individual" at bounding box center [372, 64] width 70 height 15
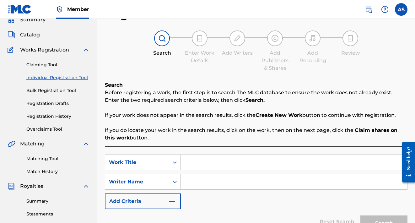
scroll to position [37, 0]
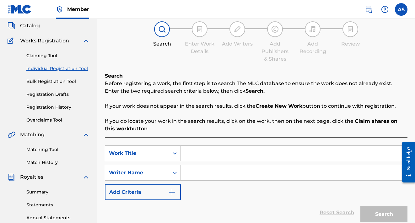
click at [233, 159] on input "Search Form" at bounding box center [294, 153] width 226 height 15
type input "i"
type input "yummy"
click at [355, 174] on input "Search Form" at bounding box center [294, 172] width 226 height 15
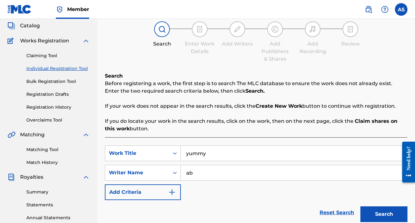
type input "ab"
click at [389, 215] on button "Search" at bounding box center [383, 214] width 47 height 16
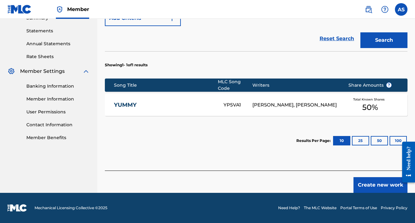
scroll to position [210, 0]
click at [374, 183] on button "Create new work" at bounding box center [380, 185] width 54 height 16
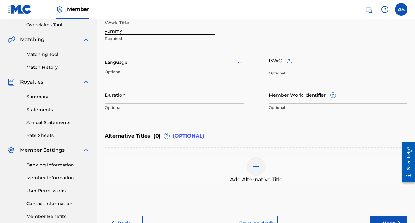
scroll to position [125, 0]
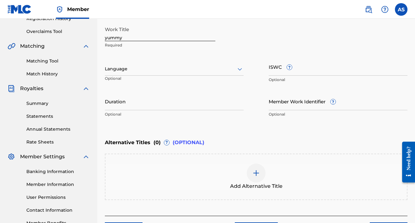
click at [271, 66] on input "ISWC ?" at bounding box center [337, 67] width 139 height 18
paste input "T3293776786"
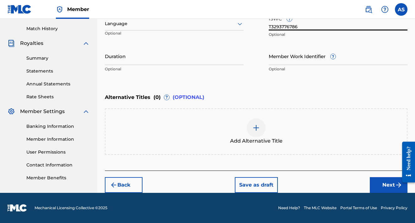
type input "T3293776786"
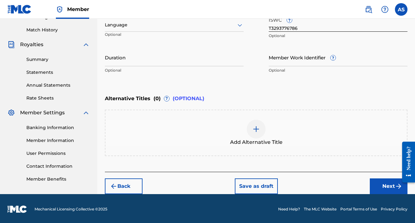
click at [385, 186] on button "Next" at bounding box center [388, 186] width 38 height 16
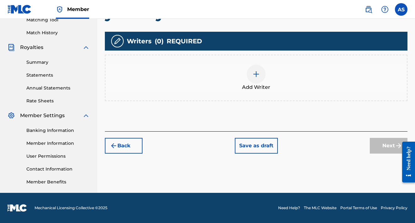
click at [252, 77] on div at bounding box center [255, 74] width 19 height 19
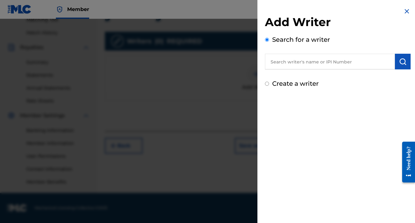
click at [290, 66] on input "text" at bounding box center [330, 62] width 130 height 16
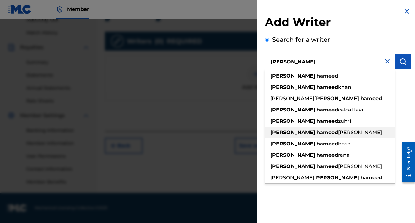
drag, startPoint x: 288, startPoint y: 72, endPoint x: 294, endPoint y: 134, distance: 61.8
click at [316, 134] on strong "hameed" at bounding box center [327, 132] width 22 height 6
type input "[PERSON_NAME] [PERSON_NAME]"
click at [339, 132] on strong "[PERSON_NAME]" at bounding box center [361, 132] width 45 height 6
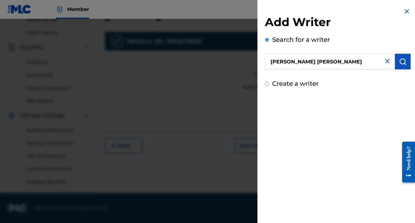
click at [397, 57] on button "submit" at bounding box center [403, 62] width 16 height 16
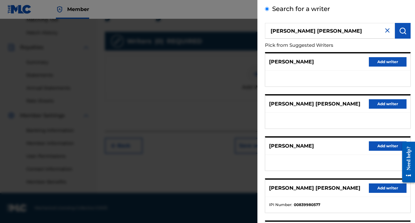
scroll to position [47, 0]
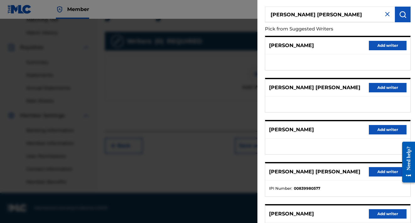
click at [375, 170] on button "Add writer" at bounding box center [387, 171] width 38 height 9
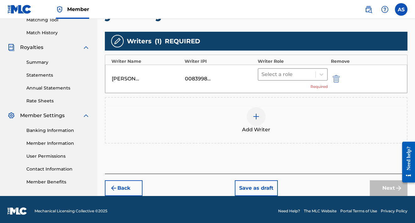
click at [285, 73] on div at bounding box center [286, 74] width 51 height 9
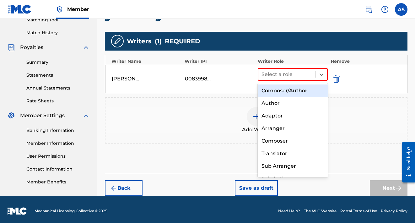
click at [280, 93] on div "Composer/Author" at bounding box center [292, 90] width 70 height 13
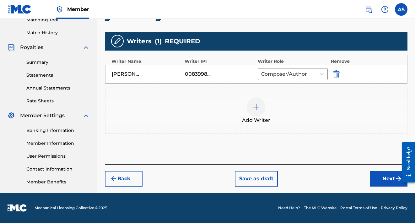
click at [391, 176] on button "Next" at bounding box center [388, 179] width 38 height 16
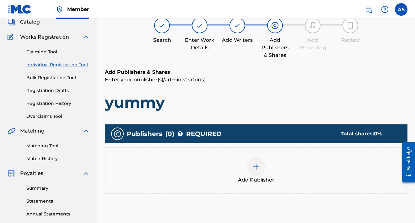
scroll to position [28, 0]
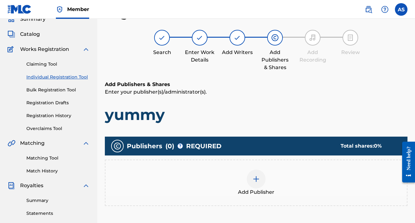
click at [255, 175] on img at bounding box center [256, 179] width 8 height 8
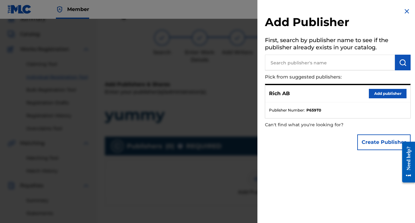
click at [374, 90] on button "Add publisher" at bounding box center [387, 93] width 38 height 9
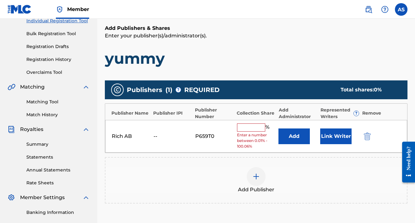
scroll to position [99, 0]
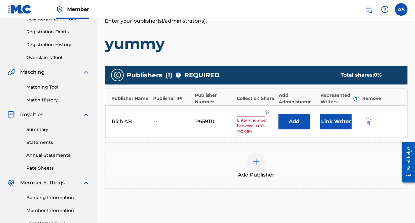
click at [247, 113] on input "text" at bounding box center [251, 113] width 28 height 8
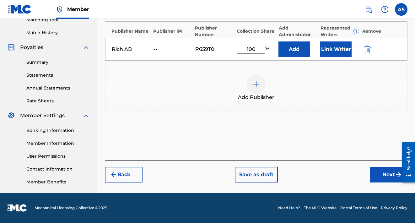
type input "100"
click at [375, 168] on button "Next" at bounding box center [388, 175] width 38 height 16
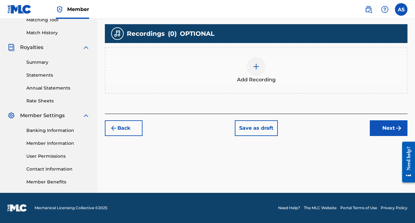
scroll to position [166, 0]
click at [386, 125] on button "Next" at bounding box center [388, 128] width 38 height 16
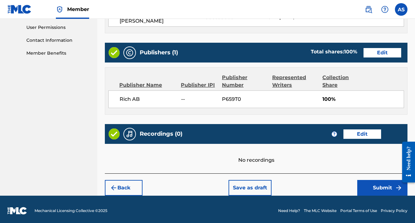
scroll to position [294, 0]
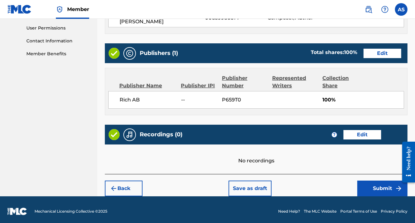
click at [370, 180] on button "Submit" at bounding box center [382, 188] width 50 height 16
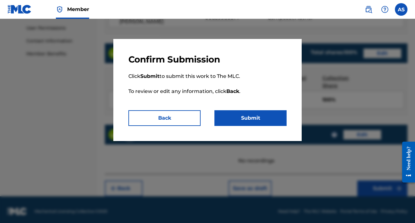
click at [263, 112] on button "Submit" at bounding box center [250, 118] width 72 height 16
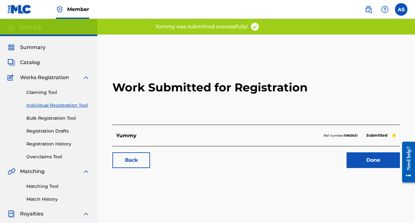
click at [355, 155] on link "Done" at bounding box center [372, 160] width 53 height 16
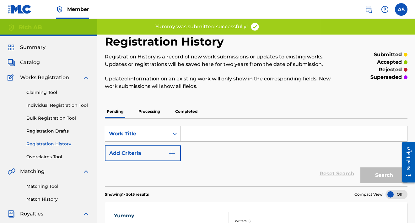
click at [32, 64] on span "Catalog" at bounding box center [30, 63] width 20 height 8
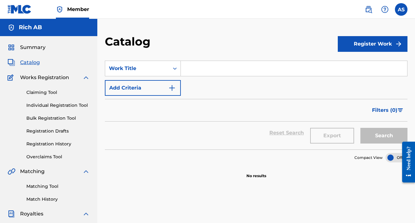
click at [359, 48] on button "Register Work" at bounding box center [372, 44] width 70 height 16
click at [363, 67] on link "Individual" at bounding box center [372, 64] width 70 height 15
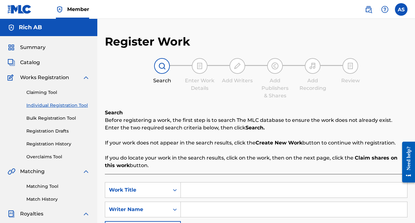
click at [311, 187] on input "Search Form" at bounding box center [294, 189] width 226 height 15
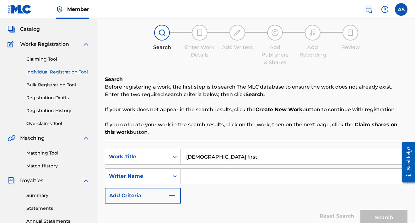
scroll to position [34, 0]
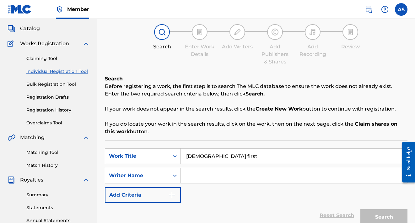
type input "[DEMOGRAPHIC_DATA] first"
click at [351, 176] on input "Search Form" at bounding box center [294, 175] width 226 height 15
type input "ab"
click at [399, 212] on button "Search" at bounding box center [383, 217] width 47 height 16
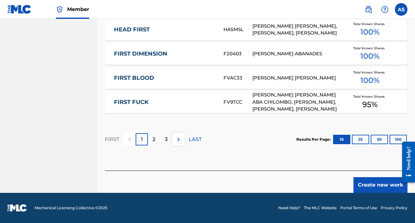
click at [378, 186] on button "Create new work" at bounding box center [380, 185] width 54 height 16
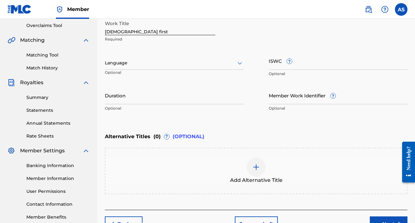
scroll to position [131, 0]
click at [279, 60] on input "ISWC ?" at bounding box center [337, 61] width 139 height 18
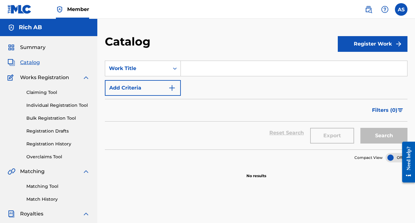
click at [377, 45] on button "Register Work" at bounding box center [372, 44] width 70 height 16
click at [351, 64] on link "Individual" at bounding box center [372, 64] width 70 height 15
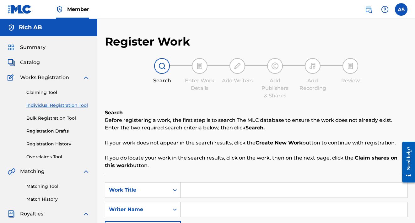
click at [271, 188] on input "Search Form" at bounding box center [294, 189] width 226 height 15
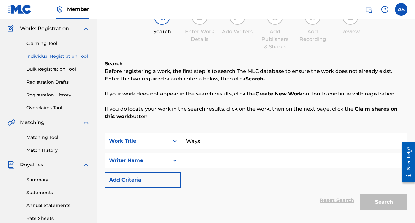
scroll to position [49, 0]
type input "Ways"
click at [309, 162] on input "Search Form" at bounding box center [294, 159] width 226 height 15
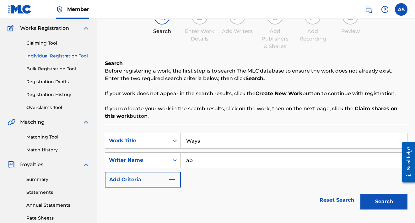
type input "ab"
click at [395, 207] on button "Search" at bounding box center [383, 201] width 47 height 16
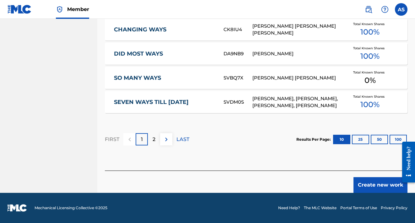
click at [380, 181] on button "Create new work" at bounding box center [380, 185] width 54 height 16
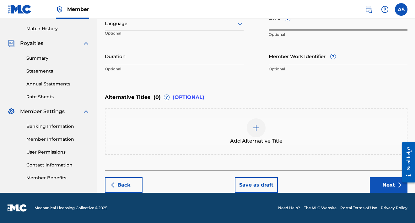
click at [274, 27] on input "ISWC ?" at bounding box center [337, 22] width 139 height 18
paste input "WAYS"
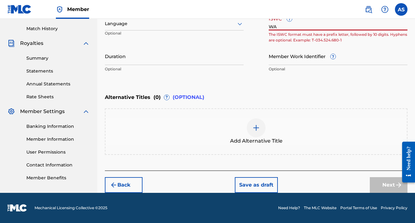
type input "W"
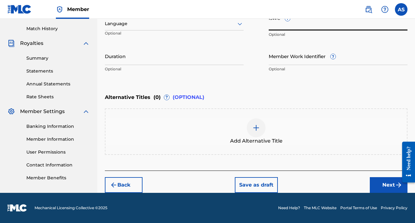
paste input "T3293776173"
type input "T3293776173"
click at [383, 180] on button "Next" at bounding box center [388, 185] width 38 height 16
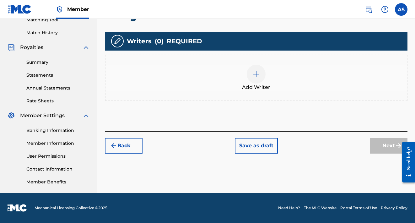
click at [253, 74] on img at bounding box center [256, 74] width 8 height 8
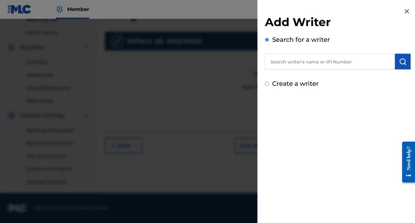
click at [298, 66] on input "text" at bounding box center [330, 62] width 130 height 16
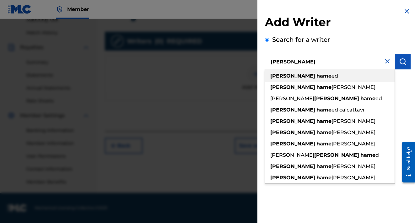
click at [331, 76] on span "ed" at bounding box center [334, 76] width 7 height 6
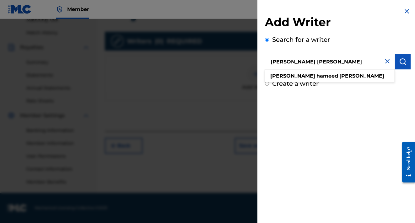
type input "[PERSON_NAME] [PERSON_NAME]"
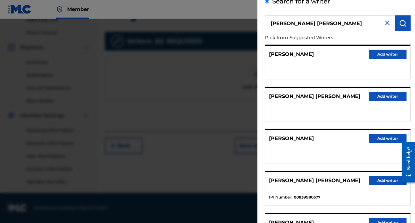
scroll to position [49, 0]
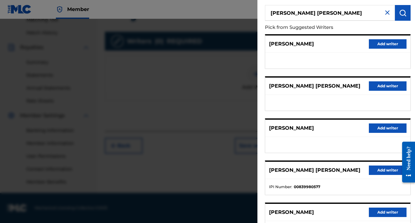
click at [371, 168] on button "Add writer" at bounding box center [387, 169] width 38 height 9
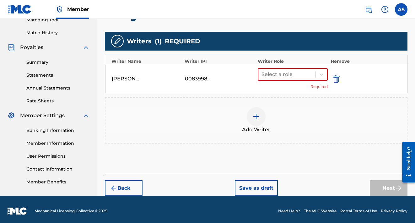
click at [294, 66] on div "[PERSON_NAME] [PERSON_NAME] 00839980577 Select a role Required" at bounding box center [256, 79] width 302 height 28
click at [294, 74] on div at bounding box center [286, 74] width 51 height 9
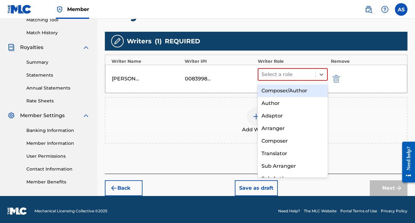
click at [289, 89] on div "Composer/Author" at bounding box center [292, 90] width 70 height 13
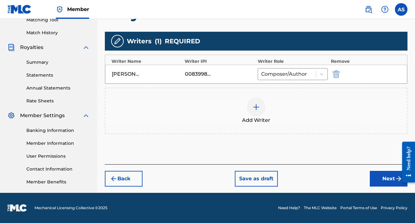
click at [376, 175] on button "Next" at bounding box center [388, 179] width 38 height 16
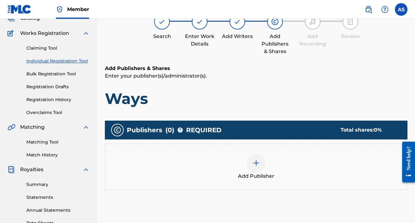
scroll to position [50, 0]
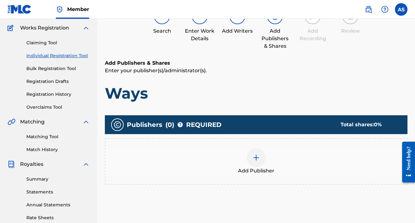
click at [254, 159] on img at bounding box center [256, 158] width 8 height 8
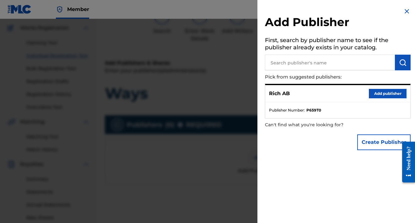
click at [376, 93] on button "Add publisher" at bounding box center [387, 93] width 38 height 9
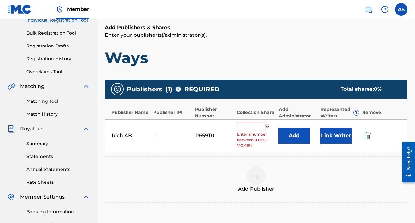
scroll to position [87, 0]
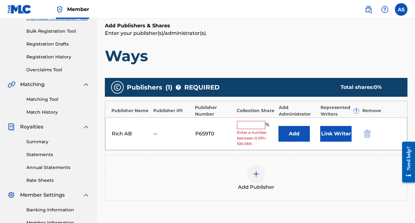
click at [256, 125] on input "text" at bounding box center [251, 125] width 28 height 8
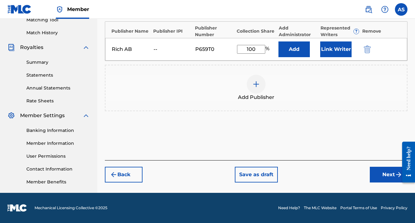
type input "100"
click at [376, 170] on button "Next" at bounding box center [388, 175] width 38 height 16
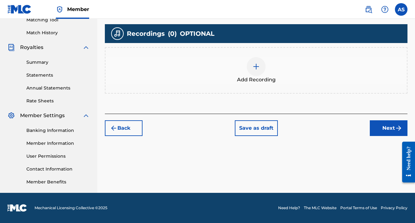
click at [380, 125] on button "Next" at bounding box center [388, 128] width 38 height 16
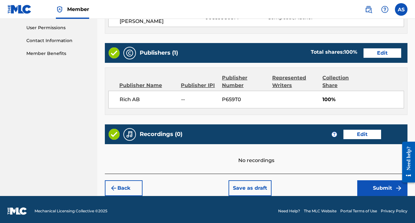
scroll to position [294, 0]
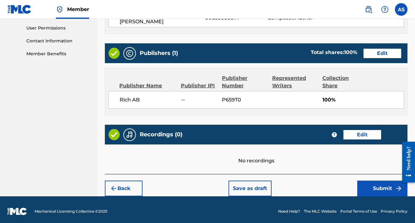
click at [386, 180] on button "Submit" at bounding box center [382, 188] width 50 height 16
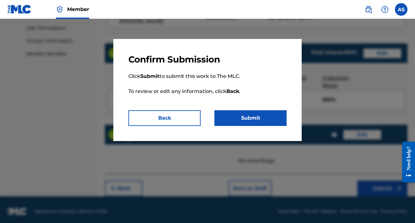
click at [259, 120] on button "Submit" at bounding box center [250, 118] width 72 height 16
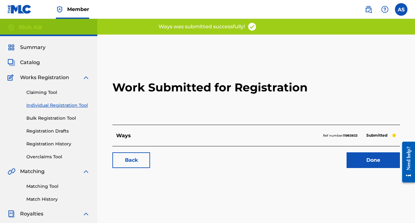
click at [367, 161] on link "Done" at bounding box center [372, 160] width 53 height 16
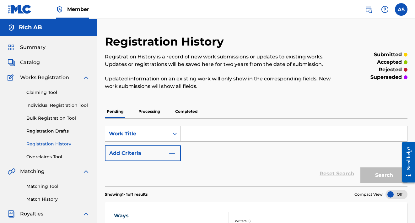
click at [49, 63] on div "Catalog" at bounding box center [49, 63] width 82 height 8
click at [31, 64] on span "Catalog" at bounding box center [30, 63] width 20 height 8
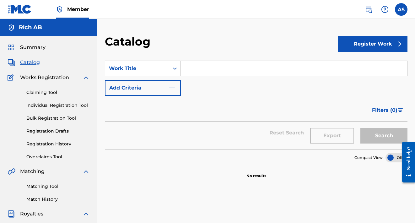
click at [354, 43] on button "Register Work" at bounding box center [372, 44] width 70 height 16
click at [347, 68] on link "Individual" at bounding box center [372, 64] width 70 height 15
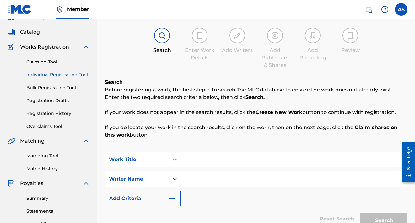
scroll to position [48, 0]
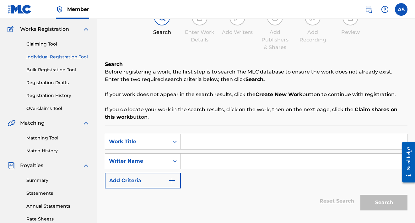
click at [271, 146] on input "Search Form" at bounding box center [294, 141] width 226 height 15
type input "never switch"
click at [360, 166] on input "Search Form" at bounding box center [294, 160] width 226 height 15
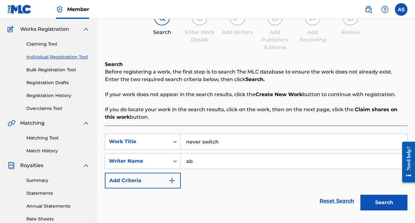
type input "ab"
click at [400, 205] on button "Search" at bounding box center [383, 202] width 47 height 16
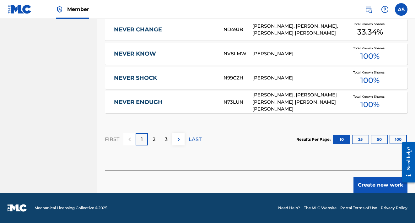
click at [366, 180] on button "Create new work" at bounding box center [380, 185] width 54 height 16
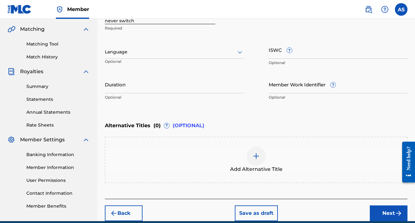
scroll to position [140, 0]
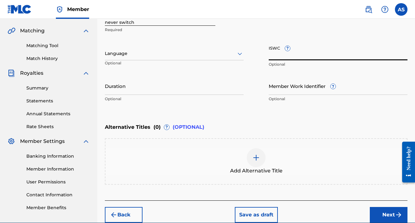
click at [276, 49] on input "ISWC ?" at bounding box center [337, 51] width 139 height 18
paste input "T3293776220"
type input "T3293776220"
click at [376, 209] on button "Next" at bounding box center [388, 215] width 38 height 16
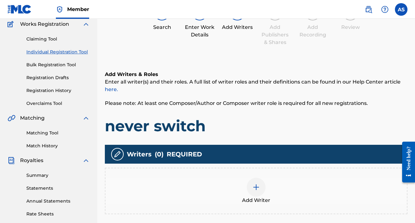
scroll to position [56, 0]
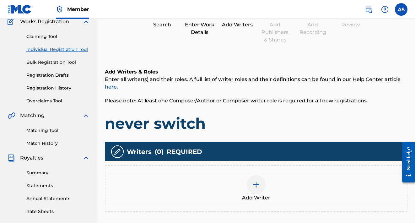
click at [256, 184] on img at bounding box center [256, 185] width 8 height 8
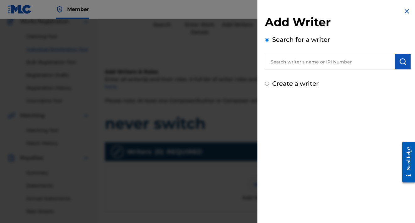
click at [332, 60] on input "text" at bounding box center [330, 62] width 130 height 16
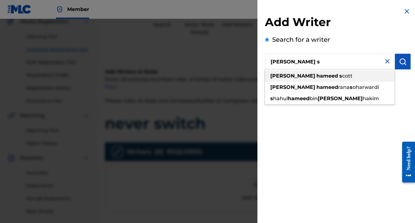
click at [331, 76] on div "[PERSON_NAME] s cott" at bounding box center [330, 75] width 130 height 11
type input "[PERSON_NAME] [PERSON_NAME]"
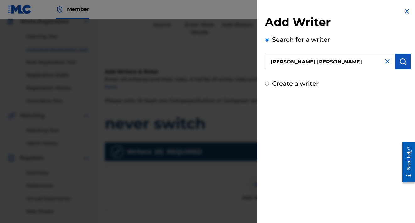
click at [400, 60] on img "submit" at bounding box center [403, 62] width 8 height 8
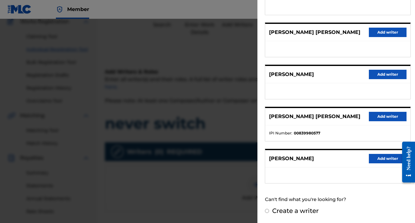
scroll to position [102, 0]
click at [375, 118] on button "Add writer" at bounding box center [387, 116] width 38 height 9
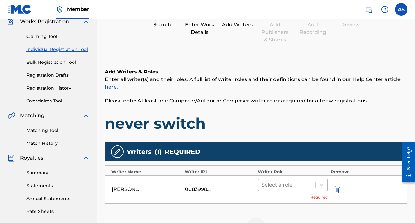
click at [305, 183] on div at bounding box center [286, 184] width 51 height 9
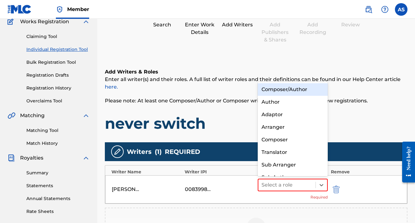
scroll to position [9, 0]
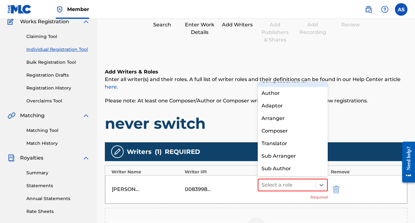
click at [293, 83] on div "Composer/Author" at bounding box center [292, 80] width 70 height 13
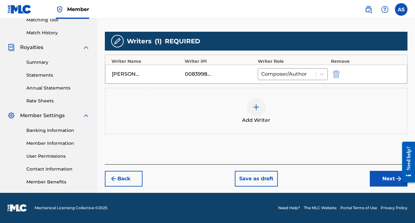
click at [382, 178] on button "Next" at bounding box center [388, 179] width 38 height 16
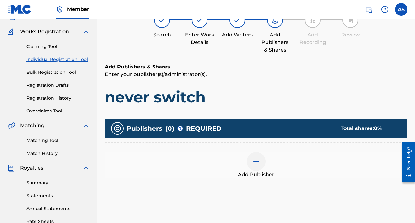
scroll to position [48, 0]
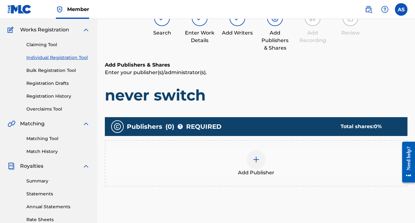
click at [256, 158] on img at bounding box center [256, 160] width 8 height 8
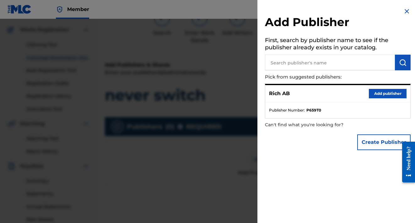
click at [373, 90] on button "Add publisher" at bounding box center [387, 93] width 38 height 9
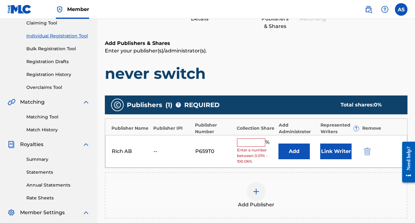
scroll to position [82, 0]
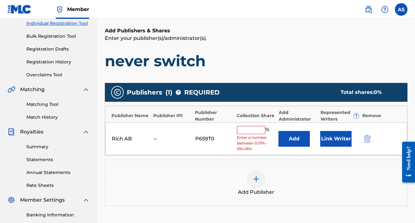
click at [239, 132] on input "text" at bounding box center [251, 130] width 28 height 8
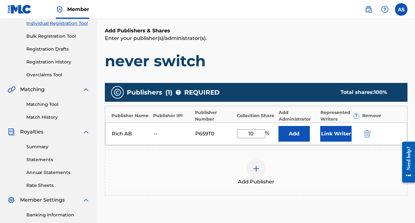
type input "100"
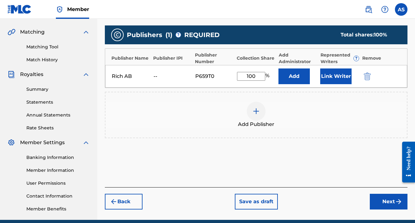
scroll to position [149, 0]
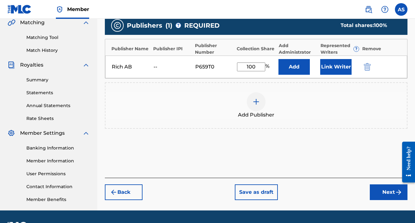
click at [382, 191] on button "Next" at bounding box center [388, 192] width 38 height 16
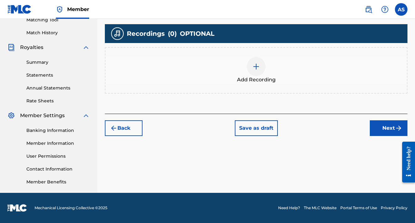
scroll to position [166, 0]
click at [396, 125] on img "submit" at bounding box center [399, 128] width 8 height 8
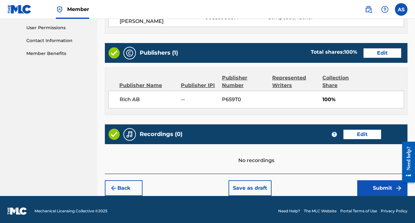
scroll to position [294, 0]
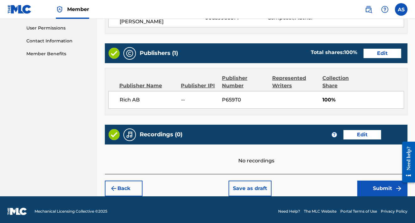
click at [374, 180] on button "Submit" at bounding box center [382, 188] width 50 height 16
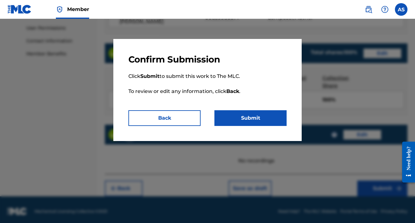
click at [258, 121] on button "Submit" at bounding box center [250, 118] width 72 height 16
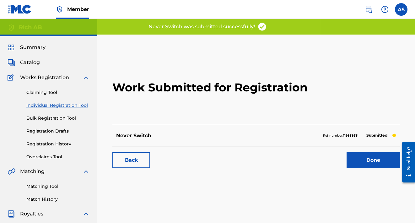
click at [363, 165] on link "Done" at bounding box center [372, 160] width 53 height 16
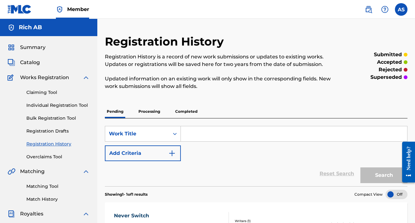
click at [34, 66] on span "Catalog" at bounding box center [30, 63] width 20 height 8
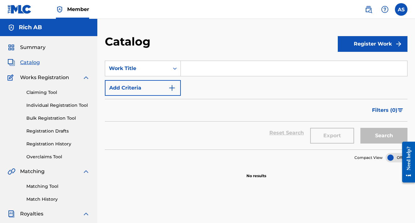
click at [349, 47] on button "Register Work" at bounding box center [372, 44] width 70 height 16
click at [352, 64] on link "Individual" at bounding box center [372, 64] width 70 height 15
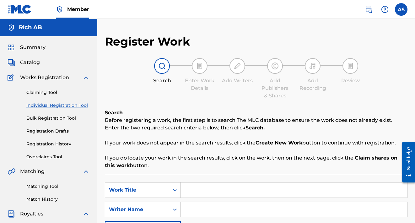
click at [214, 195] on input "Search Form" at bounding box center [294, 189] width 226 height 15
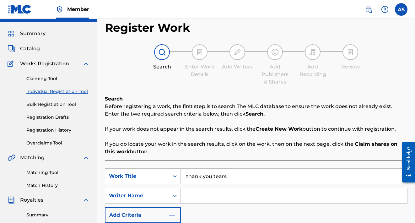
click at [202, 177] on input "thank you tears" at bounding box center [294, 175] width 226 height 15
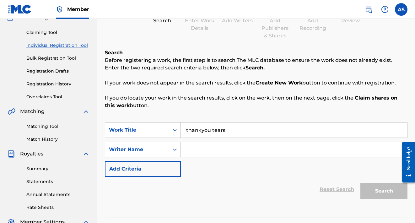
scroll to position [64, 0]
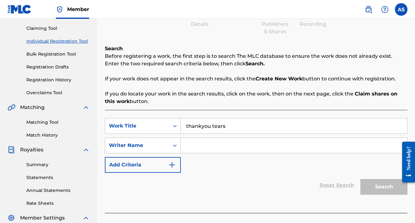
type input "thankyou tears"
click at [348, 148] on input "Search Form" at bounding box center [294, 145] width 226 height 15
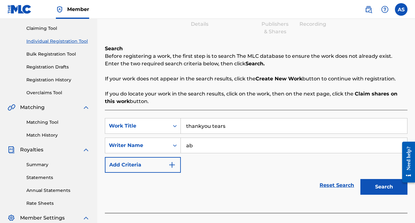
type input "ab"
click at [376, 186] on button "Search" at bounding box center [383, 187] width 47 height 16
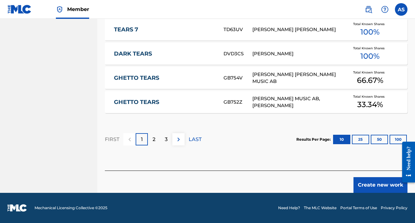
click at [380, 182] on button "Create new work" at bounding box center [380, 185] width 54 height 16
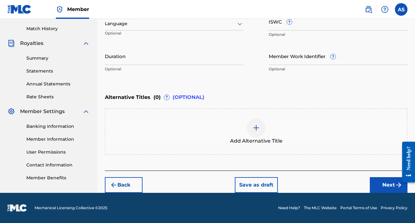
scroll to position [170, 0]
click at [280, 27] on input "ISWC ?" at bounding box center [337, 22] width 139 height 18
paste input "T3293776628"
type input "T3293776628"
click at [379, 183] on button "Next" at bounding box center [388, 185] width 38 height 16
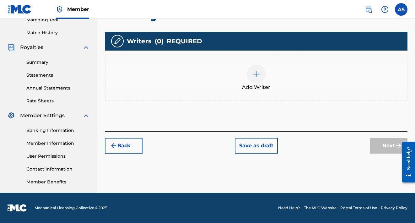
scroll to position [166, 0]
click at [258, 73] on img at bounding box center [256, 74] width 8 height 8
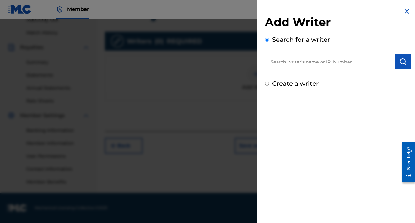
click at [344, 63] on input "text" at bounding box center [330, 62] width 130 height 16
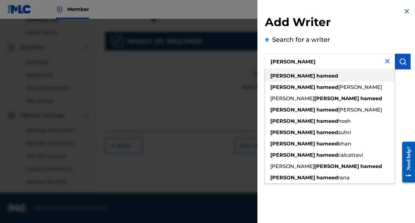
drag, startPoint x: 344, startPoint y: 71, endPoint x: 344, endPoint y: 109, distance: 37.3
click at [344, 109] on div "[PERSON_NAME] [PERSON_NAME]" at bounding box center [330, 109] width 130 height 11
type input "[PERSON_NAME] [PERSON_NAME]"
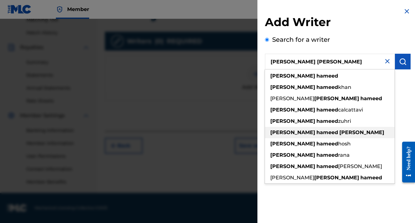
click at [339, 134] on strong "[PERSON_NAME]" at bounding box center [361, 132] width 45 height 6
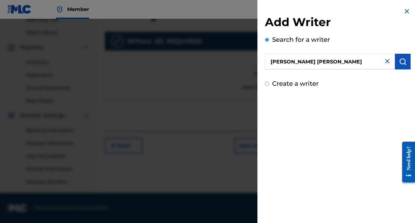
click at [403, 58] on img "submit" at bounding box center [403, 62] width 8 height 8
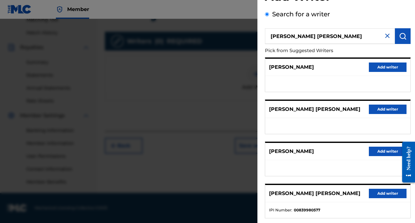
scroll to position [26, 0]
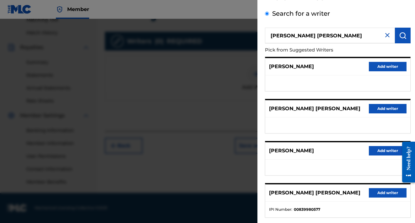
click at [380, 191] on button "Add writer" at bounding box center [387, 192] width 38 height 9
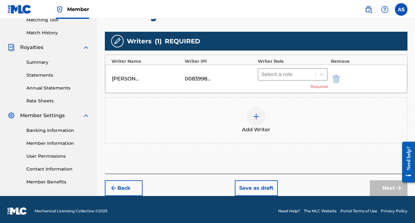
click at [294, 73] on div at bounding box center [286, 74] width 51 height 9
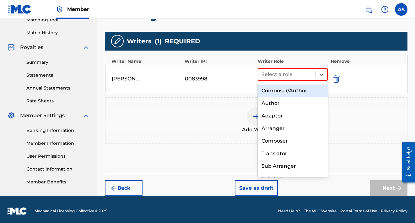
click at [293, 90] on div "Composer/Author" at bounding box center [292, 90] width 70 height 13
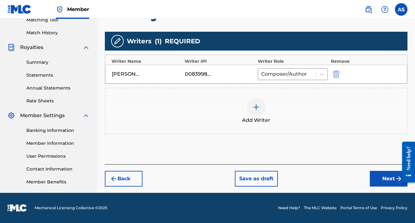
click at [379, 174] on button "Next" at bounding box center [388, 179] width 38 height 16
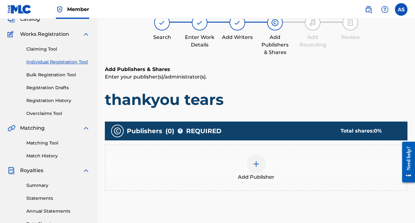
scroll to position [28, 0]
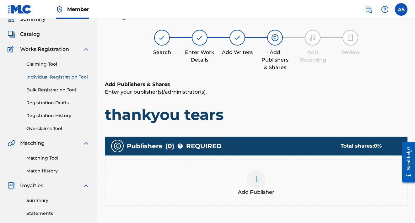
click at [259, 177] on img at bounding box center [256, 179] width 8 height 8
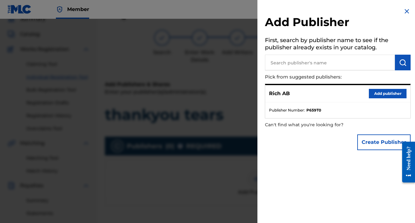
click at [383, 91] on button "Add publisher" at bounding box center [387, 93] width 38 height 9
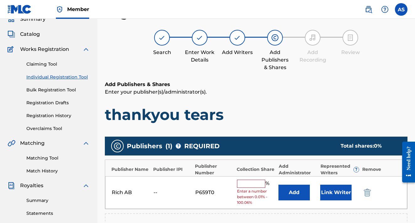
click at [267, 184] on span "%" at bounding box center [268, 183] width 6 height 8
click at [260, 184] on input "text" at bounding box center [251, 183] width 28 height 8
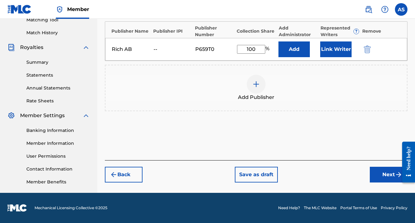
type input "100"
click at [375, 172] on button "Next" at bounding box center [388, 175] width 38 height 16
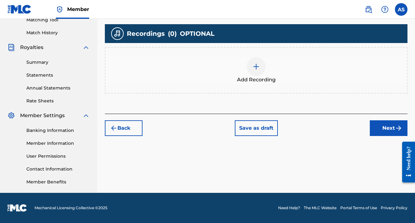
click at [384, 130] on button "Next" at bounding box center [388, 128] width 38 height 16
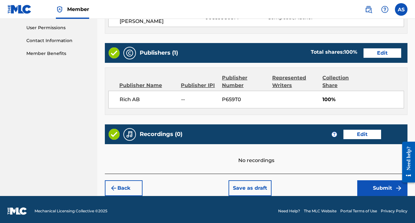
scroll to position [294, 0]
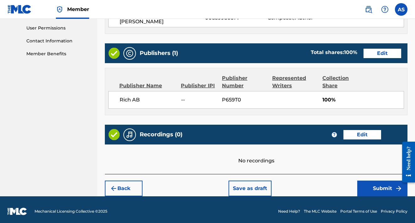
click at [387, 183] on button "Submit" at bounding box center [382, 188] width 50 height 16
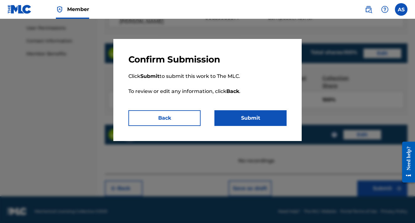
click at [247, 123] on button "Submit" at bounding box center [250, 118] width 72 height 16
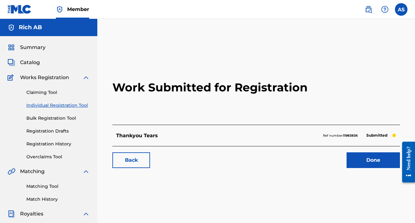
click at [373, 162] on link "Done" at bounding box center [372, 160] width 53 height 16
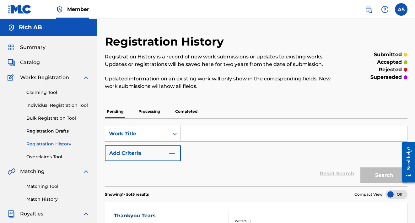
click at [52, 90] on link "Claiming Tool" at bounding box center [57, 92] width 63 height 7
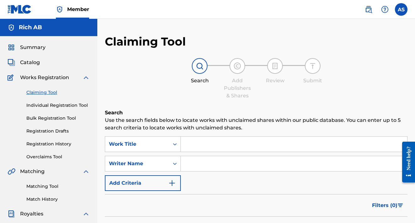
click at [52, 104] on link "Individual Registration Tool" at bounding box center [57, 105] width 63 height 7
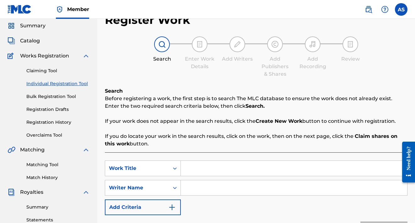
scroll to position [22, 0]
click at [55, 98] on link "Bulk Registration Tool" at bounding box center [57, 96] width 63 height 7
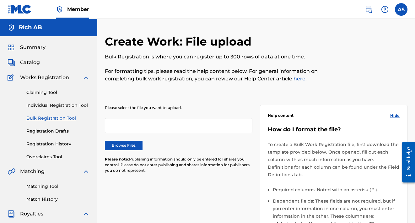
click at [129, 147] on label "Browse Files" at bounding box center [124, 144] width 38 height 9
click at [0, 0] on input "Browse Files" at bounding box center [0, 0] width 0 height 0
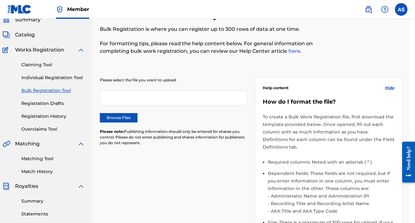
scroll to position [18, 5]
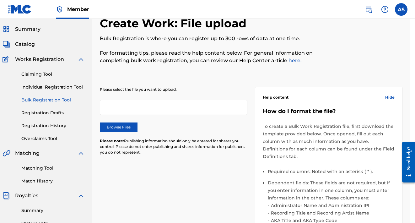
click at [46, 167] on link "Matching Tool" at bounding box center [52, 168] width 63 height 7
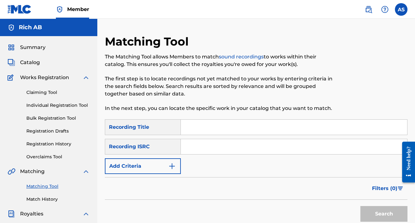
click at [194, 145] on input "Search Form" at bounding box center [294, 146] width 226 height 15
click at [226, 124] on input "Search Form" at bounding box center [294, 126] width 226 height 15
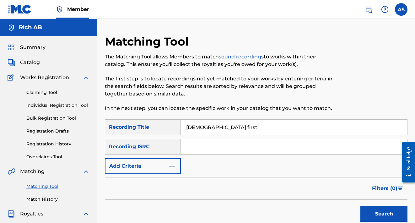
type input "[DEMOGRAPHIC_DATA] first"
click at [230, 142] on input "Search Form" at bounding box center [294, 146] width 226 height 15
paste input "QZNMZ2473861"
type input "QZNMZ2473861"
click at [167, 172] on button "Add Criteria" at bounding box center [143, 166] width 76 height 16
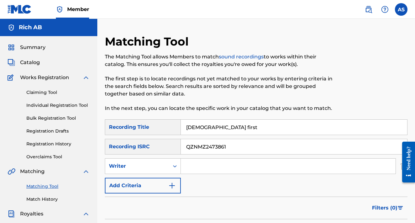
click at [201, 166] on input "Search Form" at bounding box center [288, 165] width 215 height 15
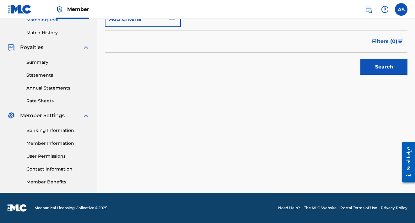
scroll to position [166, 0]
type input "[PERSON_NAME] [PERSON_NAME]"
click at [374, 67] on button "Search" at bounding box center [383, 67] width 47 height 16
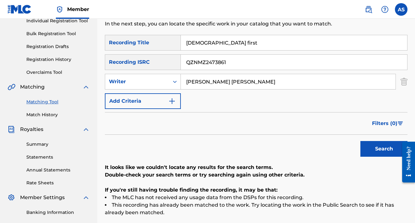
scroll to position [84, 0]
click at [288, 88] on input "[PERSON_NAME] [PERSON_NAME]" at bounding box center [288, 81] width 215 height 15
click at [398, 80] on div "SearchWithCriteriad27beb88-b232-4c1c-885e-579d82ee6edd Writer [PERSON_NAME] [PE…" at bounding box center [256, 82] width 302 height 16
click at [402, 81] on img "Search Form" at bounding box center [403, 82] width 7 height 16
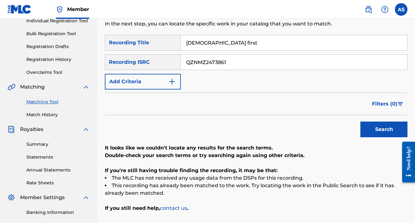
click at [385, 124] on button "Search" at bounding box center [383, 129] width 47 height 16
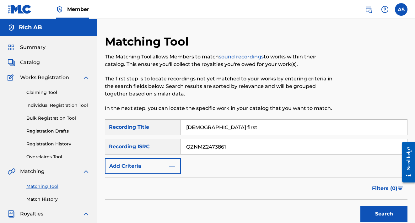
scroll to position [0, 0]
click at [45, 91] on link "Claiming Tool" at bounding box center [57, 92] width 63 height 7
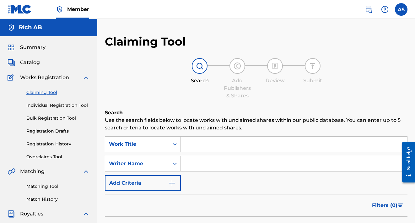
click at [190, 140] on input "Search Form" at bounding box center [294, 143] width 226 height 15
type input "[DEMOGRAPHIC_DATA] first"
click at [192, 160] on input "Search Form" at bounding box center [294, 163] width 226 height 15
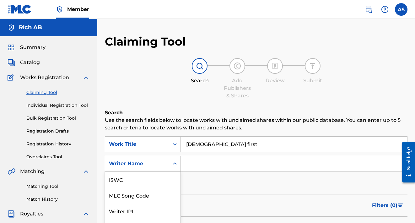
click at [173, 164] on div "Writer Name selected, 7 of 7. 7 results available. Use Up and Down to choose op…" at bounding box center [143, 164] width 76 height 16
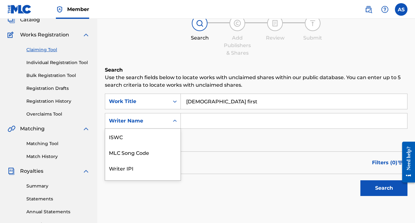
scroll to position [16, 0]
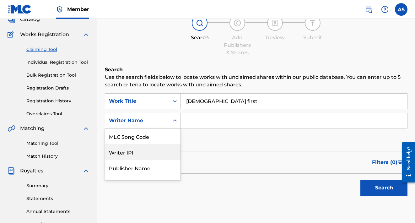
click at [153, 153] on div "Writer IPI" at bounding box center [142, 152] width 75 height 16
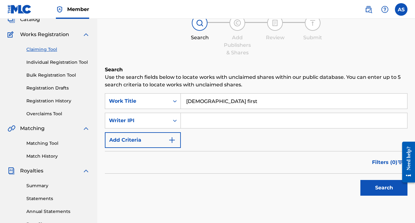
click at [216, 120] on input "Search Form" at bounding box center [294, 120] width 226 height 15
type input "00839980577"
click at [367, 185] on button "Search" at bounding box center [383, 188] width 47 height 16
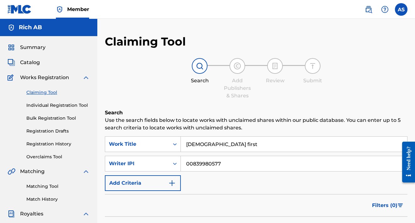
scroll to position [0, 0]
click at [20, 58] on div "Summary Catalog Works Registration Claiming Tool Individual Registration Tool B…" at bounding box center [48, 197] width 97 height 323
click at [23, 62] on span "Catalog" at bounding box center [30, 63] width 20 height 8
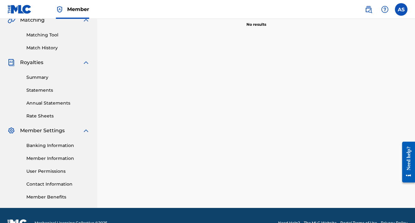
scroll to position [152, 0]
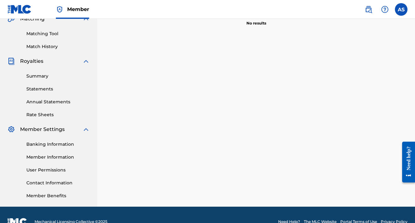
click at [47, 158] on link "Member Information" at bounding box center [57, 157] width 63 height 7
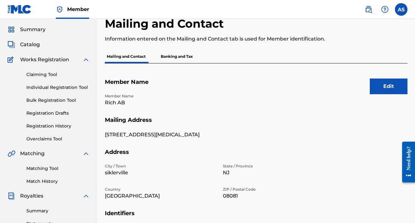
scroll to position [18, 0]
click at [185, 59] on p "Banking and Tax" at bounding box center [177, 56] width 36 height 13
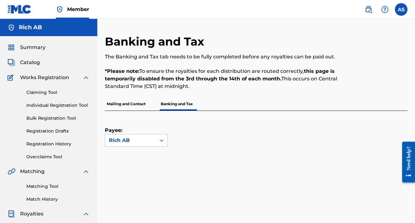
click at [136, 103] on p "Mailing and Contact" at bounding box center [126, 103] width 43 height 13
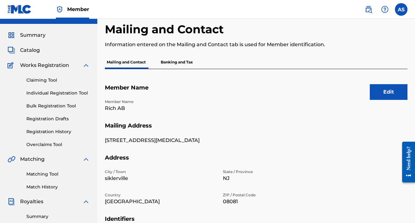
scroll to position [15, 0]
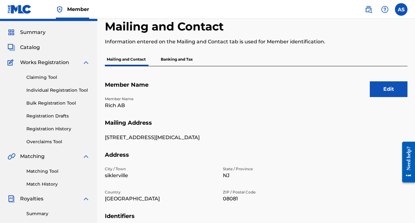
click at [52, 91] on link "Individual Registration Tool" at bounding box center [57, 90] width 63 height 7
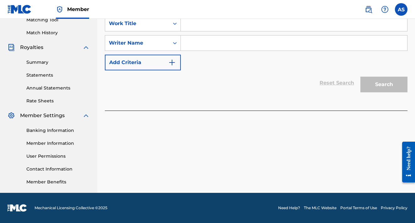
scroll to position [166, 0]
click at [49, 98] on link "Rate Sheets" at bounding box center [57, 101] width 63 height 7
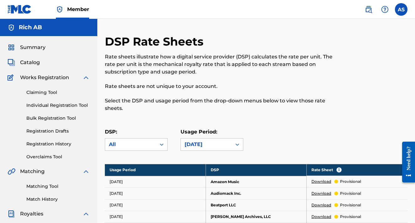
click at [34, 63] on span "Catalog" at bounding box center [30, 63] width 20 height 8
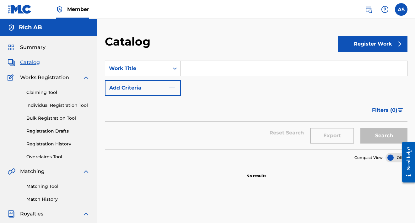
click at [39, 46] on span "Summary" at bounding box center [32, 48] width 25 height 8
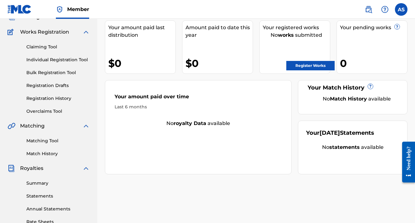
scroll to position [42, 0]
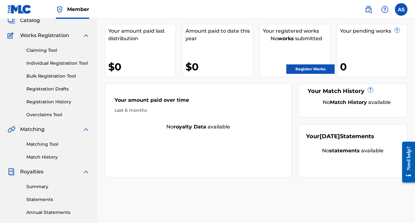
click at [299, 69] on link "Register Works" at bounding box center [310, 68] width 48 height 9
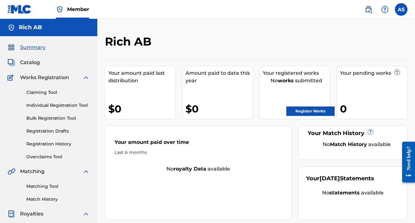
scroll to position [42, 0]
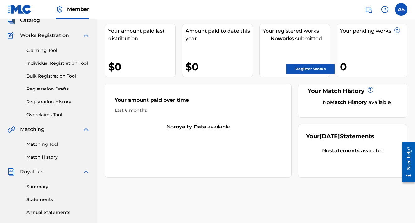
click at [365, 7] on img at bounding box center [368, 10] width 8 height 8
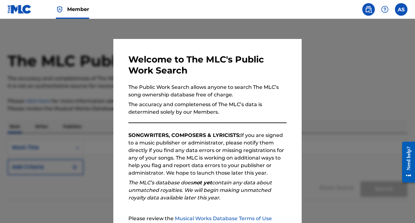
click at [331, 33] on div at bounding box center [207, 130] width 415 height 223
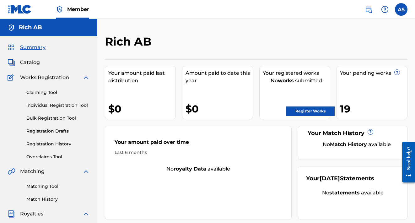
click at [39, 144] on link "Registration History" at bounding box center [57, 143] width 63 height 7
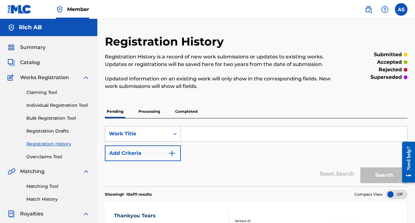
click at [168, 133] on div "Work Title" at bounding box center [143, 134] width 76 height 16
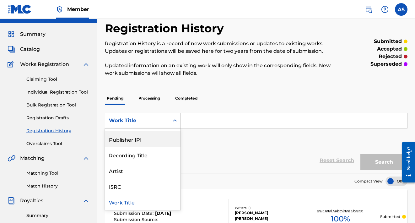
scroll to position [44, 0]
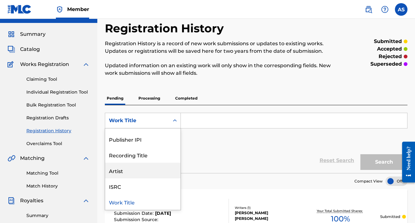
click at [144, 169] on div "Artist" at bounding box center [142, 170] width 75 height 16
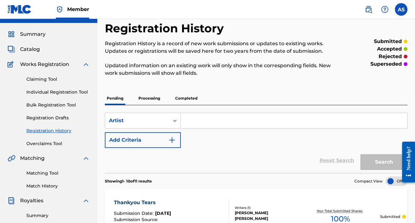
click at [192, 117] on input "Search Form" at bounding box center [294, 120] width 226 height 15
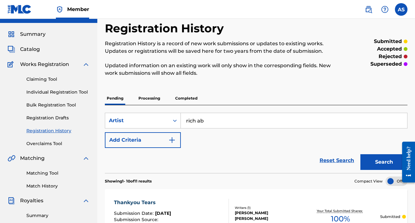
type input "rich ab"
click at [364, 157] on button "Search" at bounding box center [383, 162] width 47 height 16
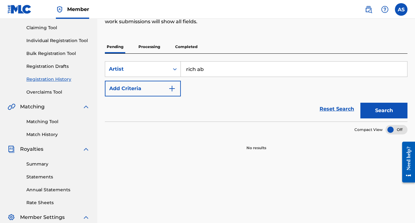
scroll to position [67, 0]
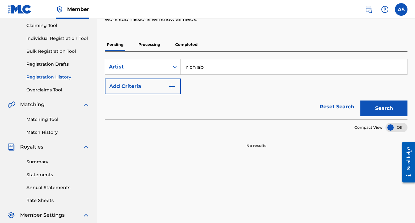
click at [153, 46] on p "Processing" at bounding box center [148, 44] width 25 height 13
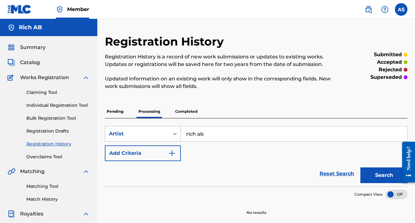
click at [168, 135] on div "Artist" at bounding box center [143, 134] width 76 height 16
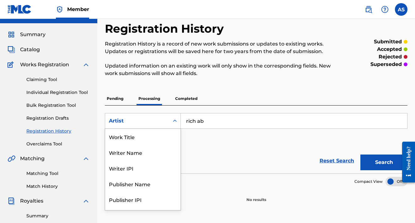
scroll to position [13, 0]
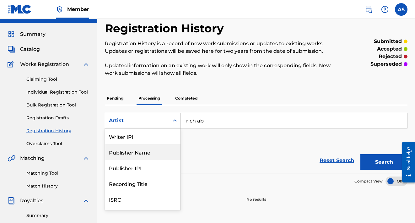
click at [163, 156] on div "Publisher Name" at bounding box center [142, 152] width 75 height 16
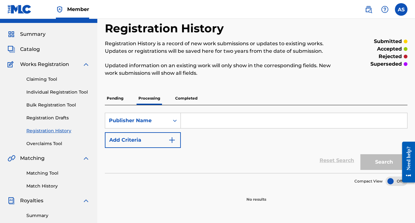
click at [195, 121] on input "Search Form" at bounding box center [294, 120] width 226 height 15
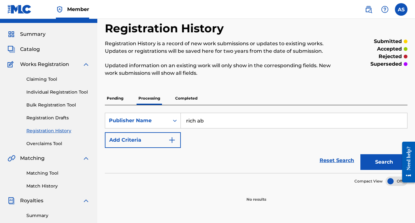
type input "rich ab"
click at [371, 157] on button "Search" at bounding box center [383, 162] width 47 height 16
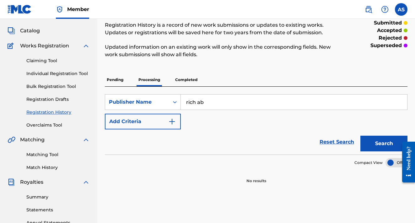
click at [121, 80] on p "Pending" at bounding box center [115, 79] width 20 height 13
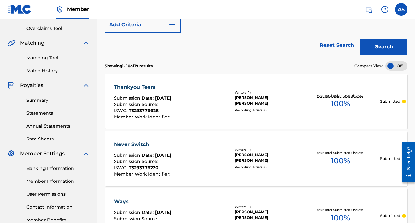
scroll to position [128, 0]
click at [243, 108] on div "Recording Artists ( 0 )" at bounding box center [268, 110] width 66 height 5
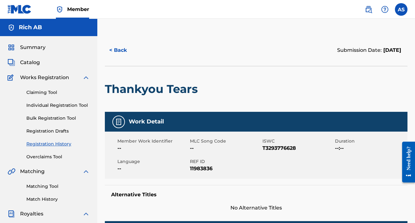
click at [77, 9] on span "Member" at bounding box center [78, 9] width 22 height 7
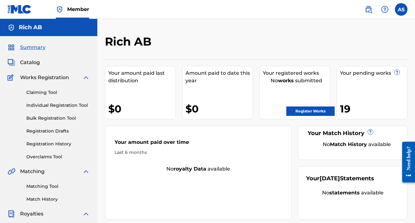
click at [400, 12] on label at bounding box center [401, 9] width 13 height 13
click at [401, 9] on input "AS [PERSON_NAME] [PERSON_NAME] [EMAIL_ADDRESS][DOMAIN_NAME] Notification Prefer…" at bounding box center [401, 9] width 0 height 0
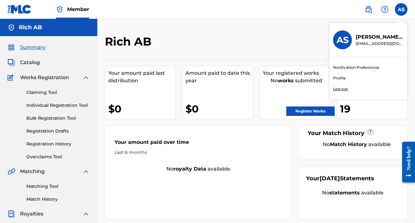
click at [343, 77] on link "Profile" at bounding box center [339, 78] width 13 height 6
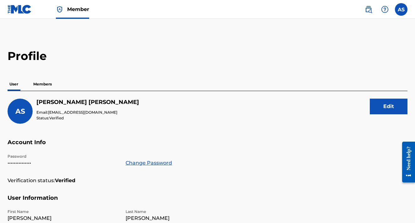
click at [46, 82] on p "Members" at bounding box center [42, 83] width 22 height 13
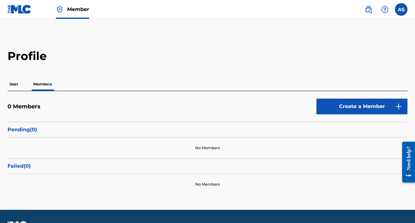
click at [339, 103] on link "Create a Member" at bounding box center [361, 106] width 91 height 16
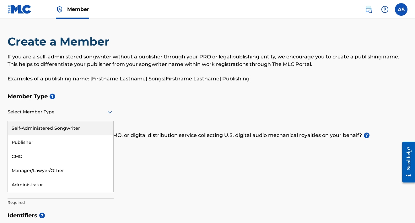
click at [100, 114] on div at bounding box center [61, 112] width 106 height 8
click at [99, 129] on div "Self-Administered Songwriter" at bounding box center [60, 128] width 105 height 14
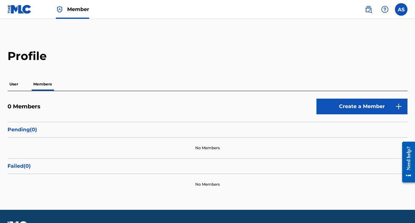
click at [22, 85] on div "User Members" at bounding box center [208, 83] width 400 height 13
click at [15, 86] on p "User" at bounding box center [14, 83] width 13 height 13
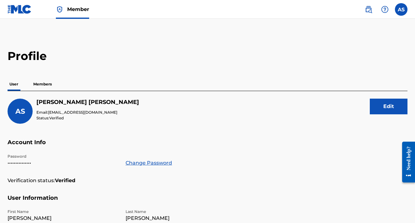
click at [399, 11] on label at bounding box center [401, 9] width 13 height 13
click at [401, 9] on input "AS [PERSON_NAME] [PERSON_NAME] [EMAIL_ADDRESS][DOMAIN_NAME] Notification Prefer…" at bounding box center [401, 9] width 0 height 0
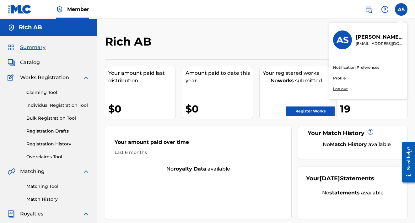
click at [35, 45] on span "Summary" at bounding box center [32, 48] width 25 height 8
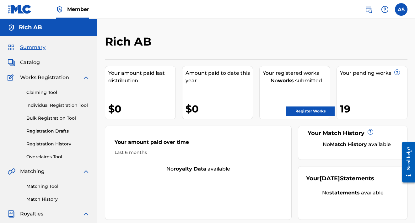
click at [33, 62] on span "Catalog" at bounding box center [30, 63] width 20 height 8
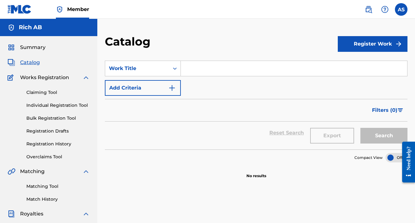
click at [34, 46] on span "Summary" at bounding box center [32, 48] width 25 height 8
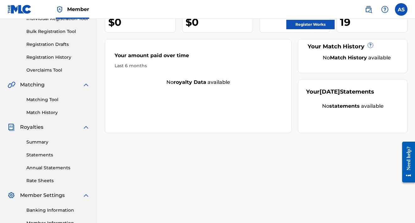
scroll to position [92, 0]
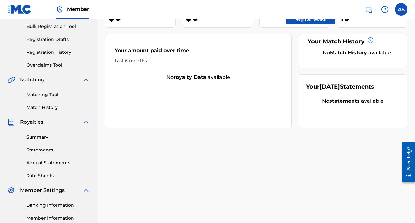
click at [43, 136] on link "Summary" at bounding box center [57, 137] width 63 height 7
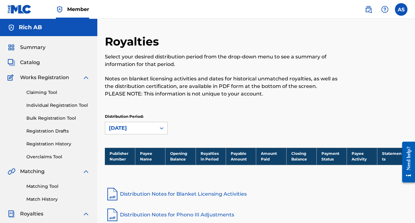
click at [33, 62] on span "Catalog" at bounding box center [30, 63] width 20 height 8
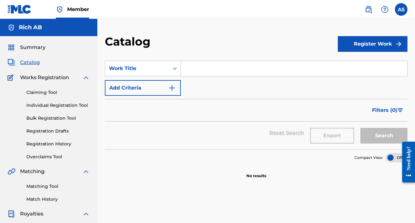
click at [31, 47] on span "Summary" at bounding box center [32, 48] width 25 height 8
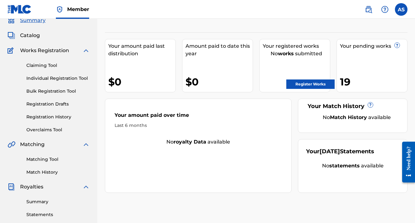
scroll to position [27, 0]
click at [312, 82] on link "Register Works" at bounding box center [310, 83] width 48 height 9
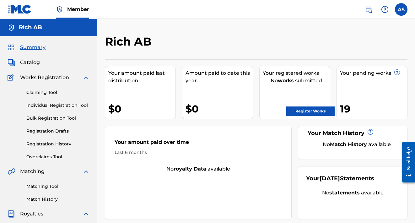
scroll to position [27, 0]
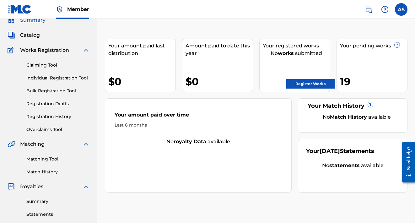
click at [363, 47] on div "Your pending works ?" at bounding box center [373, 46] width 67 height 8
click at [346, 84] on div "19" at bounding box center [373, 81] width 67 height 14
